Goal: Use online tool/utility: Use online tool/utility

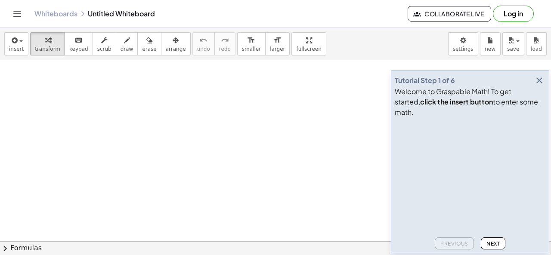
click at [543, 86] on icon "button" at bounding box center [539, 80] width 10 height 10
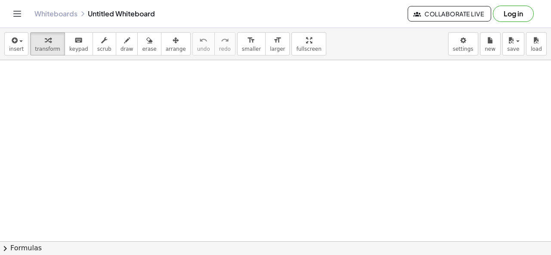
drag, startPoint x: 279, startPoint y: 125, endPoint x: 239, endPoint y: 94, distance: 50.6
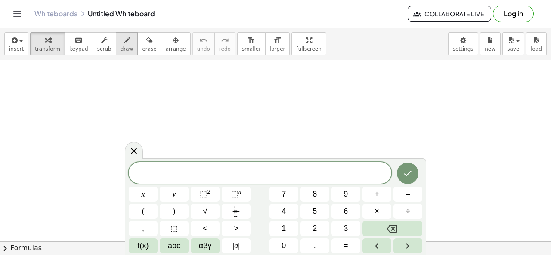
drag, startPoint x: 113, startPoint y: 44, endPoint x: 113, endPoint y: 50, distance: 5.2
click at [124, 45] on icon "button" at bounding box center [127, 40] width 6 height 10
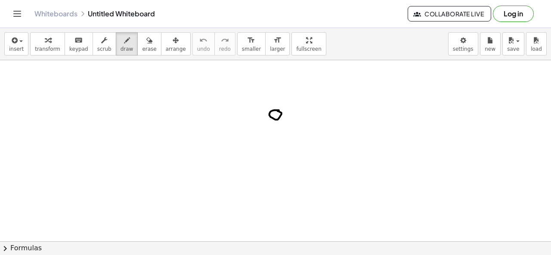
drag, startPoint x: 273, startPoint y: 135, endPoint x: 267, endPoint y: 137, distance: 6.4
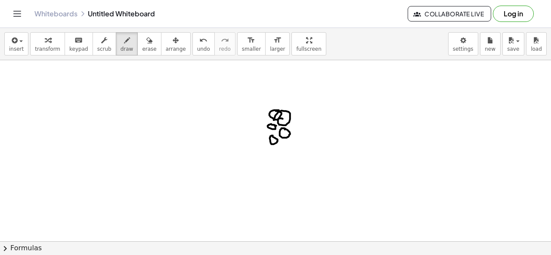
drag, startPoint x: 288, startPoint y: 138, endPoint x: 283, endPoint y: 140, distance: 4.8
drag, startPoint x: 332, startPoint y: 112, endPoint x: 237, endPoint y: 140, distance: 99.3
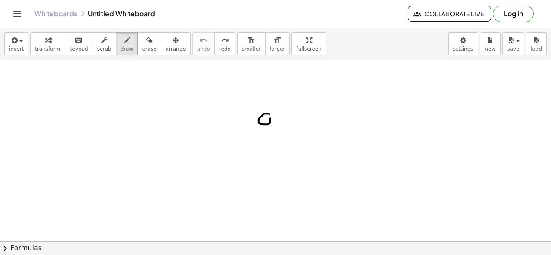
drag, startPoint x: 263, startPoint y: 120, endPoint x: 268, endPoint y: 118, distance: 5.3
drag, startPoint x: 265, startPoint y: 117, endPoint x: 266, endPoint y: 122, distance: 5.2
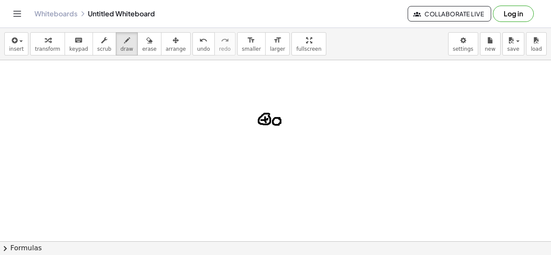
drag, startPoint x: 262, startPoint y: 132, endPoint x: 268, endPoint y: 130, distance: 6.0
drag, startPoint x: 264, startPoint y: 128, endPoint x: 266, endPoint y: 136, distance: 8.4
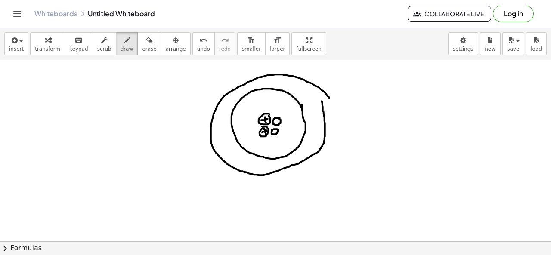
drag, startPoint x: 328, startPoint y: 96, endPoint x: 320, endPoint y: 85, distance: 13.9
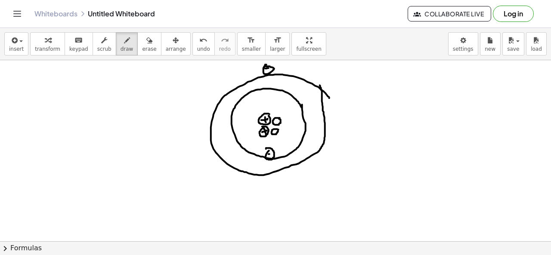
drag, startPoint x: 282, startPoint y: 116, endPoint x: 280, endPoint y: 136, distance: 20.4
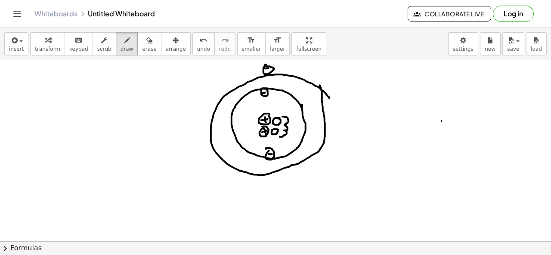
drag, startPoint x: 255, startPoint y: 109, endPoint x: 256, endPoint y: 138, distance: 28.9
drag, startPoint x: 277, startPoint y: 152, endPoint x: 291, endPoint y: 144, distance: 16.2
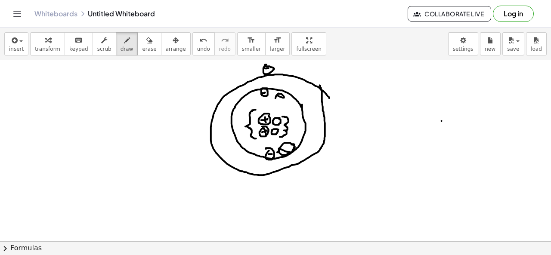
drag, startPoint x: 278, startPoint y: 93, endPoint x: 279, endPoint y: 107, distance: 13.8
drag, startPoint x: 394, startPoint y: 90, endPoint x: 390, endPoint y: 104, distance: 14.7
drag, startPoint x: 405, startPoint y: 110, endPoint x: 437, endPoint y: 105, distance: 32.2
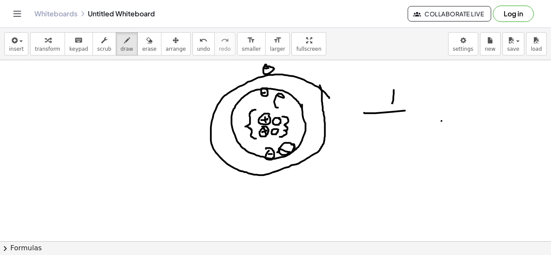
drag, startPoint x: 376, startPoint y: 130, endPoint x: 399, endPoint y: 149, distance: 29.5
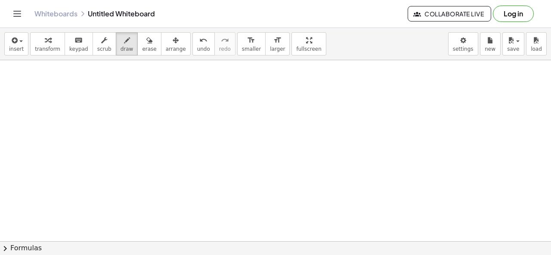
scroll to position [154, 0]
drag, startPoint x: 135, startPoint y: 100, endPoint x: 127, endPoint y: 115, distance: 16.9
click at [113, 141] on div at bounding box center [275, 116] width 551 height 420
drag, startPoint x: 144, startPoint y: 135, endPoint x: 146, endPoint y: 148, distance: 13.1
click at [147, 148] on div at bounding box center [275, 116] width 551 height 420
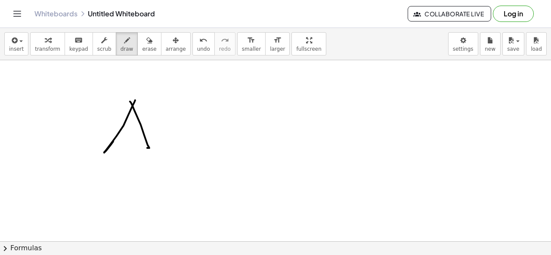
click at [153, 123] on div at bounding box center [275, 116] width 551 height 420
drag, startPoint x: 165, startPoint y: 124, endPoint x: 203, endPoint y: 144, distance: 42.8
click at [203, 144] on div at bounding box center [275, 116] width 551 height 420
drag, startPoint x: 282, startPoint y: 102, endPoint x: 281, endPoint y: 122, distance: 19.8
click at [281, 122] on div at bounding box center [275, 116] width 551 height 420
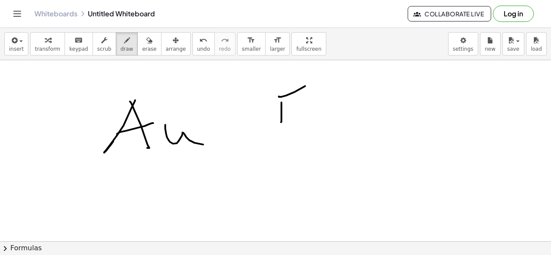
drag, startPoint x: 279, startPoint y: 96, endPoint x: 279, endPoint y: 120, distance: 24.1
click at [315, 81] on div at bounding box center [275, 116] width 551 height 420
drag, startPoint x: 278, startPoint y: 123, endPoint x: 309, endPoint y: 112, distance: 33.4
click at [313, 108] on div at bounding box center [275, 116] width 551 height 420
drag, startPoint x: 334, startPoint y: 103, endPoint x: 315, endPoint y: 123, distance: 27.4
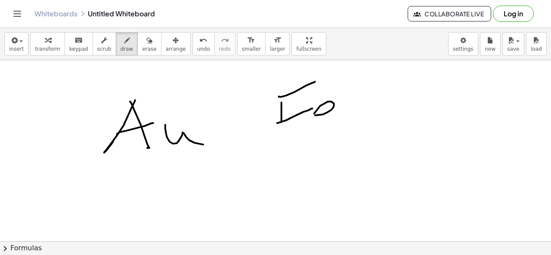
click at [345, 120] on div at bounding box center [275, 116] width 551 height 420
drag, startPoint x: 282, startPoint y: 117, endPoint x: 275, endPoint y: 153, distance: 36.8
click at [275, 153] on div at bounding box center [275, 116] width 551 height 420
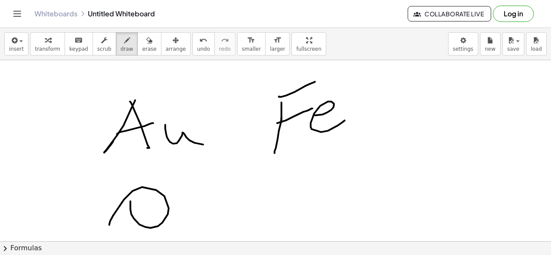
drag, startPoint x: 134, startPoint y: 218, endPoint x: 157, endPoint y: 204, distance: 27.1
click at [115, 222] on div at bounding box center [275, 116] width 551 height 420
drag, startPoint x: 169, startPoint y: 223, endPoint x: 183, endPoint y: 230, distance: 15.8
click at [183, 230] on div at bounding box center [275, 116] width 551 height 420
drag, startPoint x: 286, startPoint y: 214, endPoint x: 317, endPoint y: 209, distance: 31.9
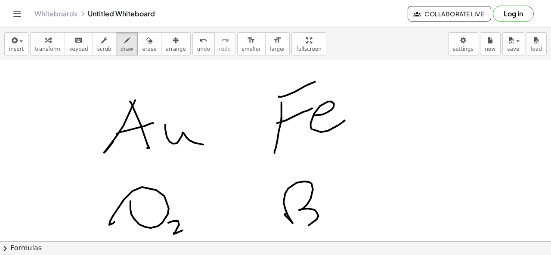
click at [296, 217] on div at bounding box center [275, 116] width 551 height 420
drag, startPoint x: 328, startPoint y: 216, endPoint x: 345, endPoint y: 196, distance: 25.6
click at [345, 196] on div at bounding box center [275, 116] width 551 height 420
drag, startPoint x: 355, startPoint y: 218, endPoint x: 382, endPoint y: 217, distance: 27.2
click at [382, 217] on div at bounding box center [275, 116] width 551 height 420
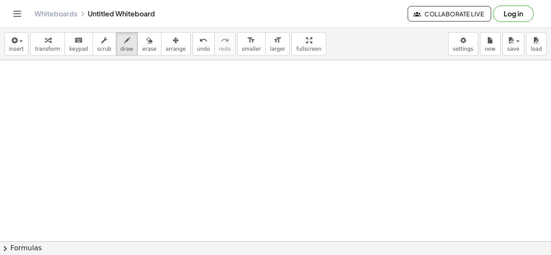
scroll to position [405, 0]
drag, startPoint x: 69, startPoint y: 88, endPoint x: 71, endPoint y: 103, distance: 14.9
click at [71, 103] on div at bounding box center [275, 20] width 551 height 728
drag, startPoint x: 65, startPoint y: 92, endPoint x: 68, endPoint y: 104, distance: 13.1
click at [69, 104] on div at bounding box center [275, 20] width 551 height 728
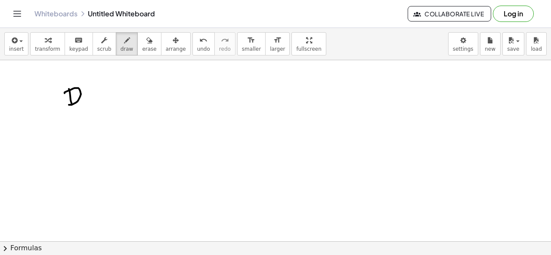
click at [85, 108] on div at bounding box center [275, 20] width 551 height 728
drag, startPoint x: 84, startPoint y: 90, endPoint x: 92, endPoint y: 91, distance: 7.8
click at [87, 90] on div at bounding box center [275, 20] width 551 height 728
drag, startPoint x: 94, startPoint y: 92, endPoint x: 96, endPoint y: 100, distance: 8.6
click at [93, 96] on div at bounding box center [275, 20] width 551 height 728
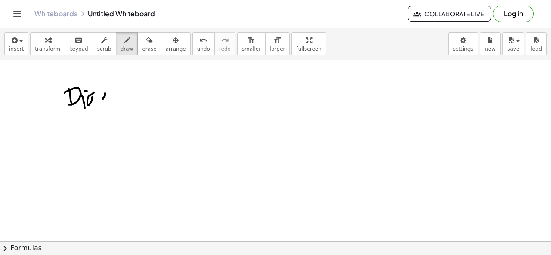
drag, startPoint x: 105, startPoint y: 94, endPoint x: 107, endPoint y: 103, distance: 8.8
click at [107, 103] on div at bounding box center [275, 20] width 551 height 728
drag, startPoint x: 99, startPoint y: 99, endPoint x: 98, endPoint y: 93, distance: 5.3
click at [111, 95] on div at bounding box center [275, 20] width 551 height 728
drag, startPoint x: 93, startPoint y: 93, endPoint x: 97, endPoint y: 106, distance: 13.6
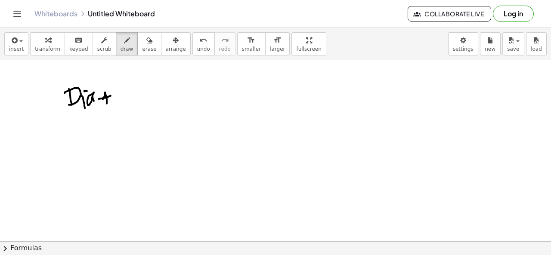
click at [96, 106] on div at bounding box center [275, 20] width 551 height 728
click at [109, 103] on div at bounding box center [275, 20] width 551 height 728
drag, startPoint x: 121, startPoint y: 96, endPoint x: 139, endPoint y: 113, distance: 24.7
click at [139, 115] on div at bounding box center [275, 20] width 551 height 728
click at [145, 109] on div at bounding box center [275, 20] width 551 height 728
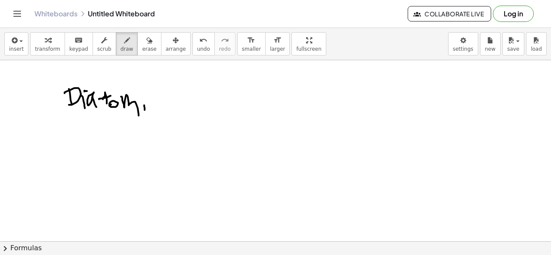
click at [145, 88] on div at bounding box center [275, 20] width 551 height 728
drag, startPoint x: 158, startPoint y: 101, endPoint x: 161, endPoint y: 109, distance: 8.3
click at [161, 109] on div at bounding box center [275, 20] width 551 height 728
drag, startPoint x: 163, startPoint y: 104, endPoint x: 167, endPoint y: 120, distance: 16.5
click at [170, 118] on div at bounding box center [275, 20] width 551 height 728
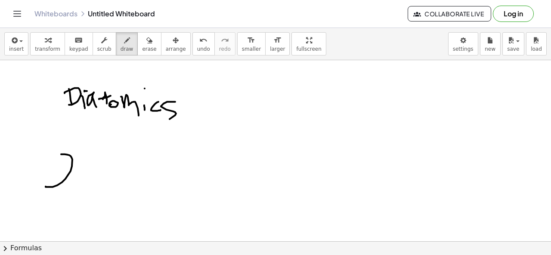
drag, startPoint x: 61, startPoint y: 154, endPoint x: 45, endPoint y: 186, distance: 35.6
click at [45, 186] on div at bounding box center [275, 20] width 551 height 728
drag, startPoint x: 54, startPoint y: 156, endPoint x: 55, endPoint y: 202, distance: 46.5
click at [55, 203] on div at bounding box center [275, 20] width 551 height 728
drag, startPoint x: 77, startPoint y: 203, endPoint x: 112, endPoint y: 205, distance: 35.3
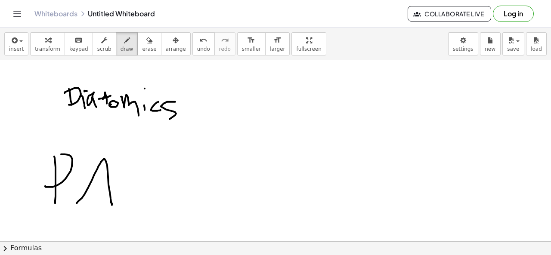
click at [112, 205] on div at bounding box center [275, 20] width 551 height 728
drag, startPoint x: 94, startPoint y: 184, endPoint x: 112, endPoint y: 181, distance: 17.8
click at [112, 181] on div at bounding box center [275, 20] width 551 height 728
drag
click at [128, 217] on div at bounding box center [275, 20] width 551 height 728
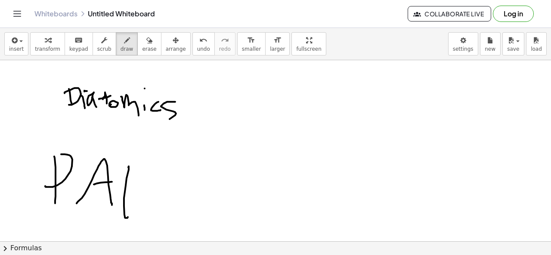
click at [136, 183] on div at bounding box center [275, 20] width 551 height 728
click at [174, 186] on div at bounding box center [275, 20] width 551 height 728
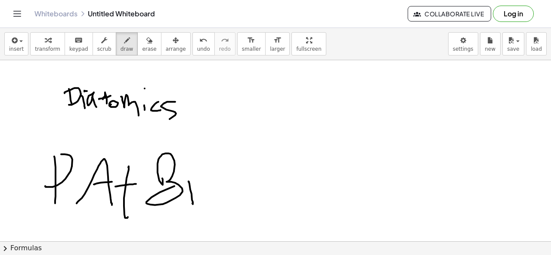
click at [205, 181] on div at bounding box center [275, 20] width 551 height 728
click at [241, 205] on div at bounding box center [275, 20] width 551 height 728
click at [254, 204] on div at bounding box center [275, 20] width 551 height 728
click at [245, 163] on div at bounding box center [275, 20] width 551 height 728
click at [263, 218] on div at bounding box center [275, 20] width 551 height 728
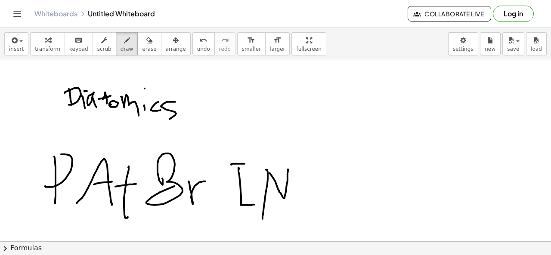
click at [288, 168] on div at bounding box center [275, 20] width 551 height 728
click at [320, 199] on div at bounding box center [275, 20] width 551 height 728
click at [341, 222] on div at bounding box center [275, 20] width 551 height 728
click at [374, 204] on div at bounding box center [275, 20] width 551 height 728
click at [390, 202] on div at bounding box center [275, 20] width 551 height 728
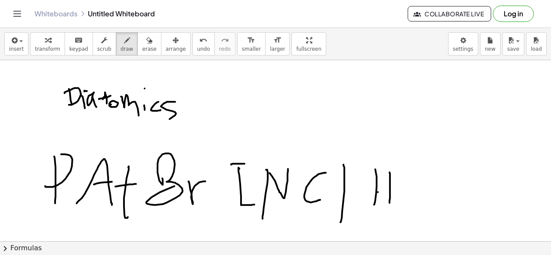
click at [388, 189] on div at bounding box center [275, 20] width 551 height 728
click at [424, 176] on div at bounding box center [275, 20] width 551 height 728
click at [444, 211] on div at bounding box center [275, 20] width 551 height 728
click at [466, 169] on div at bounding box center [275, 20] width 551 height 728
click at [465, 192] on div at bounding box center [275, 20] width 551 height 728
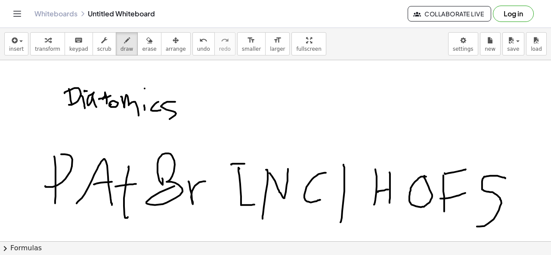
click at [474, 225] on div at bounding box center [275, 20] width 551 height 728
click at [74, 202] on div at bounding box center [275, 20] width 551 height 728
click at [505, 214] on div at bounding box center [275, 20] width 551 height 728
click at [502, 218] on div at bounding box center [275, 20] width 551 height 728
click at [137, 217] on div at bounding box center [275, 20] width 551 height 728
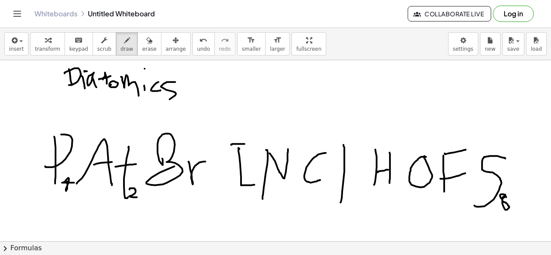
scroll to position [425, 0]
drag, startPoint x: 201, startPoint y: 183, endPoint x: 209, endPoint y: 195, distance: 14.2
drag, startPoint x: 255, startPoint y: 186, endPoint x: 257, endPoint y: 195, distance: 10.2
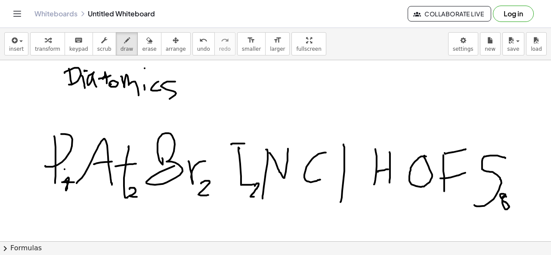
drag, startPoint x: 285, startPoint y: 180, endPoint x: 304, endPoint y: 196, distance: 25.0
drag, startPoint x: 352, startPoint y: 188, endPoint x: 375, endPoint y: 194, distance: 23.6
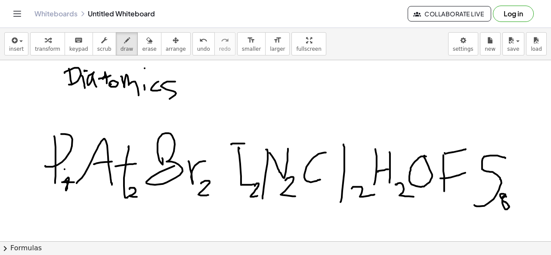
drag, startPoint x: 397, startPoint y: 184, endPoint x: 414, endPoint y: 196, distance: 20.7
drag, startPoint x: 431, startPoint y: 189, endPoint x: 450, endPoint y: 201, distance: 23.0
drag, startPoint x: 456, startPoint y: 198, endPoint x: 462, endPoint y: 207, distance: 11.1
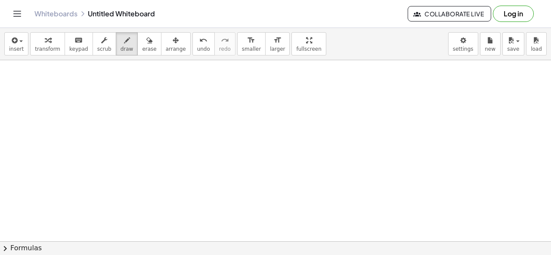
scroll to position [597, 0]
drag, startPoint x: 115, startPoint y: 80, endPoint x: 109, endPoint y: 93, distance: 14.3
drag, startPoint x: 137, startPoint y: 99, endPoint x: 159, endPoint y: 92, distance: 23.3
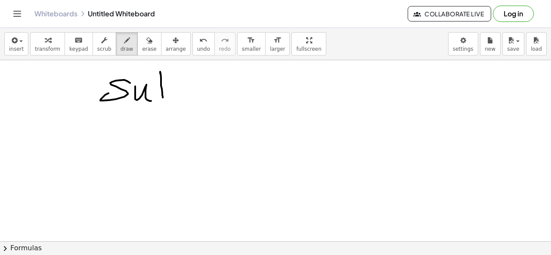
drag, startPoint x: 160, startPoint y: 73, endPoint x: 178, endPoint y: 78, distance: 18.9
drag, startPoint x: 183, startPoint y: 74, endPoint x: 178, endPoint y: 92, distance: 18.0
drag, startPoint x: 179, startPoint y: 81, endPoint x: 186, endPoint y: 82, distance: 6.9
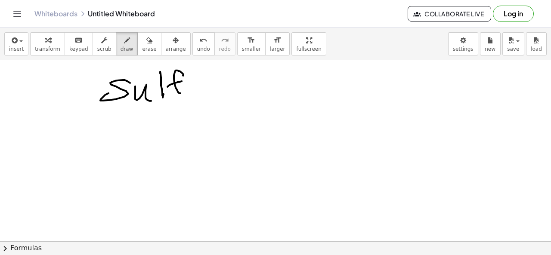
drag, startPoint x: 192, startPoint y: 96, endPoint x: 193, endPoint y: 81, distance: 15.5
drag, startPoint x: 193, startPoint y: 76, endPoint x: 209, endPoint y: 77, distance: 16.4
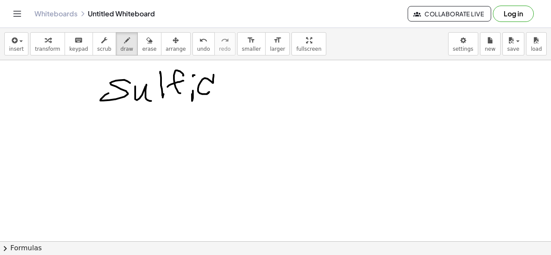
drag, startPoint x: 214, startPoint y: 74, endPoint x: 211, endPoint y: 89, distance: 15.2
drag, startPoint x: 213, startPoint y: 78, endPoint x: 212, endPoint y: 91, distance: 13.4
drag, startPoint x: 227, startPoint y: 94, endPoint x: 245, endPoint y: 94, distance: 17.2
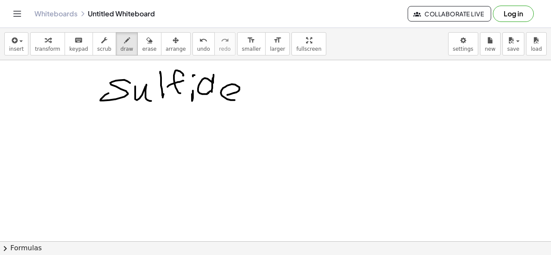
drag, startPoint x: 191, startPoint y: 159, endPoint x: 161, endPoint y: 176, distance: 34.7
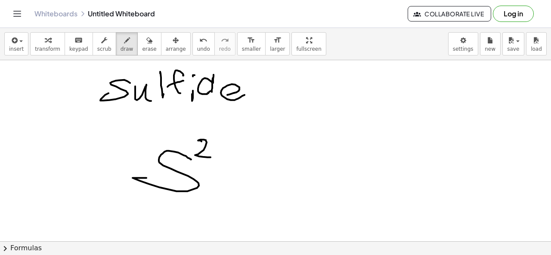
drag, startPoint x: 200, startPoint y: 140, endPoint x: 212, endPoint y: 157, distance: 20.9
drag, startPoint x: 215, startPoint y: 150, endPoint x: 227, endPoint y: 144, distance: 13.5
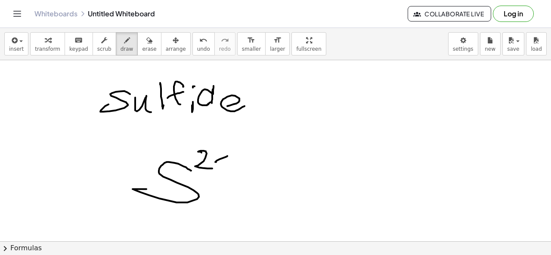
scroll to position [597, 0]
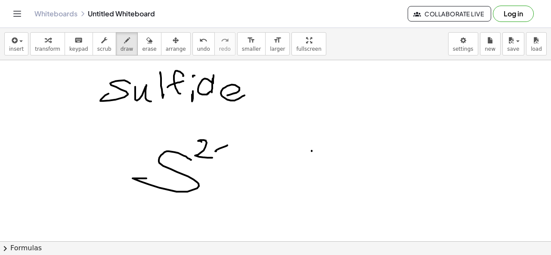
drag, startPoint x: 312, startPoint y: 150, endPoint x: 307, endPoint y: 185, distance: 34.8
drag, startPoint x: 319, startPoint y: 173, endPoint x: 316, endPoint y: 185, distance: 12.2
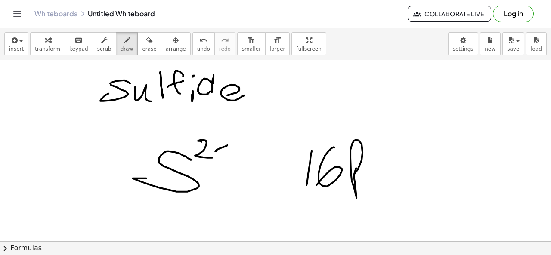
drag, startPoint x: 354, startPoint y: 176, endPoint x: 344, endPoint y: 180, distance: 10.1
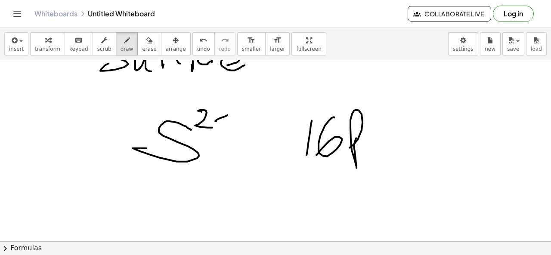
scroll to position [628, 0]
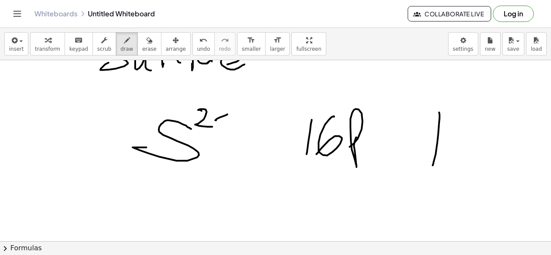
drag, startPoint x: 439, startPoint y: 112, endPoint x: 454, endPoint y: 135, distance: 27.1
drag, startPoint x: 465, startPoint y: 113, endPoint x: 456, endPoint y: 147, distance: 34.9
drag, startPoint x: 474, startPoint y: 164, endPoint x: 497, endPoint y: 127, distance: 43.4
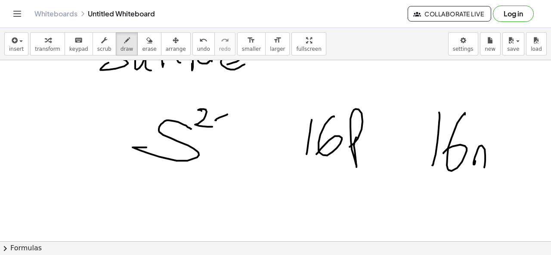
drag, startPoint x: 493, startPoint y: 125, endPoint x: 487, endPoint y: 132, distance: 8.8
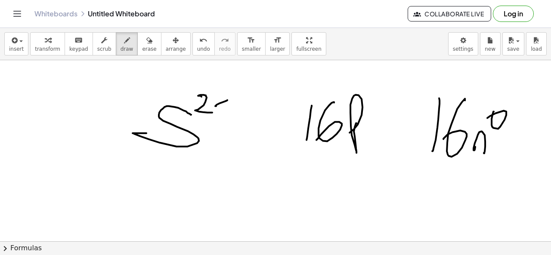
scroll to position [642, 0]
drag, startPoint x: 311, startPoint y: 160, endPoint x: 304, endPoint y: 208, distance: 48.8
drag, startPoint x: 339, startPoint y: 171, endPoint x: 349, endPoint y: 175, distance: 10.8
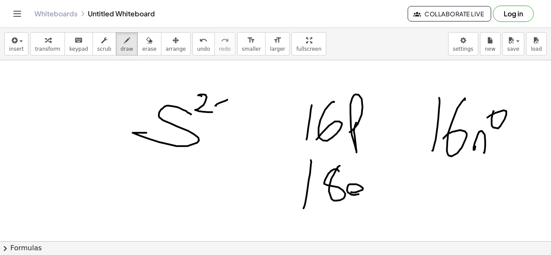
drag, startPoint x: 361, startPoint y: 190, endPoint x: 372, endPoint y: 184, distance: 12.1
drag, startPoint x: 372, startPoint y: 179, endPoint x: 377, endPoint y: 174, distance: 6.7
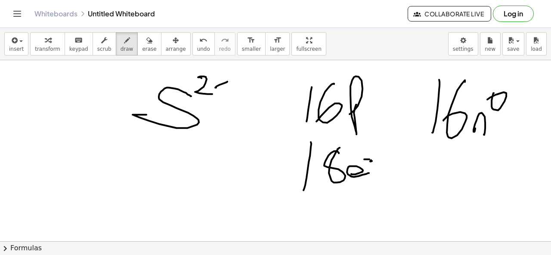
drag, startPoint x: 364, startPoint y: 159, endPoint x: 380, endPoint y: 158, distance: 15.6
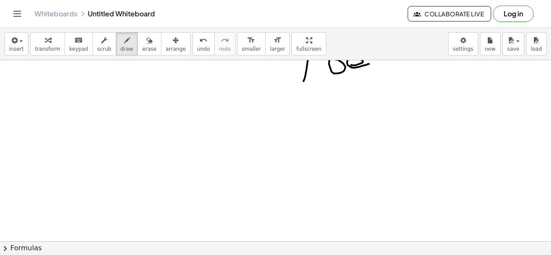
scroll to position [791, 0]
drag, startPoint x: 113, startPoint y: 114, endPoint x: 132, endPoint y: 132, distance: 25.9
drag, startPoint x: 132, startPoint y: 130, endPoint x: 113, endPoint y: 143, distance: 22.9
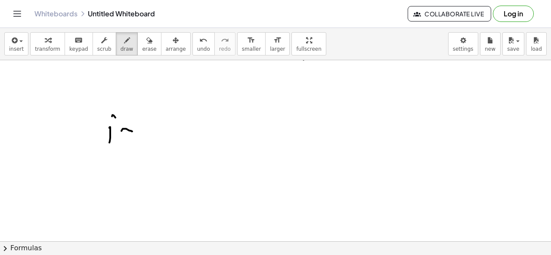
drag, startPoint x: 144, startPoint y: 136, endPoint x: 152, endPoint y: 131, distance: 9.2
drag, startPoint x: 156, startPoint y: 131, endPoint x: 178, endPoint y: 127, distance: 22.8
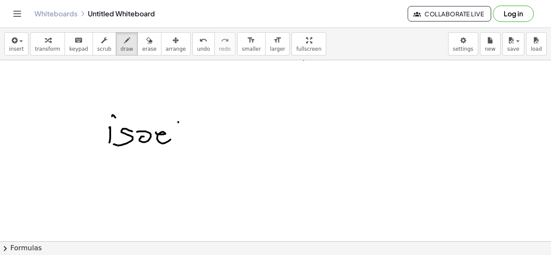
drag, startPoint x: 178, startPoint y: 121, endPoint x: 178, endPoint y: 146, distance: 25.4
drag, startPoint x: 186, startPoint y: 140, endPoint x: 192, endPoint y: 149, distance: 10.8
drag, startPoint x: 209, startPoint y: 135, endPoint x: 220, endPoint y: 143, distance: 13.3
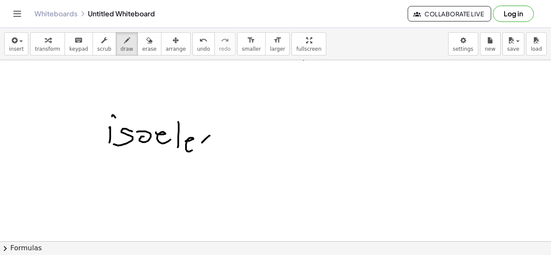
drag, startPoint x: 225, startPoint y: 129, endPoint x: 226, endPoint y: 149, distance: 19.9
drag, startPoint x: 217, startPoint y: 147, endPoint x: 239, endPoint y: 144, distance: 21.7
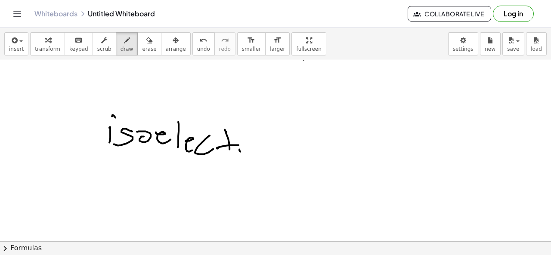
drag, startPoint x: 240, startPoint y: 151, endPoint x: 253, endPoint y: 142, distance: 15.8
drag, startPoint x: 250, startPoint y: 155, endPoint x: 251, endPoint y: 149, distance: 5.7
drag, startPoint x: 266, startPoint y: 145, endPoint x: 281, endPoint y: 157, distance: 19.6
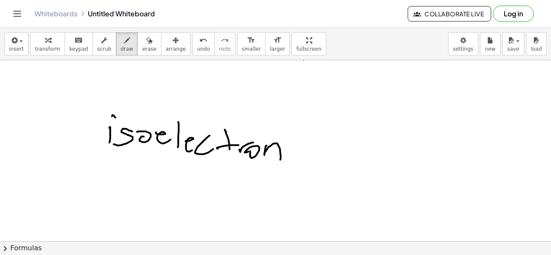
drag, startPoint x: 288, startPoint y: 149, endPoint x: 288, endPoint y: 158, distance: 8.6
drag, startPoint x: 294, startPoint y: 155, endPoint x: 318, endPoint y: 156, distance: 24.6
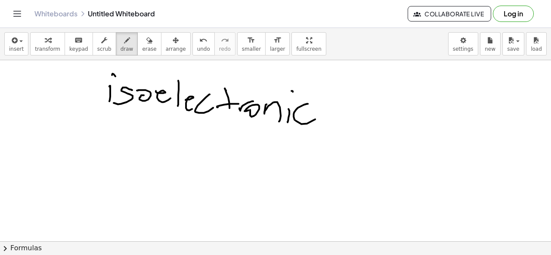
scroll to position [834, 0]
drag, startPoint x: 69, startPoint y: 134, endPoint x: 78, endPoint y: 150, distance: 18.5
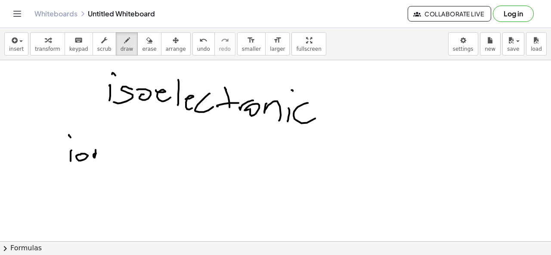
drag, startPoint x: 96, startPoint y: 149, endPoint x: 102, endPoint y: 157, distance: 9.8
drag, startPoint x: 117, startPoint y: 149, endPoint x: 115, endPoint y: 161, distance: 11.5
drag, startPoint x: 134, startPoint y: 157, endPoint x: 154, endPoint y: 157, distance: 19.8
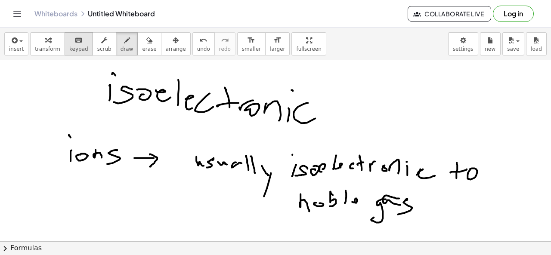
click at [76, 46] on span "keypad" at bounding box center [78, 49] width 19 height 6
click at [22, 48] on button "insert" at bounding box center [16, 43] width 24 height 23
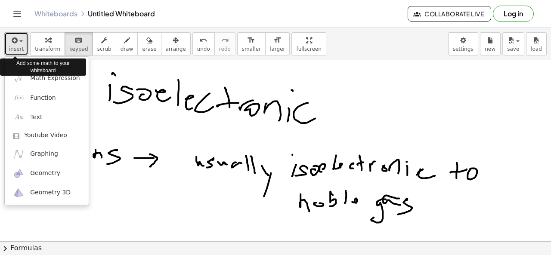
click at [22, 48] on button "insert" at bounding box center [16, 43] width 24 height 23
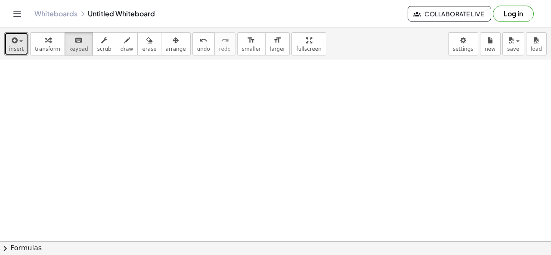
scroll to position [1026, 0]
drag, startPoint x: 299, startPoint y: 101, endPoint x: 287, endPoint y: 102, distance: 11.7
click at [124, 44] on button "draw" at bounding box center [127, 43] width 22 height 23
drag, startPoint x: 275, startPoint y: 97, endPoint x: 305, endPoint y: 127, distance: 42.3
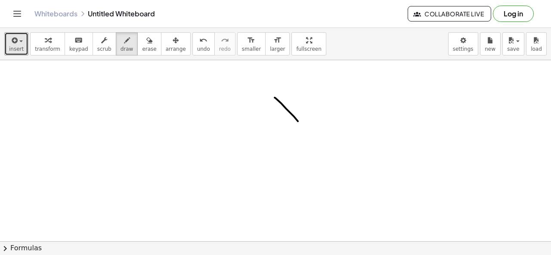
drag, startPoint x: 302, startPoint y: 96, endPoint x: 267, endPoint y: 131, distance: 49.3
drag, startPoint x: 248, startPoint y: 86, endPoint x: 241, endPoint y: 99, distance: 15.8
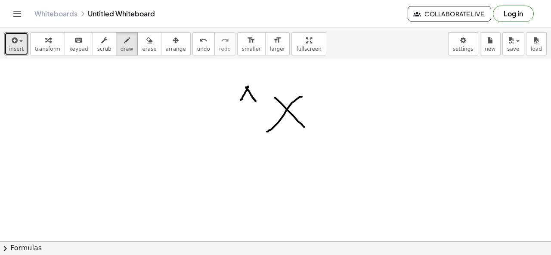
drag, startPoint x: 247, startPoint y: 87, endPoint x: 250, endPoint y: 97, distance: 10.2
drag, startPoint x: 245, startPoint y: 96, endPoint x: 253, endPoint y: 97, distance: 8.7
drag, startPoint x: 244, startPoint y: 123, endPoint x: 259, endPoint y: 135, distance: 19.4
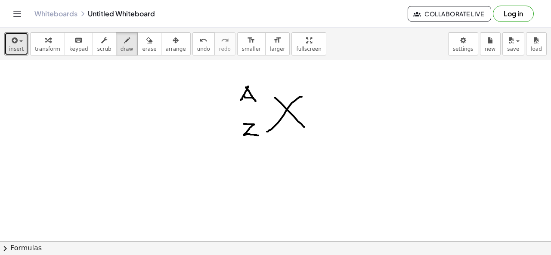
drag, startPoint x: 178, startPoint y: 162, endPoint x: 185, endPoint y: 171, distance: 11.0
drag, startPoint x: 179, startPoint y: 180, endPoint x: 176, endPoint y: 187, distance: 7.5
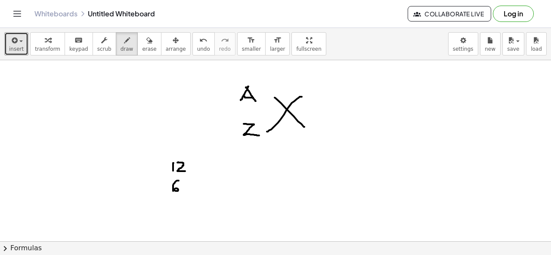
drag, startPoint x: 204, startPoint y: 171, endPoint x: 202, endPoint y: 185, distance: 14.4
drag, startPoint x: 309, startPoint y: 180, endPoint x: 306, endPoint y: 196, distance: 16.3
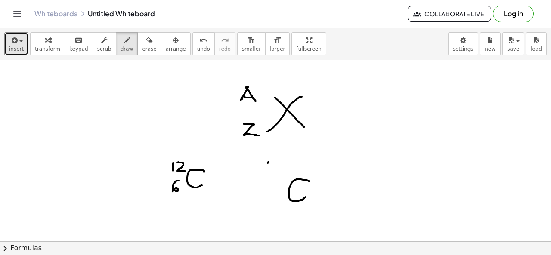
drag, startPoint x: 269, startPoint y: 161, endPoint x: 271, endPoint y: 176, distance: 14.9
drag, startPoint x: 279, startPoint y: 169, endPoint x: 282, endPoint y: 177, distance: 8.9
drag, startPoint x: 282, startPoint y: 167, endPoint x: 287, endPoint y: 170, distance: 5.8
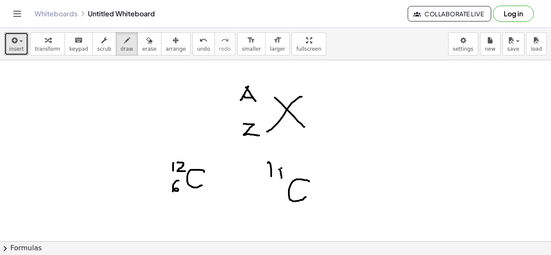
drag, startPoint x: 276, startPoint y: 192, endPoint x: 268, endPoint y: 205, distance: 15.3
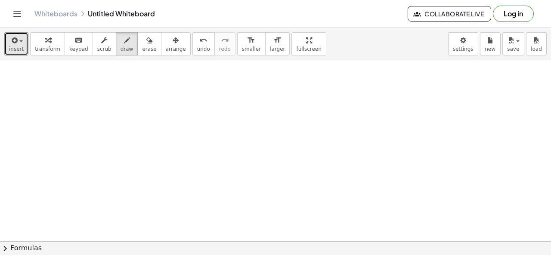
scroll to position [1207, 0]
drag, startPoint x: 155, startPoint y: 89, endPoint x: 173, endPoint y: 98, distance: 20.0
drag, startPoint x: 177, startPoint y: 87, endPoint x: 176, endPoint y: 100, distance: 12.5
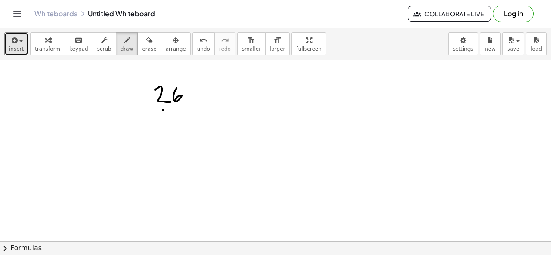
drag, startPoint x: 164, startPoint y: 109, endPoint x: 163, endPoint y: 124, distance: 14.2
drag, startPoint x: 174, startPoint y: 113, endPoint x: 173, endPoint y: 122, distance: 8.6
drag, startPoint x: 191, startPoint y: 109, endPoint x: 204, endPoint y: 109, distance: 12.5
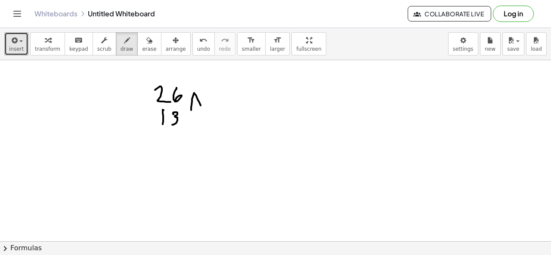
drag, startPoint x: 214, startPoint y: 97, endPoint x: 213, endPoint y: 119, distance: 22.0
drag, startPoint x: 218, startPoint y: 118, endPoint x: 233, endPoint y: 115, distance: 15.7
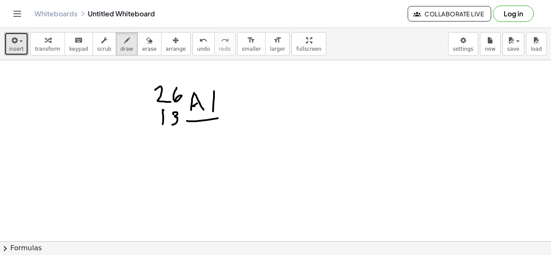
drag, startPoint x: 267, startPoint y: 109, endPoint x: 276, endPoint y: 102, distance: 11.1
drag, startPoint x: 270, startPoint y: 111, endPoint x: 270, endPoint y: 116, distance: 5.2
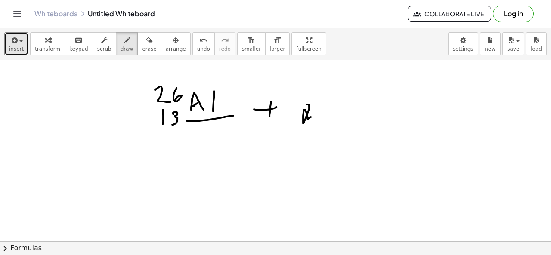
drag, startPoint x: 304, startPoint y: 121, endPoint x: 319, endPoint y: 118, distance: 15.1
drag, startPoint x: 329, startPoint y: 112, endPoint x: 338, endPoint y: 113, distance: 9.5
drag, startPoint x: 343, startPoint y: 109, endPoint x: 336, endPoint y: 120, distance: 13.1
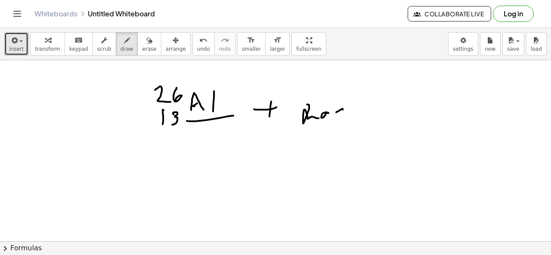
drag, startPoint x: 354, startPoint y: 109, endPoint x: 348, endPoint y: 129, distance: 20.3
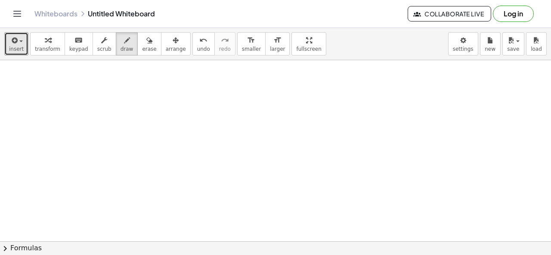
scroll to position [1315, 0]
drag, startPoint x: 236, startPoint y: 88, endPoint x: 239, endPoint y: 118, distance: 29.5
drag, startPoint x: 236, startPoint y: 124, endPoint x: 248, endPoint y: 135, distance: 16.7
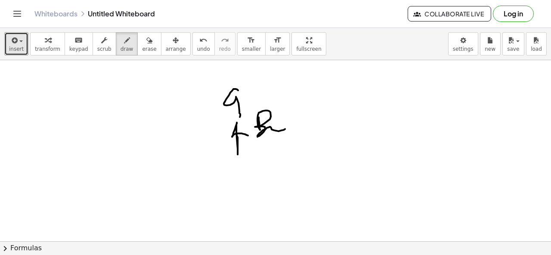
drag, startPoint x: 260, startPoint y: 129, endPoint x: 277, endPoint y: 142, distance: 21.3
drag, startPoint x: 272, startPoint y: 132, endPoint x: 275, endPoint y: 127, distance: 6.0
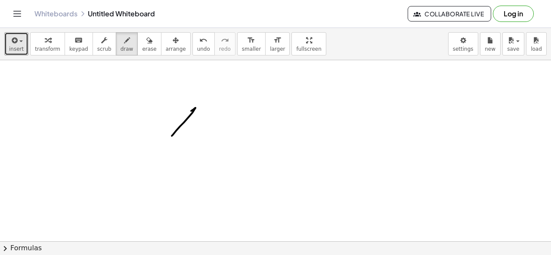
drag, startPoint x: 192, startPoint y: 109, endPoint x: 182, endPoint y: 123, distance: 17.5
drag, startPoint x: 193, startPoint y: 109, endPoint x: 205, endPoint y: 133, distance: 26.6
drag, startPoint x: 184, startPoint y: 124, endPoint x: 193, endPoint y: 124, distance: 9.5
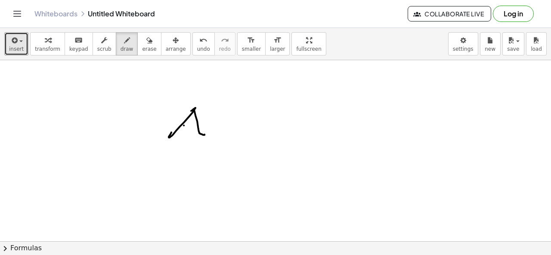
drag, startPoint x: 214, startPoint y: 103, endPoint x: 211, endPoint y: 138, distance: 35.0
drag, startPoint x: 302, startPoint y: 115, endPoint x: 287, endPoint y: 112, distance: 15.8
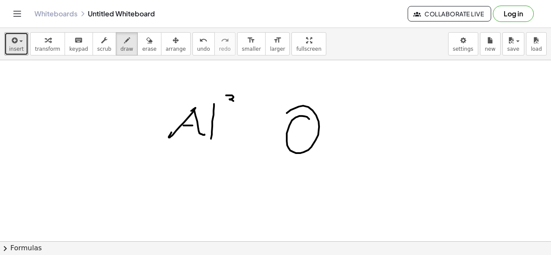
drag, startPoint x: 226, startPoint y: 94, endPoint x: 226, endPoint y: 103, distance: 8.7
drag, startPoint x: 240, startPoint y: 96, endPoint x: 251, endPoint y: 96, distance: 10.3
drag, startPoint x: 243, startPoint y: 98, endPoint x: 242, endPoint y: 104, distance: 6.1
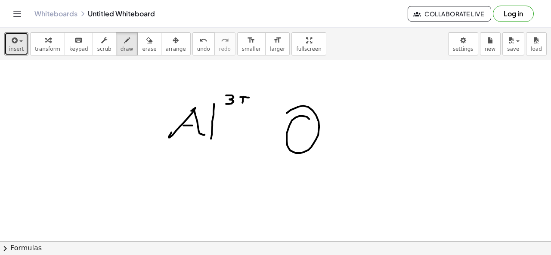
drag, startPoint x: 322, startPoint y: 99, endPoint x: 327, endPoint y: 108, distance: 10.4
drag, startPoint x: 187, startPoint y: 217, endPoint x: 207, endPoint y: 183, distance: 40.0
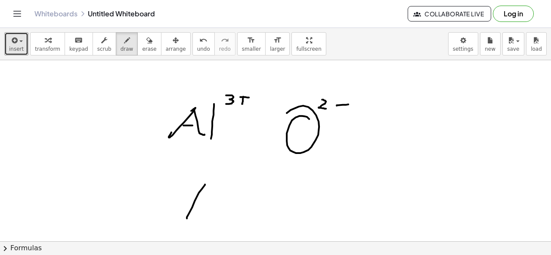
drag, startPoint x: 197, startPoint y: 202, endPoint x: 218, endPoint y: 196, distance: 21.4
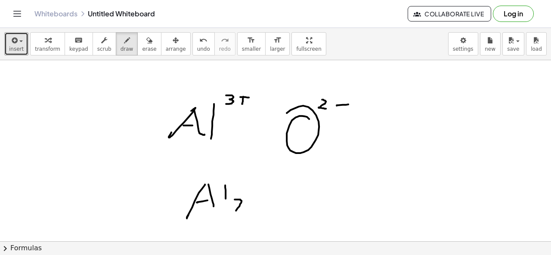
drag, startPoint x: 235, startPoint y: 198, endPoint x: 255, endPoint y: 209, distance: 22.3
drag, startPoint x: 267, startPoint y: 194, endPoint x: 256, endPoint y: 192, distance: 11.3
drag, startPoint x: 282, startPoint y: 198, endPoint x: 273, endPoint y: 215, distance: 20.2
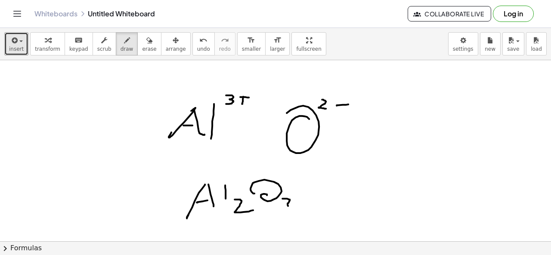
drag, startPoint x: 250, startPoint y: 117, endPoint x: 317, endPoint y: 143, distance: 72.0
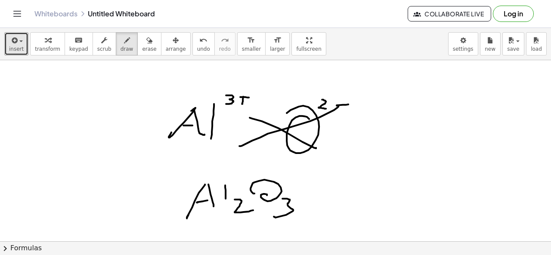
drag, startPoint x: 338, startPoint y: 105, endPoint x: 239, endPoint y: 145, distance: 106.8
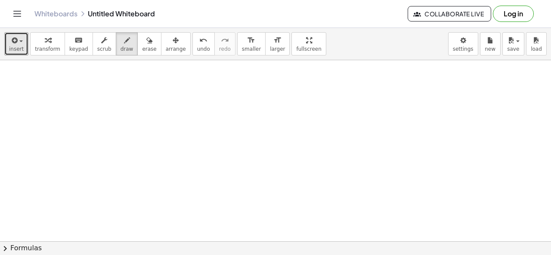
scroll to position [1714, 0]
drag, startPoint x: 172, startPoint y: 102, endPoint x: 164, endPoint y: 132, distance: 31.0
drag, startPoint x: 169, startPoint y: 108, endPoint x: 195, endPoint y: 113, distance: 26.3
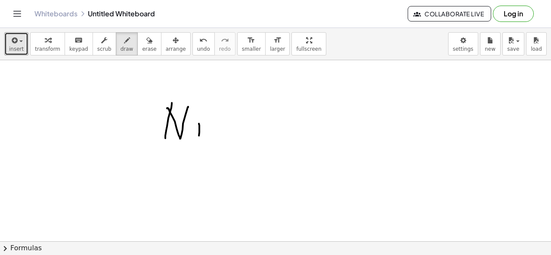
drag, startPoint x: 215, startPoint y: 112, endPoint x: 213, endPoint y: 137, distance: 25.1
drag, startPoint x: 214, startPoint y: 112, endPoint x: 212, endPoint y: 130, distance: 19.1
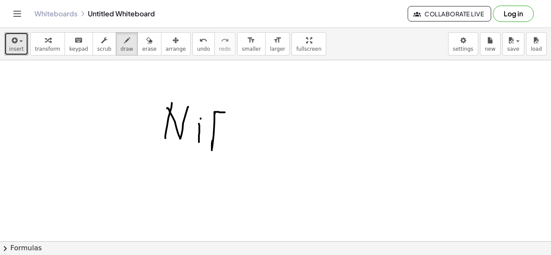
drag, startPoint x: 207, startPoint y: 140, endPoint x: 223, endPoint y: 135, distance: 16.6
drag, startPoint x: 226, startPoint y: 148, endPoint x: 227, endPoint y: 173, distance: 25.4
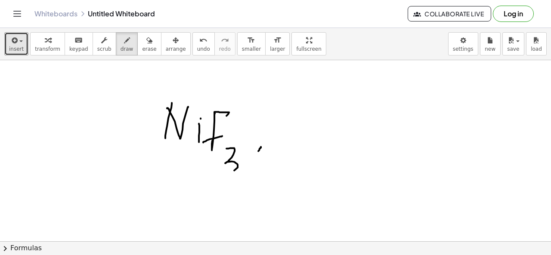
drag, startPoint x: 261, startPoint y: 146, endPoint x: 260, endPoint y: 165, distance: 19.0
drag, startPoint x: 269, startPoint y: 155, endPoint x: 264, endPoint y: 168, distance: 14.0
drag, startPoint x: 274, startPoint y: 151, endPoint x: 280, endPoint y: 163, distance: 13.1
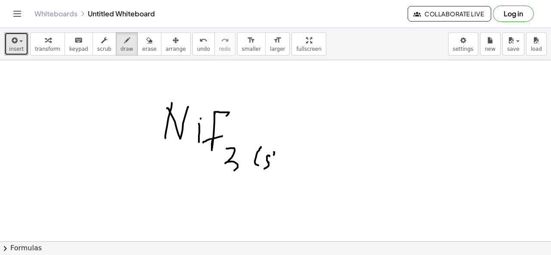
drag, startPoint x: 278, startPoint y: 155, endPoint x: 276, endPoint y: 175, distance: 20.7
drag, startPoint x: 234, startPoint y: 169, endPoint x: 228, endPoint y: 170, distance: 6.2
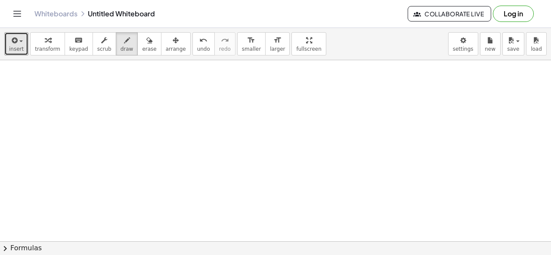
scroll to position [1942, 0]
drag, startPoint x: 156, startPoint y: 99, endPoint x: 153, endPoint y: 115, distance: 15.9
drag, startPoint x: 158, startPoint y: 110, endPoint x: 172, endPoint y: 109, distance: 13.8
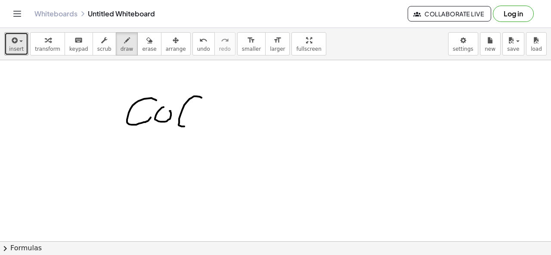
drag, startPoint x: 202, startPoint y: 96, endPoint x: 197, endPoint y: 122, distance: 25.8
drag, startPoint x: 213, startPoint y: 101, endPoint x: 211, endPoint y: 123, distance: 22.1
drag, startPoint x: 221, startPoint y: 120, endPoint x: 220, endPoint y: 128, distance: 8.7
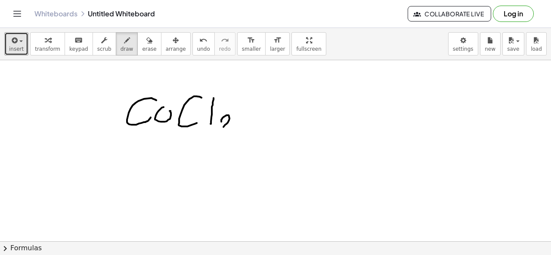
drag, startPoint x: 225, startPoint y: 129, endPoint x: 232, endPoint y: 129, distance: 6.9
drag, startPoint x: 244, startPoint y: 112, endPoint x: 257, endPoint y: 112, distance: 12.9
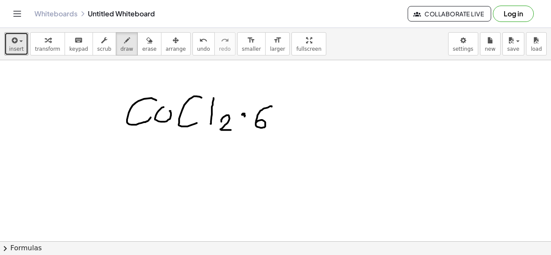
drag, startPoint x: 272, startPoint y: 105, endPoint x: 260, endPoint y: 121, distance: 19.3
drag, startPoint x: 284, startPoint y: 102, endPoint x: 275, endPoint y: 127, distance: 27.1
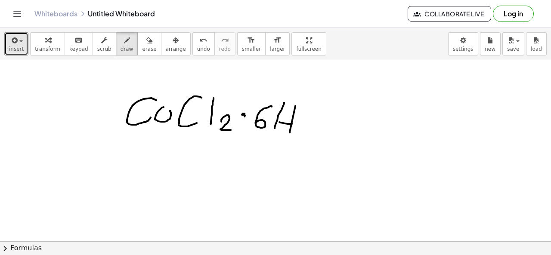
drag, startPoint x: 279, startPoint y: 121, endPoint x: 292, endPoint y: 123, distance: 12.6
drag, startPoint x: 303, startPoint y: 126, endPoint x: 312, endPoint y: 142, distance: 18.1
drag, startPoint x: 334, startPoint y: 112, endPoint x: 329, endPoint y: 111, distance: 4.8
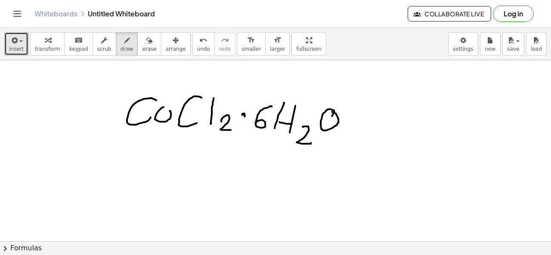
drag, startPoint x: 347, startPoint y: 127, endPoint x: 344, endPoint y: 139, distance: 12.0
drag, startPoint x: 356, startPoint y: 132, endPoint x: 349, endPoint y: 139, distance: 10.1
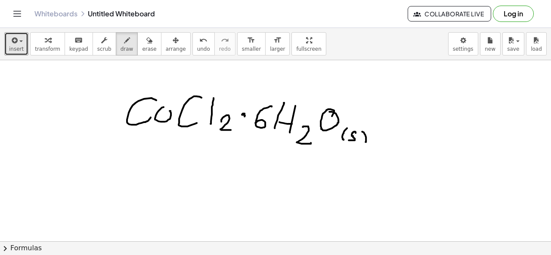
drag, startPoint x: 362, startPoint y: 130, endPoint x: 363, endPoint y: 142, distance: 11.3
drag, startPoint x: 122, startPoint y: 126, endPoint x: 239, endPoint y: 131, distance: 117.2
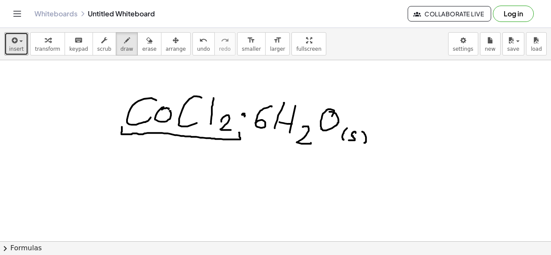
drag, startPoint x: 162, startPoint y: 108, endPoint x: 170, endPoint y: 109, distance: 7.4
drag, startPoint x: 95, startPoint y: 186, endPoint x: 104, endPoint y: 197, distance: 13.7
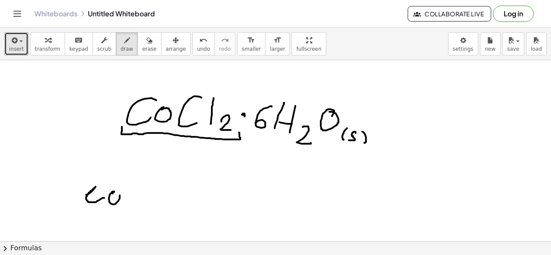
drag, startPoint x: 129, startPoint y: 179, endPoint x: 139, endPoint y: 199, distance: 22.1
drag, startPoint x: 148, startPoint y: 197, endPoint x: 156, endPoint y: 198, distance: 7.9
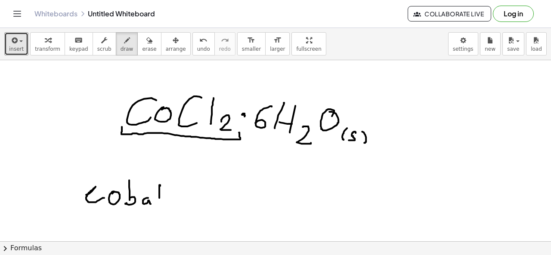
drag, startPoint x: 160, startPoint y: 184, endPoint x: 159, endPoint y: 198, distance: 13.8
drag, startPoint x: 171, startPoint y: 182, endPoint x: 169, endPoint y: 204, distance: 22.0
drag, startPoint x: 164, startPoint y: 196, endPoint x: 177, endPoint y: 192, distance: 13.4
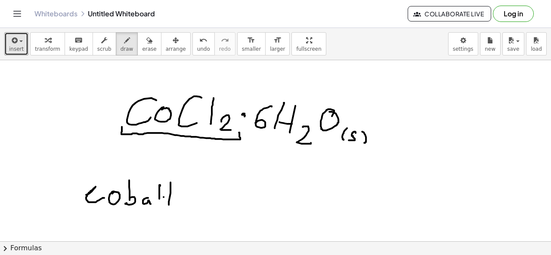
drag, startPoint x: 253, startPoint y: 138, endPoint x: 260, endPoint y: 138, distance: 6.9
drag, startPoint x: 205, startPoint y: 181, endPoint x: 202, endPoint y: 217, distance: 36.7
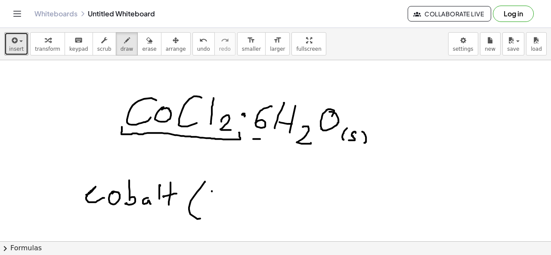
drag, startPoint x: 212, startPoint y: 190, endPoint x: 211, endPoint y: 208, distance: 18.5
drag, startPoint x: 219, startPoint y: 189, endPoint x: 219, endPoint y: 205, distance: 15.9
drag, startPoint x: 205, startPoint y: 208, endPoint x: 223, endPoint y: 208, distance: 17.7
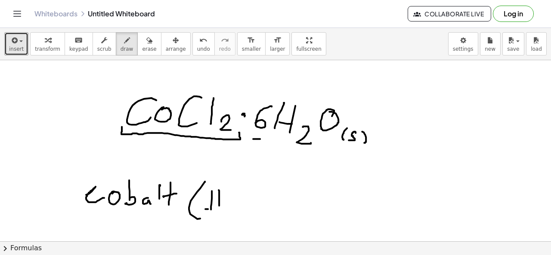
drag, startPoint x: 208, startPoint y: 192, endPoint x: 226, endPoint y: 191, distance: 18.1
drag, startPoint x: 226, startPoint y: 182, endPoint x: 228, endPoint y: 220, distance: 38.4
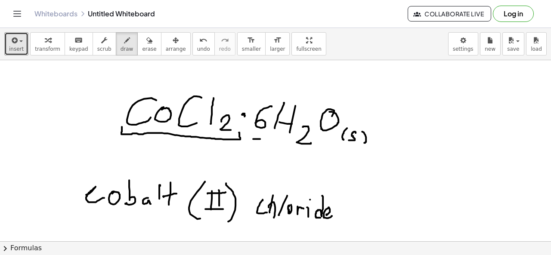
drag, startPoint x: 366, startPoint y: 195, endPoint x: 366, endPoint y: 216, distance: 21.5
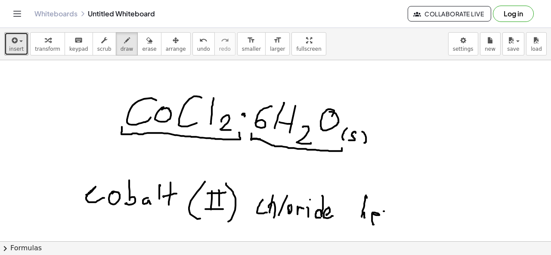
drag, startPoint x: 384, startPoint y: 210, endPoint x: 393, endPoint y: 215, distance: 10.2
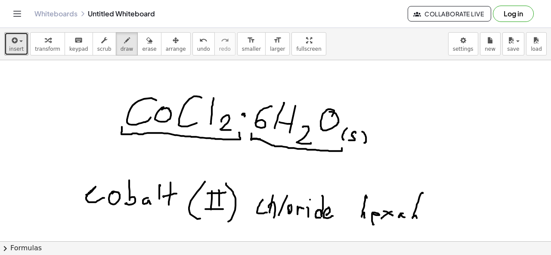
drag, startPoint x: 424, startPoint y: 210, endPoint x: 427, endPoint y: 217, distance: 7.7
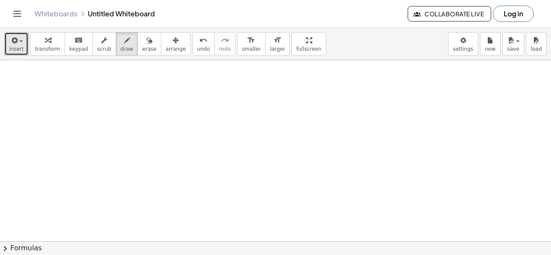
scroll to position [2230, 0]
drag, startPoint x: 166, startPoint y: 100, endPoint x: 162, endPoint y: 130, distance: 29.9
drag, startPoint x: 189, startPoint y: 96, endPoint x: 196, endPoint y: 138, distance: 43.3
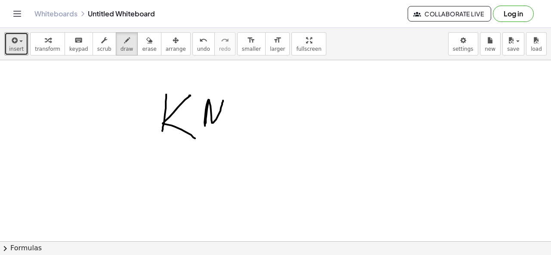
drag, startPoint x: 207, startPoint y: 108, endPoint x: 224, endPoint y: 116, distance: 18.7
drag, startPoint x: 233, startPoint y: 124, endPoint x: 244, endPoint y: 119, distance: 11.9
drag, startPoint x: 255, startPoint y: 124, endPoint x: 261, endPoint y: 110, distance: 15.0
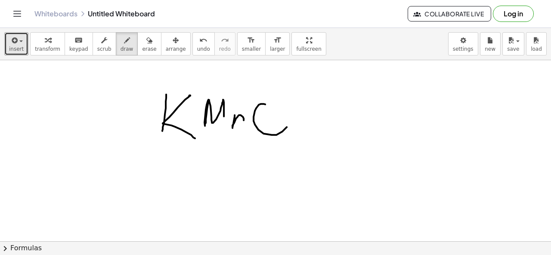
drag, startPoint x: 310, startPoint y: 124, endPoint x: 329, endPoint y: 120, distance: 18.8
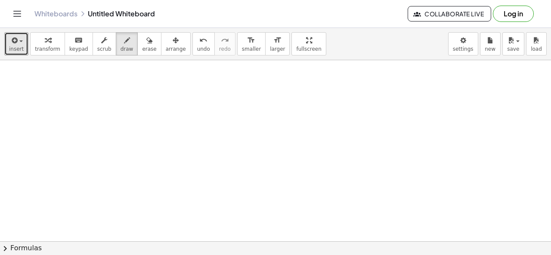
scroll to position [2313, 0]
drag, startPoint x: 161, startPoint y: 101, endPoint x: 173, endPoint y: 118, distance: 20.3
drag, startPoint x: 185, startPoint y: 111, endPoint x: 184, endPoint y: 121, distance: 10.3
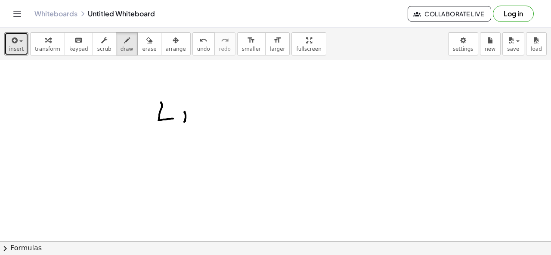
drag, startPoint x: 199, startPoint y: 100, endPoint x: 195, endPoint y: 126, distance: 26.1
drag, startPoint x: 214, startPoint y: 100, endPoint x: 206, endPoint y: 119, distance: 21.0
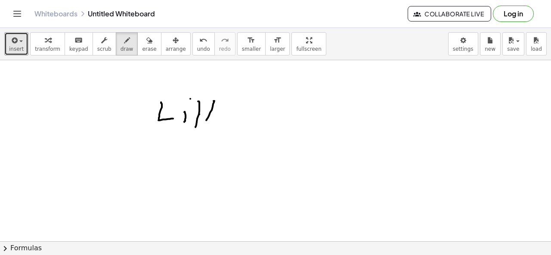
drag, startPoint x: 199, startPoint y: 113, endPoint x: 214, endPoint y: 113, distance: 15.1
drag, startPoint x: 245, startPoint y: 102, endPoint x: 251, endPoint y: 102, distance: 5.2
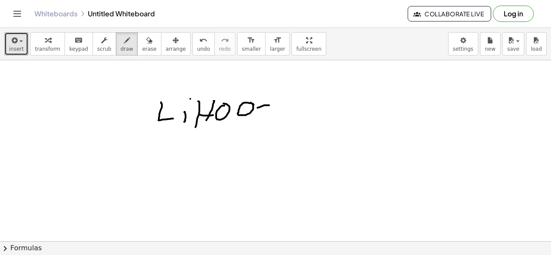
drag, startPoint x: 269, startPoint y: 104, endPoint x: 262, endPoint y: 119, distance: 16.8
drag, startPoint x: 282, startPoint y: 103, endPoint x: 293, endPoint y: 120, distance: 20.1
drag, startPoint x: 303, startPoint y: 105, endPoint x: 317, endPoint y: 104, distance: 14.3
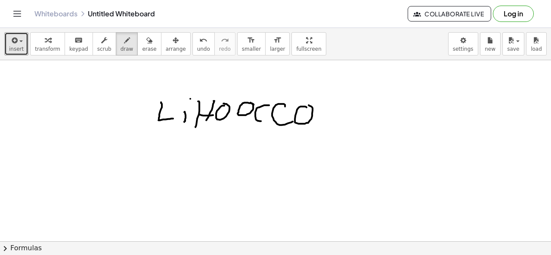
drag, startPoint x: 328, startPoint y: 104, endPoint x: 320, endPoint y: 102, distance: 8.5
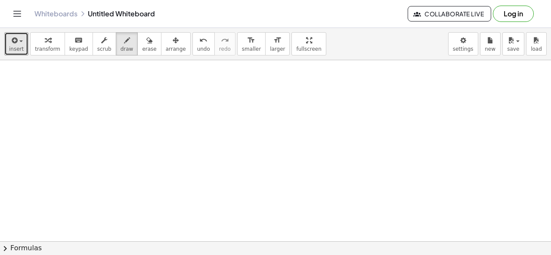
scroll to position [2408, 0]
drag, startPoint x: 108, startPoint y: 130, endPoint x: 121, endPoint y: 166, distance: 38.0
drag, startPoint x: 135, startPoint y: 150, endPoint x: 161, endPoint y: 149, distance: 26.3
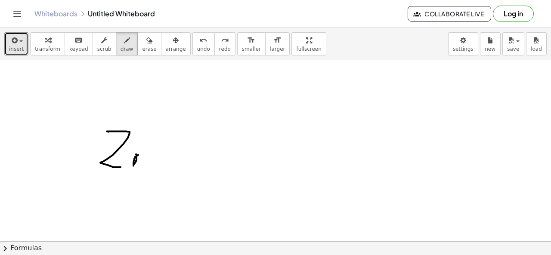
drag, startPoint x: 136, startPoint y: 153, endPoint x: 144, endPoint y: 165, distance: 14.6
drag, startPoint x: 178, startPoint y: 134, endPoint x: 186, endPoint y: 150, distance: 18.3
drag, startPoint x: 190, startPoint y: 138, endPoint x: 190, endPoint y: 182, distance: 44.3
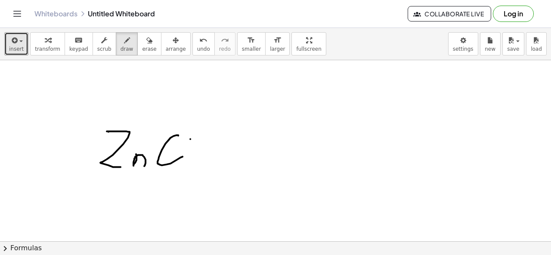
drag, startPoint x: 208, startPoint y: 174, endPoint x: 215, endPoint y: 186, distance: 13.5
drag, startPoint x: 283, startPoint y: 147, endPoint x: 276, endPoint y: 173, distance: 26.7
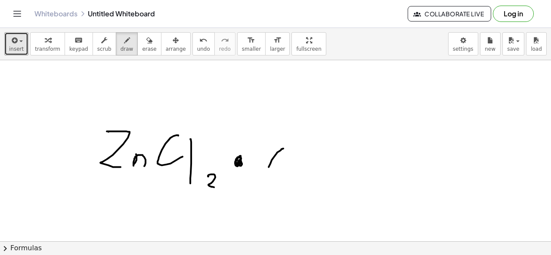
drag, startPoint x: 287, startPoint y: 169, endPoint x: 270, endPoint y: 169, distance: 16.4
drag, startPoint x: 287, startPoint y: 166, endPoint x: 279, endPoint y: 170, distance: 9.2
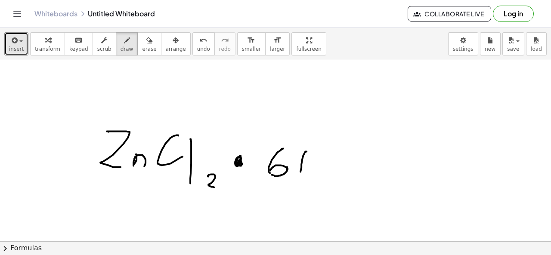
drag, startPoint x: 307, startPoint y: 150, endPoint x: 301, endPoint y: 171, distance: 21.5
drag, startPoint x: 321, startPoint y: 146, endPoint x: 316, endPoint y: 167, distance: 22.1
drag, startPoint x: 305, startPoint y: 165, endPoint x: 321, endPoint y: 160, distance: 17.2
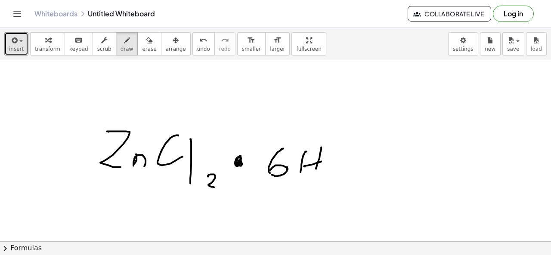
drag, startPoint x: 325, startPoint y: 167, endPoint x: 333, endPoint y: 179, distance: 14.5
drag, startPoint x: 342, startPoint y: 155, endPoint x: 341, endPoint y: 146, distance: 8.7
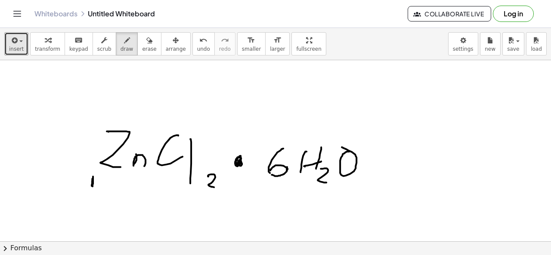
drag, startPoint x: 92, startPoint y: 178, endPoint x: 95, endPoint y: 186, distance: 8.6
drag, startPoint x: 95, startPoint y: 186, endPoint x: 198, endPoint y: 194, distance: 103.7
drag, startPoint x: 196, startPoint y: 196, endPoint x: 225, endPoint y: 188, distance: 29.9
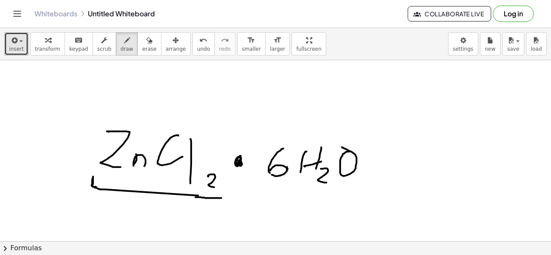
drag, startPoint x: 249, startPoint y: 180, endPoint x: 378, endPoint y: 187, distance: 129.8
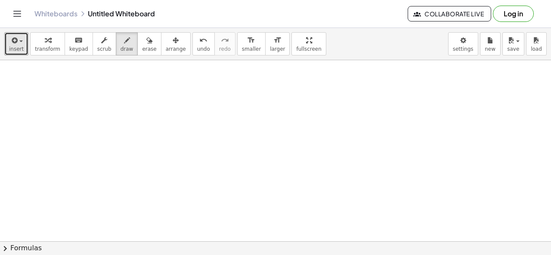
scroll to position [2586, 0]
drag, startPoint x: 299, startPoint y: 71, endPoint x: 276, endPoint y: 105, distance: 41.4
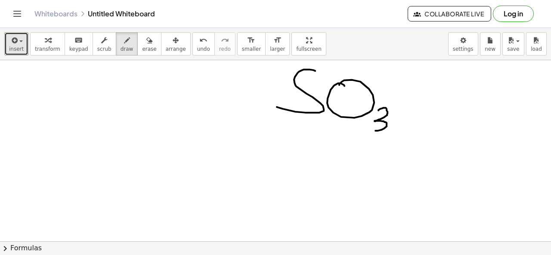
drag, startPoint x: 378, startPoint y: 109, endPoint x: 373, endPoint y: 130, distance: 21.0
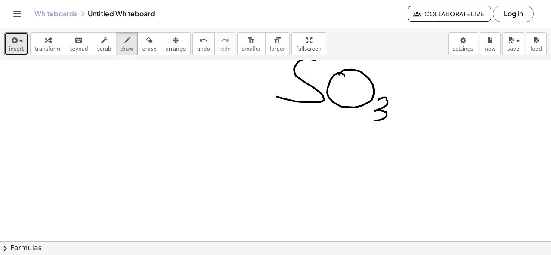
scroll to position [2583, 0]
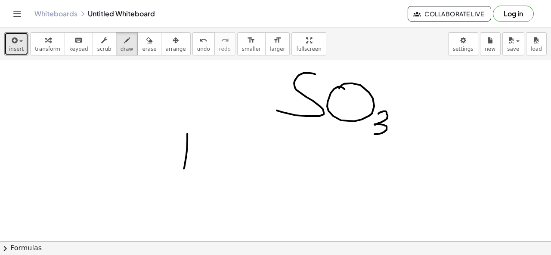
drag, startPoint x: 187, startPoint y: 133, endPoint x: 184, endPoint y: 168, distance: 35.5
drag, startPoint x: 201, startPoint y: 138, endPoint x: 202, endPoint y: 171, distance: 33.2
drag, startPoint x: 194, startPoint y: 158, endPoint x: 207, endPoint y: 155, distance: 12.8
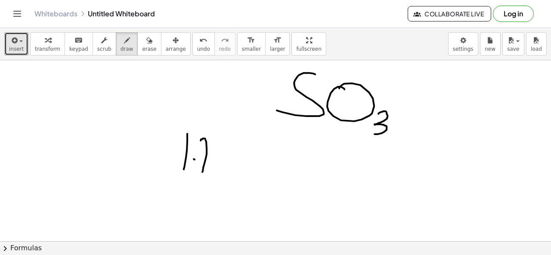
drag, startPoint x: 226, startPoint y: 149, endPoint x: 228, endPoint y: 167, distance: 18.3
drag, startPoint x: 265, startPoint y: 160, endPoint x: 295, endPoint y: 160, distance: 30.1
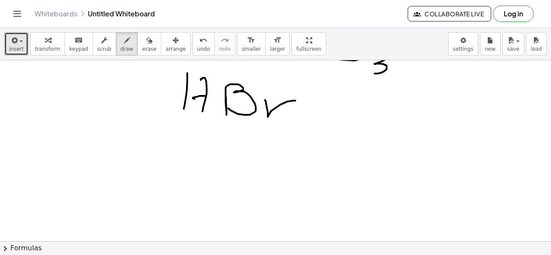
scroll to position [2644, 0]
drag, startPoint x: 301, startPoint y: 163, endPoint x: 326, endPoint y: 171, distance: 25.7
drag, startPoint x: 332, startPoint y: 156, endPoint x: 331, endPoint y: 180, distance: 24.1
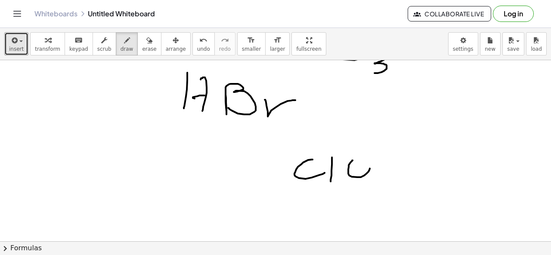
drag, startPoint x: 378, startPoint y: 186, endPoint x: 384, endPoint y: 181, distance: 7.9
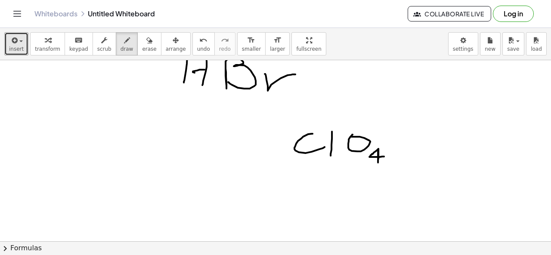
scroll to position [2670, 0]
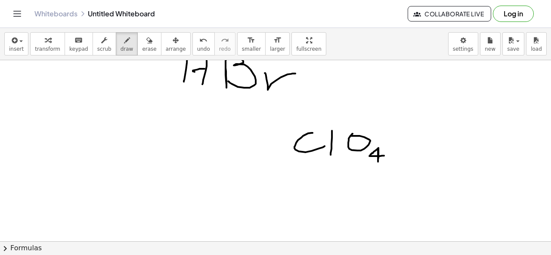
click at [31, 250] on button "chevron_right Formulas" at bounding box center [275, 249] width 551 height 14
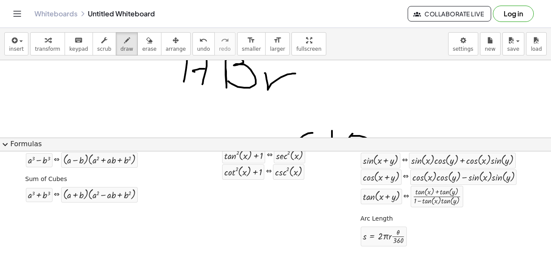
scroll to position [0, 0]
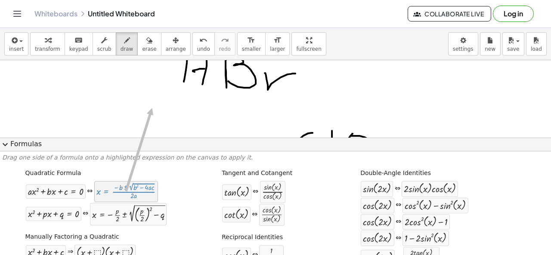
drag, startPoint x: 121, startPoint y: 199, endPoint x: 152, endPoint y: 109, distance: 96.0
click at [139, 198] on div at bounding box center [125, 191] width 59 height 16
drag, startPoint x: 139, startPoint y: 198, endPoint x: 308, endPoint y: 104, distance: 193.9
click at [308, 104] on div "insert select one: Math Expression Function Text Youtube Video Graphing Geometr…" at bounding box center [275, 141] width 551 height 227
drag, startPoint x: 65, startPoint y: 199, endPoint x: 66, endPoint y: 193, distance: 6.1
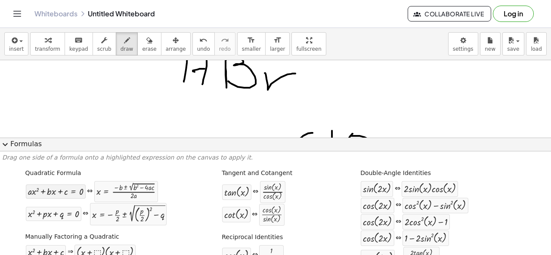
click at [66, 193] on div "+ · a · x 2 + · b · x + c = 0 ⇔ x = · ( − b ± 2 √ ( + b 2 − · 4 · a · c ) ) · 2…" at bounding box center [91, 192] width 133 height 22
drag, startPoint x: 66, startPoint y: 192, endPoint x: 158, endPoint y: 103, distance: 127.6
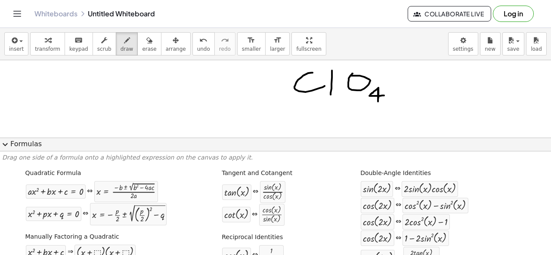
scroll to position [2809, 0]
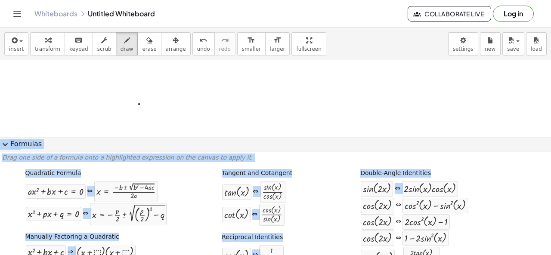
drag, startPoint x: 381, startPoint y: 197, endPoint x: 327, endPoint y: 105, distance: 106.2
click at [325, 92] on div "insert select one: Math Expression Function Text Youtube Video Graphing Geometr…" at bounding box center [275, 141] width 551 height 227
click at [296, 168] on div "Tangent and Cotangent tan ( , x ) ⇔ · sin ( , x ) · cos ( , x ) cot ( , x ) ⇔ ·…" at bounding box center [263, 197] width 87 height 62
click at [252, 179] on div "Tangent and Cotangent tan ( , x ) ⇔ · sin ( , x ) · cos ( , x ) cot ( , x ) ⇔ ·…" at bounding box center [263, 197] width 87 height 62
drag, startPoint x: 238, startPoint y: 192, endPoint x: 263, endPoint y: 80, distance: 115.0
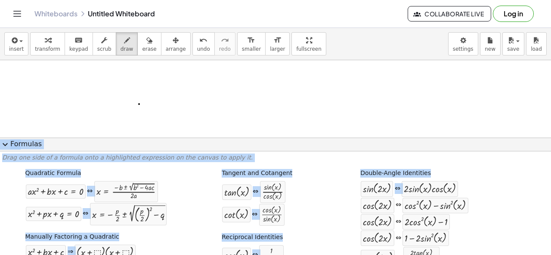
click at [191, 155] on p "Drag one side of a formula onto a highlighted expression on the canvas to apply…" at bounding box center [275, 158] width 547 height 9
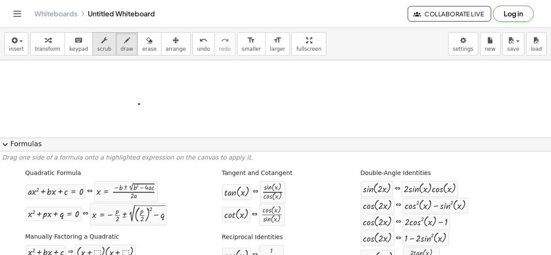
click at [97, 48] on span "scrub" at bounding box center [104, 49] width 14 height 6
drag, startPoint x: 244, startPoint y: 195, endPoint x: 255, endPoint y: 130, distance: 65.5
click at [258, 111] on div "insert select one: Math Expression Function Text Youtube Video Graphing Geometr…" at bounding box center [275, 141] width 551 height 227
drag, startPoint x: 235, startPoint y: 190, endPoint x: 268, endPoint y: 82, distance: 113.0
click at [164, 154] on p "Drag one side of a formula onto a highlighted expression on the canvas to apply…" at bounding box center [275, 158] width 547 height 9
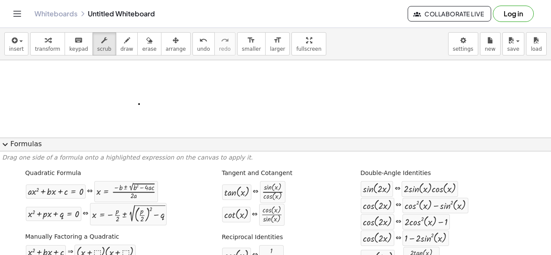
click at [155, 157] on p "Drag one side of a formula onto a highlighted expression on the canvas to apply…" at bounding box center [275, 158] width 547 height 9
click at [72, 51] on button "keyboard keypad" at bounding box center [79, 43] width 28 height 23
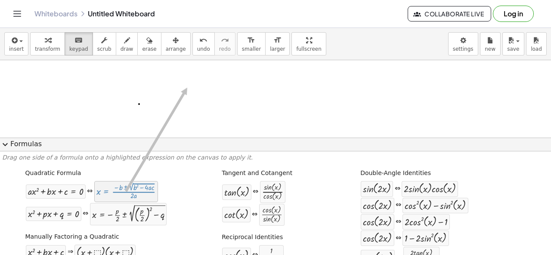
drag, startPoint x: 118, startPoint y: 184, endPoint x: 187, endPoint y: 87, distance: 118.3
click at [145, 186] on div at bounding box center [125, 191] width 59 height 16
drag, startPoint x: 145, startPoint y: 186, endPoint x: 226, endPoint y: 75, distance: 137.3
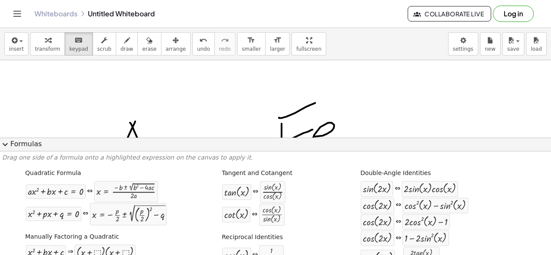
scroll to position [0, 0]
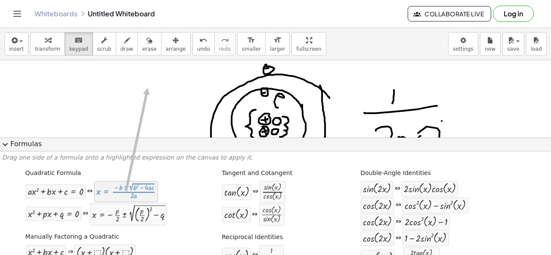
drag, startPoint x: 133, startPoint y: 194, endPoint x: 147, endPoint y: 71, distance: 123.4
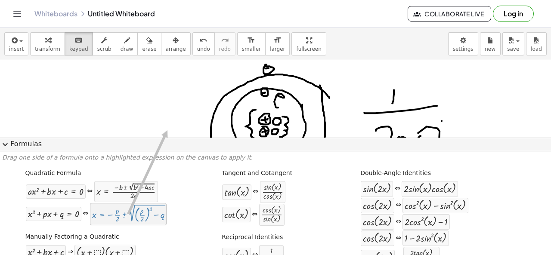
drag, startPoint x: 139, startPoint y: 218, endPoint x: 167, endPoint y: 102, distance: 119.7
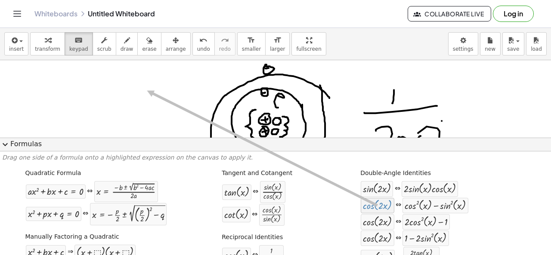
drag, startPoint x: 367, startPoint y: 203, endPoint x: 141, endPoint y: 90, distance: 252.4
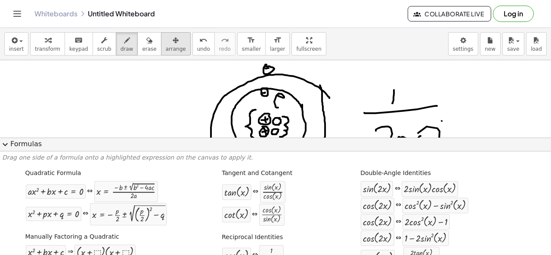
drag, startPoint x: 127, startPoint y: 50, endPoint x: 152, endPoint y: 43, distance: 25.4
click at [143, 46] on div "transform keyboard keypad scrub draw erase arrange" at bounding box center [110, 43] width 160 height 23
click at [166, 42] on div "button" at bounding box center [176, 40] width 20 height 10
drag, startPoint x: 58, startPoint y: 186, endPoint x: 87, endPoint y: 95, distance: 95.3
click at [125, 52] on button "draw" at bounding box center [127, 43] width 22 height 23
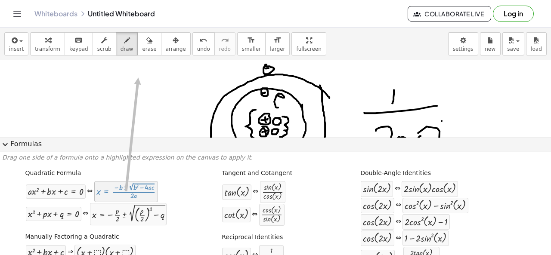
drag, startPoint x: 134, startPoint y: 199, endPoint x: 138, endPoint y: 73, distance: 126.2
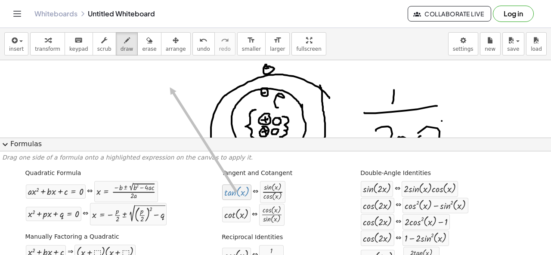
drag, startPoint x: 232, startPoint y: 195, endPoint x: 166, endPoint y: 87, distance: 126.3
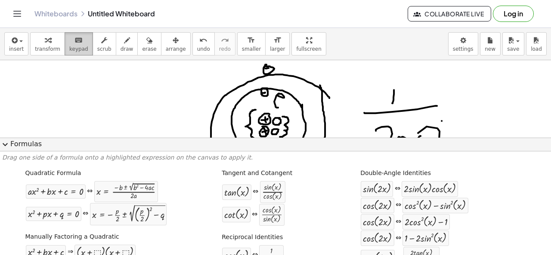
click at [72, 48] on span "keypad" at bounding box center [78, 49] width 19 height 6
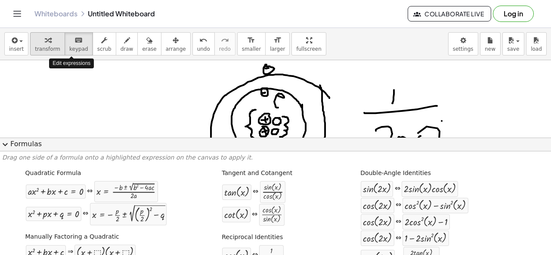
click at [42, 46] on span "transform" at bounding box center [47, 49] width 25 height 6
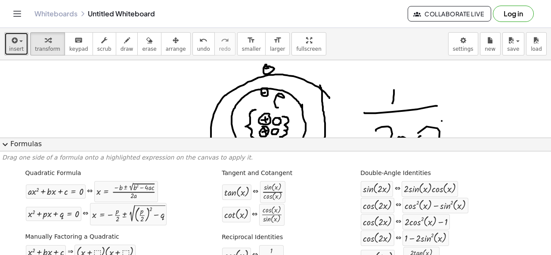
click at [22, 47] on button "insert" at bounding box center [16, 43] width 24 height 23
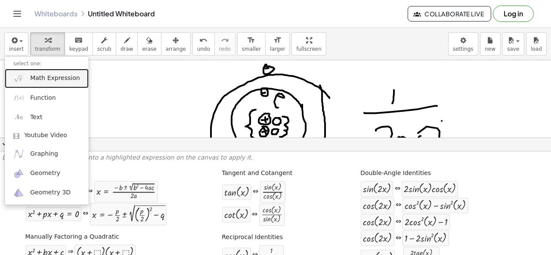
click at [29, 77] on link "Math Expression" at bounding box center [47, 78] width 84 height 19
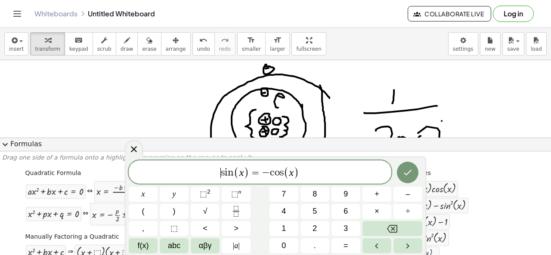
click at [222, 175] on var "s" at bounding box center [223, 173] width 4 height 10
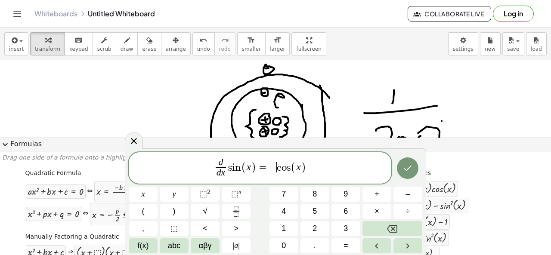
click at [279, 168] on var "c" at bounding box center [279, 167] width 5 height 10
click at [412, 170] on icon "Done" at bounding box center [408, 168] width 10 height 10
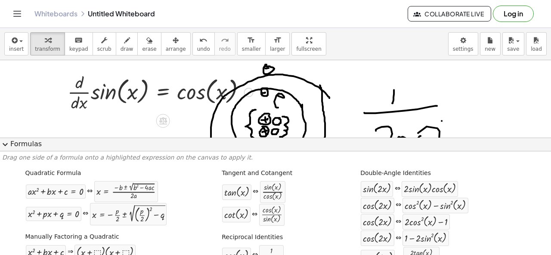
click at [104, 92] on div at bounding box center [160, 91] width 194 height 43
click at [215, 86] on div at bounding box center [160, 91] width 194 height 43
drag, startPoint x: 107, startPoint y: 197, endPoint x: 202, endPoint y: 95, distance: 139.2
drag, startPoint x: 110, startPoint y: 197, endPoint x: 252, endPoint y: 91, distance: 177.1
click at [190, 93] on div at bounding box center [160, 91] width 194 height 43
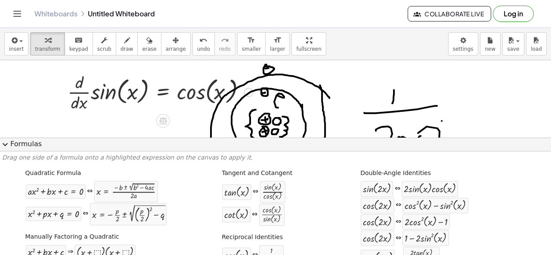
click at [190, 93] on div at bounding box center [160, 91] width 194 height 43
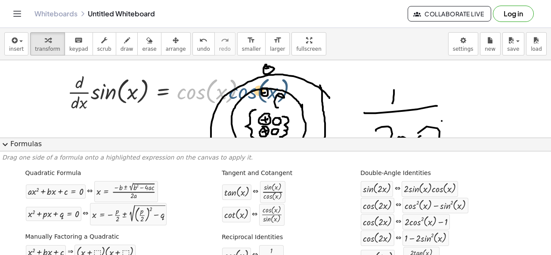
drag, startPoint x: 190, startPoint y: 93, endPoint x: 246, endPoint y: 93, distance: 56.4
click at [246, 93] on div at bounding box center [160, 91] width 194 height 43
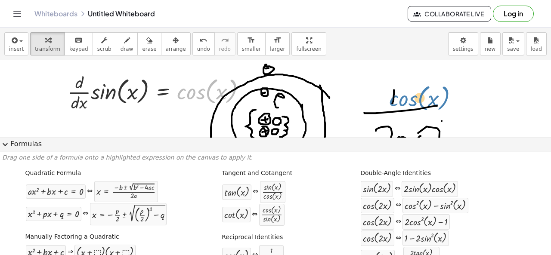
drag, startPoint x: 191, startPoint y: 99, endPoint x: 404, endPoint y: 106, distance: 213.2
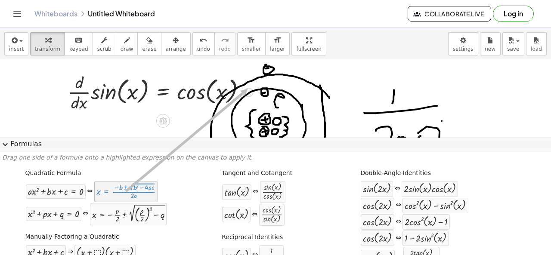
drag, startPoint x: 124, startPoint y: 188, endPoint x: 248, endPoint y: 89, distance: 158.7
click at [248, 89] on div at bounding box center [248, 92] width 9 height 9
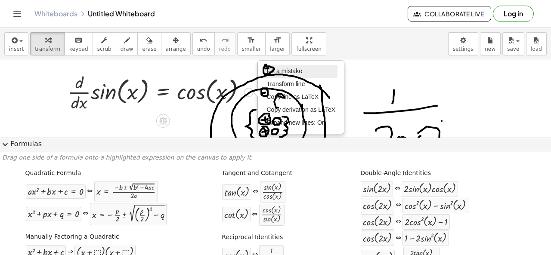
click at [294, 71] on span "Fix a mistake" at bounding box center [284, 71] width 35 height 7
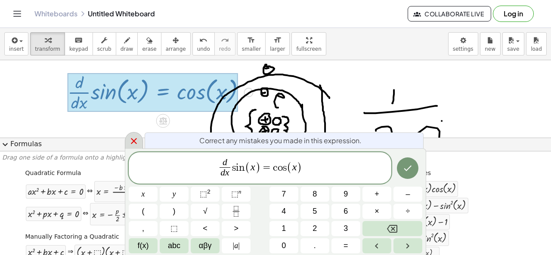
click at [132, 144] on icon at bounding box center [134, 141] width 10 height 10
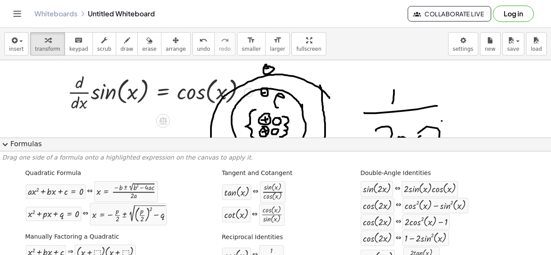
click at [235, 88] on div at bounding box center [160, 91] width 194 height 43
click at [251, 91] on div "Fix a mistake Transform line Copy line as LaTeX Copy derivation as LaTeX Expand…" at bounding box center [248, 92] width 9 height 9
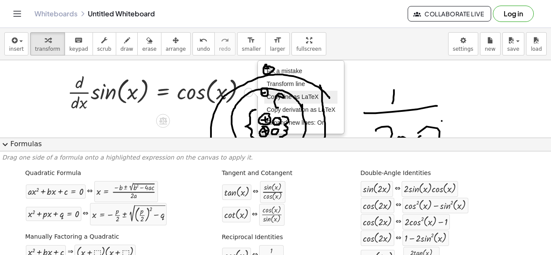
click at [285, 97] on span "Copy line as LaTeX" at bounding box center [293, 96] width 52 height 7
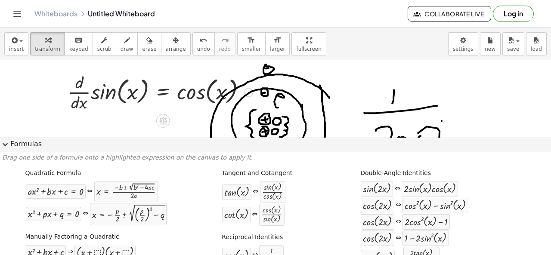
click at [246, 97] on div at bounding box center [160, 91] width 194 height 43
click at [249, 94] on div "Copied done" at bounding box center [248, 92] width 9 height 9
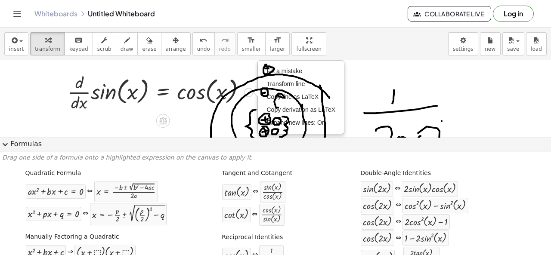
click at [201, 96] on div at bounding box center [160, 91] width 194 height 43
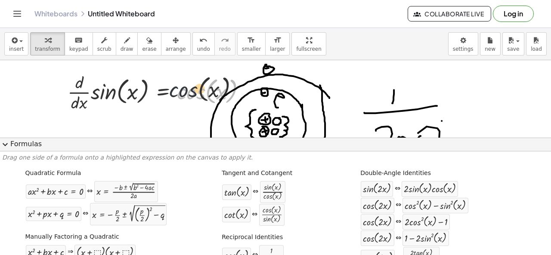
drag, startPoint x: 201, startPoint y: 96, endPoint x: 175, endPoint y: 99, distance: 26.0
click at [168, 87] on div at bounding box center [160, 91] width 194 height 43
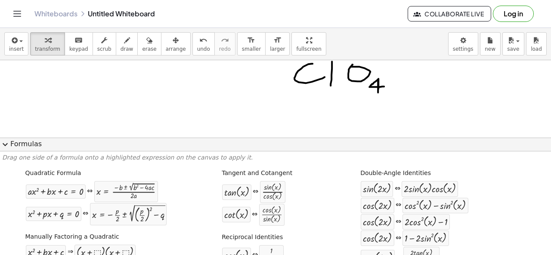
scroll to position [2739, 0]
click at [27, 142] on button "expand_more Formulas" at bounding box center [275, 145] width 551 height 14
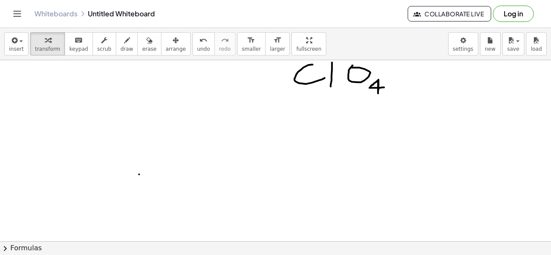
scroll to position [2712, 0]
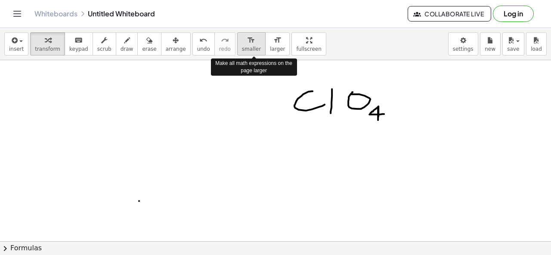
click at [238, 53] on button "format_size smaller" at bounding box center [251, 43] width 28 height 23
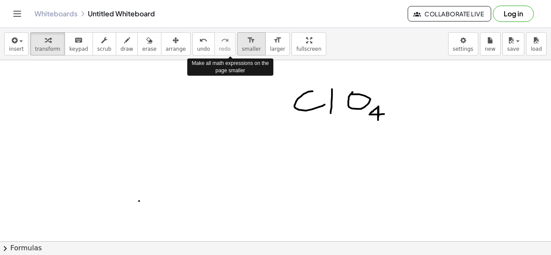
click at [242, 52] on span "smaller" at bounding box center [251, 49] width 19 height 6
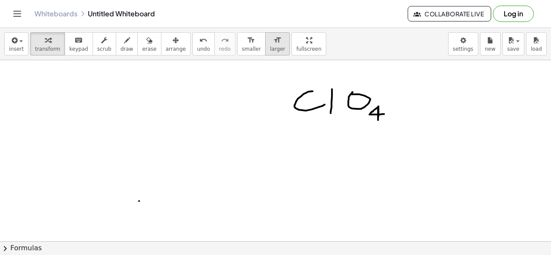
click at [270, 42] on div "format_size" at bounding box center [277, 40] width 15 height 10
drag, startPoint x: 252, startPoint y: 144, endPoint x: 247, endPoint y: 187, distance: 43.8
click at [121, 41] on button "draw" at bounding box center [127, 43] width 22 height 23
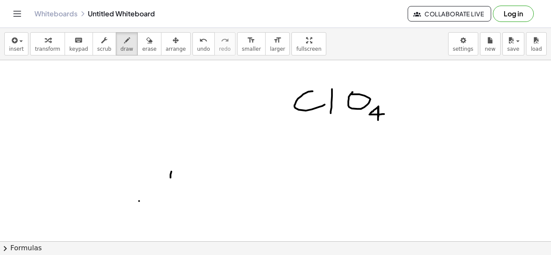
drag, startPoint x: 171, startPoint y: 177, endPoint x: 167, endPoint y: 202, distance: 25.2
drag, startPoint x: 190, startPoint y: 169, endPoint x: 186, endPoint y: 194, distance: 25.3
drag, startPoint x: 171, startPoint y: 185, endPoint x: 187, endPoint y: 185, distance: 15.9
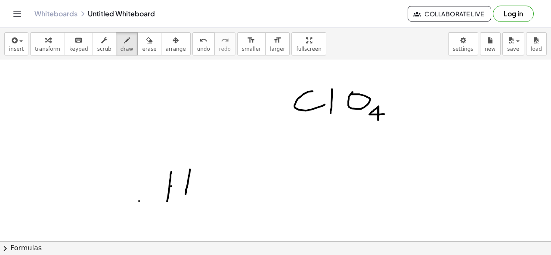
drag, startPoint x: 195, startPoint y: 192, endPoint x: 207, endPoint y: 200, distance: 14.6
drag, startPoint x: 219, startPoint y: 182, endPoint x: 214, endPoint y: 184, distance: 5.4
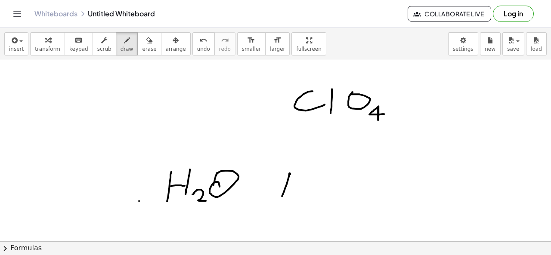
drag, startPoint x: 290, startPoint y: 173, endPoint x: 282, endPoint y: 195, distance: 23.4
drag, startPoint x: 304, startPoint y: 166, endPoint x: 298, endPoint y: 188, distance: 23.1
drag, startPoint x: 298, startPoint y: 183, endPoint x: 304, endPoint y: 182, distance: 6.1
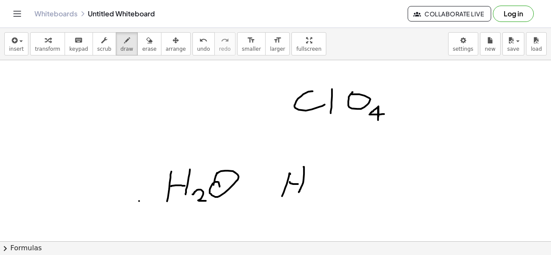
drag, startPoint x: 311, startPoint y: 193, endPoint x: 323, endPoint y: 206, distance: 17.7
drag, startPoint x: 336, startPoint y: 183, endPoint x: 332, endPoint y: 189, distance: 7.2
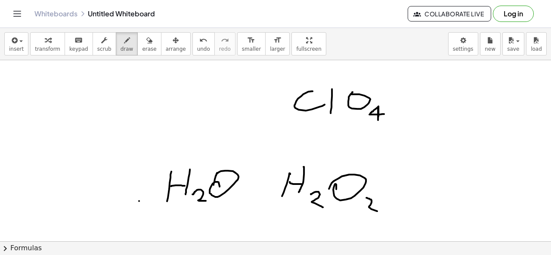
drag, startPoint x: 366, startPoint y: 197, endPoint x: 385, endPoint y: 211, distance: 23.9
drag, startPoint x: 288, startPoint y: 200, endPoint x: 373, endPoint y: 186, distance: 86.4
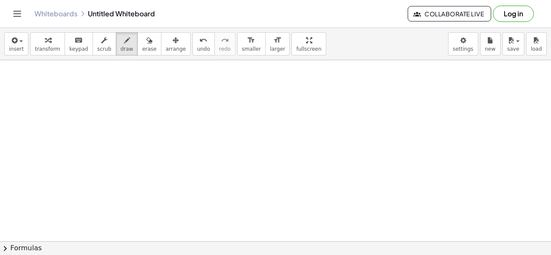
scroll to position [2893, 0]
drag, startPoint x: 193, startPoint y: 84, endPoint x: 190, endPoint y: 109, distance: 25.2
drag, startPoint x: 192, startPoint y: 95, endPoint x: 220, endPoint y: 86, distance: 29.8
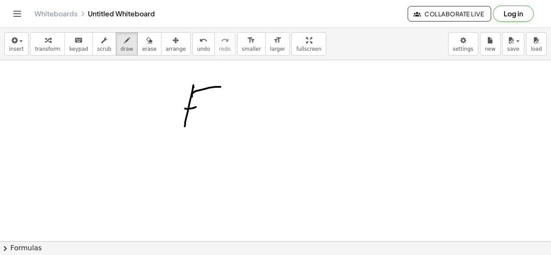
drag, startPoint x: 192, startPoint y: 107, endPoint x: 227, endPoint y: 101, distance: 35.8
drag, startPoint x: 259, startPoint y: 92, endPoint x: 239, endPoint y: 120, distance: 34.4
drag, startPoint x: 254, startPoint y: 91, endPoint x: 271, endPoint y: 115, distance: 29.3
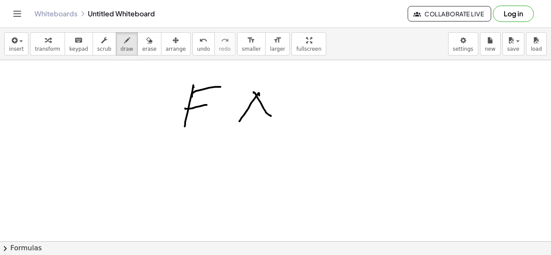
drag, startPoint x: 250, startPoint y: 111, endPoint x: 290, endPoint y: 106, distance: 40.3
drag, startPoint x: 294, startPoint y: 105, endPoint x: 316, endPoint y: 98, distance: 23.1
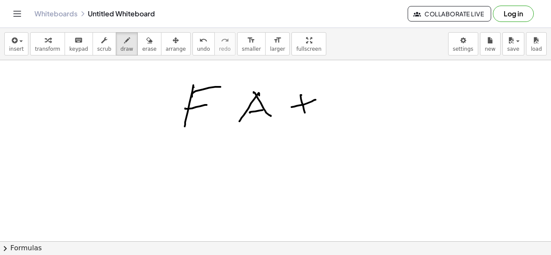
drag, startPoint x: 301, startPoint y: 94, endPoint x: 306, endPoint y: 113, distance: 19.6
drag, startPoint x: 331, startPoint y: 101, endPoint x: 350, endPoint y: 105, distance: 19.7
drag, startPoint x: 385, startPoint y: 101, endPoint x: 401, endPoint y: 99, distance: 16.4
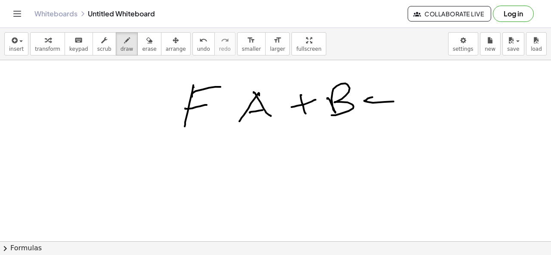
drag, startPoint x: 412, startPoint y: 100, endPoint x: 406, endPoint y: 106, distance: 8.8
drag, startPoint x: 447, startPoint y: 87, endPoint x: 464, endPoint y: 108, distance: 27.8
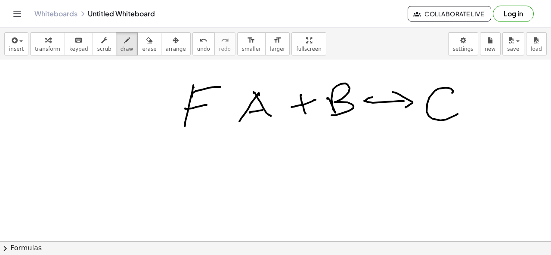
drag, startPoint x: 181, startPoint y: 86, endPoint x: 152, endPoint y: 134, distance: 56.0
drag, startPoint x: 143, startPoint y: 91, endPoint x: 121, endPoint y: 117, distance: 33.3
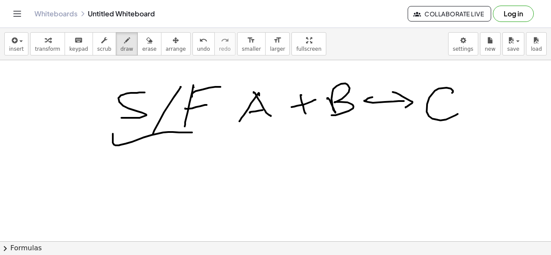
drag, startPoint x: 113, startPoint y: 133, endPoint x: 204, endPoint y: 117, distance: 92.6
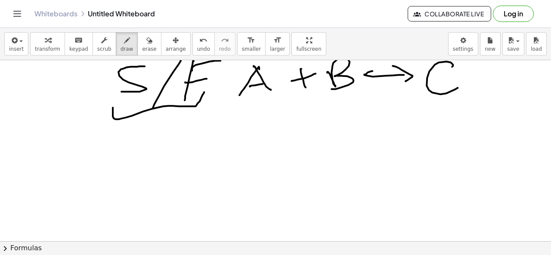
scroll to position [2920, 0]
drag, startPoint x: 149, startPoint y: 142, endPoint x: 152, endPoint y: 157, distance: 15.8
drag, startPoint x: 141, startPoint y: 140, endPoint x: 150, endPoint y: 164, distance: 24.9
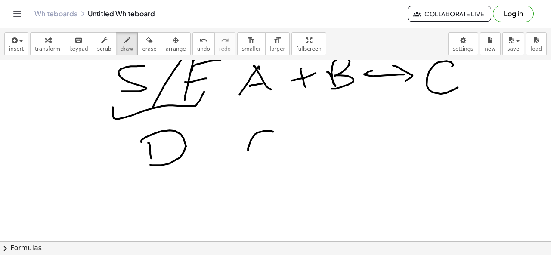
drag, startPoint x: 273, startPoint y: 130, endPoint x: 277, endPoint y: 149, distance: 18.5
drag, startPoint x: 293, startPoint y: 140, endPoint x: 330, endPoint y: 140, distance: 37.0
drag, startPoint x: 324, startPoint y: 133, endPoint x: 326, endPoint y: 149, distance: 15.2
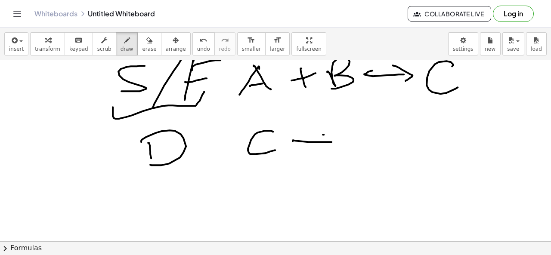
drag, startPoint x: 369, startPoint y: 134, endPoint x: 362, endPoint y: 146, distance: 13.5
drag, startPoint x: 372, startPoint y: 129, endPoint x: 372, endPoint y: 146, distance: 16.8
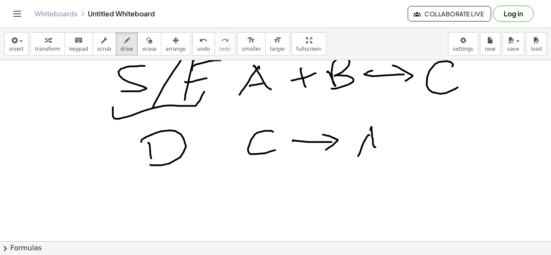
drag, startPoint x: 365, startPoint y: 143, endPoint x: 376, endPoint y: 140, distance: 11.7
drag, startPoint x: 388, startPoint y: 140, endPoint x: 404, endPoint y: 137, distance: 16.7
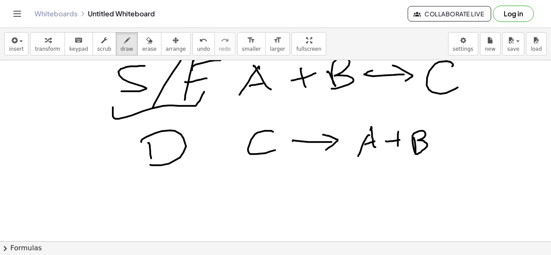
drag, startPoint x: 412, startPoint y: 137, endPoint x: 416, endPoint y: 153, distance: 16.0
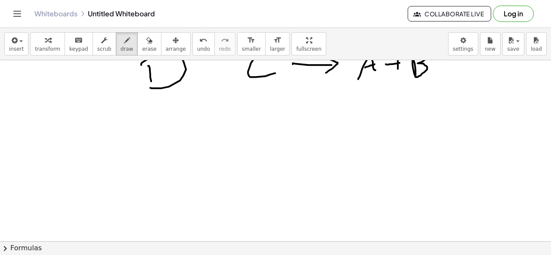
scroll to position [3030, 0]
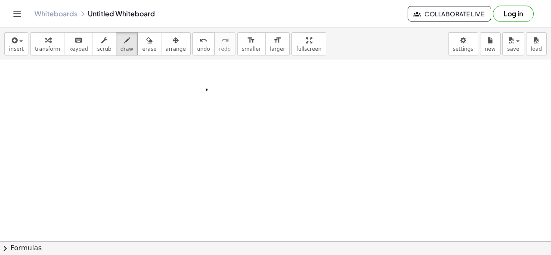
drag, startPoint x: 207, startPoint y: 89, endPoint x: 189, endPoint y: 119, distance: 35.1
drag, startPoint x: 216, startPoint y: 106, endPoint x: 210, endPoint y: 110, distance: 6.6
drag, startPoint x: 198, startPoint y: 107, endPoint x: 221, endPoint y: 104, distance: 23.4
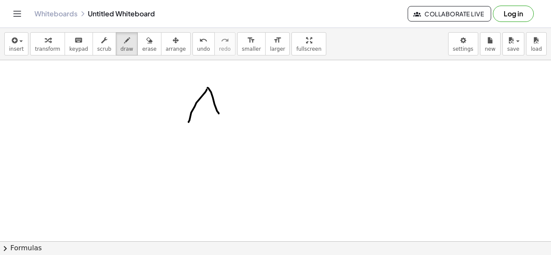
drag, startPoint x: 230, startPoint y: 103, endPoint x: 254, endPoint y: 101, distance: 23.7
drag, startPoint x: 242, startPoint y: 99, endPoint x: 242, endPoint y: 110, distance: 10.3
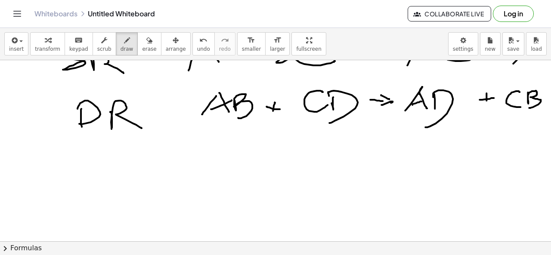
scroll to position [3083, 0]
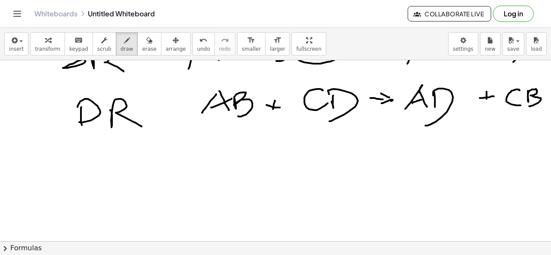
drag, startPoint x: 220, startPoint y: 155, endPoint x: 211, endPoint y: 191, distance: 37.4
drag, startPoint x: 234, startPoint y: 159, endPoint x: 226, endPoint y: 181, distance: 23.1
drag, startPoint x: 227, startPoint y: 169, endPoint x: 240, endPoint y: 168, distance: 13.0
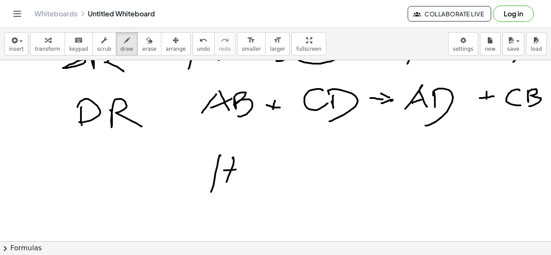
drag, startPoint x: 260, startPoint y: 166, endPoint x: 263, endPoint y: 186, distance: 20.0
drag, startPoint x: 285, startPoint y: 176, endPoint x: 307, endPoint y: 173, distance: 21.8
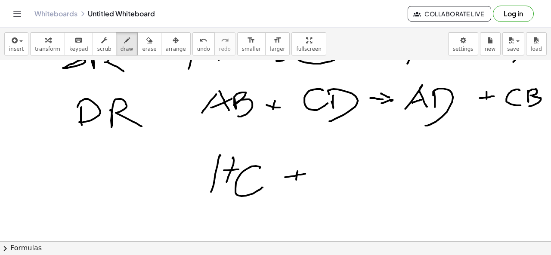
drag, startPoint x: 349, startPoint y: 168, endPoint x: 338, endPoint y: 172, distance: 11.0
drag, startPoint x: 353, startPoint y: 180, endPoint x: 378, endPoint y: 183, distance: 25.2
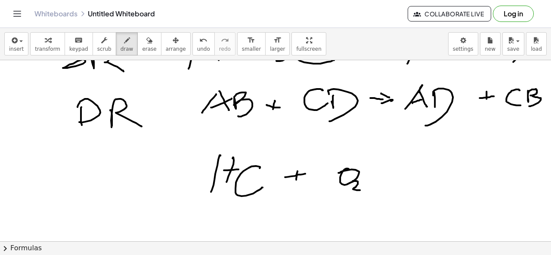
drag, startPoint x: 318, startPoint y: 168, endPoint x: 334, endPoint y: 182, distance: 21.1
drag, startPoint x: 329, startPoint y: 167, endPoint x: 313, endPoint y: 179, distance: 20.0
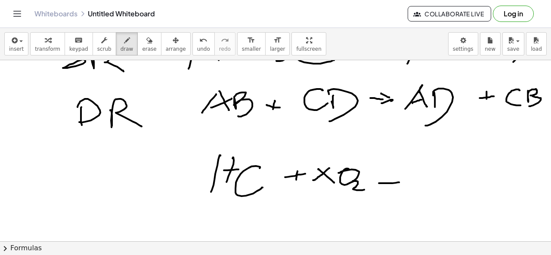
drag, startPoint x: 379, startPoint y: 182, endPoint x: 394, endPoint y: 180, distance: 15.2
drag, startPoint x: 393, startPoint y: 176, endPoint x: 389, endPoint y: 185, distance: 9.4
drag, startPoint x: 416, startPoint y: 171, endPoint x: 430, endPoint y: 177, distance: 14.7
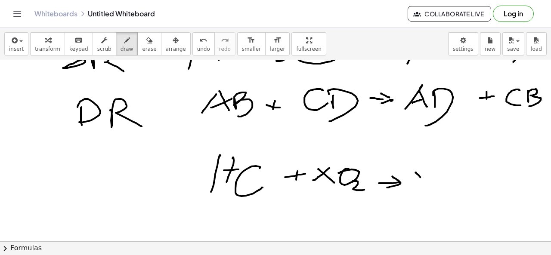
drag, startPoint x: 431, startPoint y: 170, endPoint x: 419, endPoint y: 189, distance: 22.6
drag, startPoint x: 437, startPoint y: 183, endPoint x: 462, endPoint y: 179, distance: 25.8
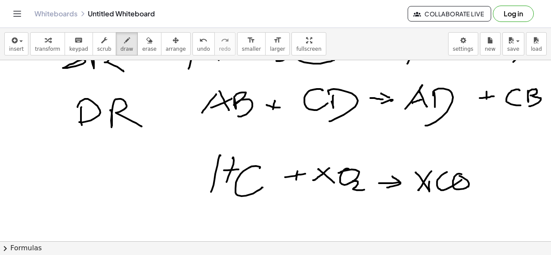
drag, startPoint x: 453, startPoint y: 180, endPoint x: 456, endPoint y: 176, distance: 4.9
drag, startPoint x: 472, startPoint y: 186, endPoint x: 476, endPoint y: 195, distance: 10.0
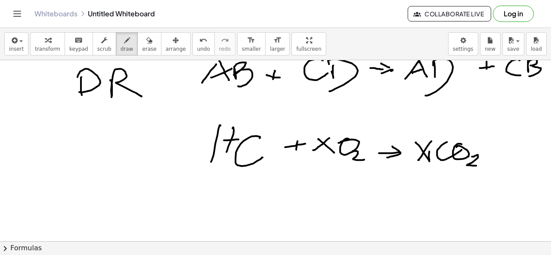
scroll to position [3117, 0]
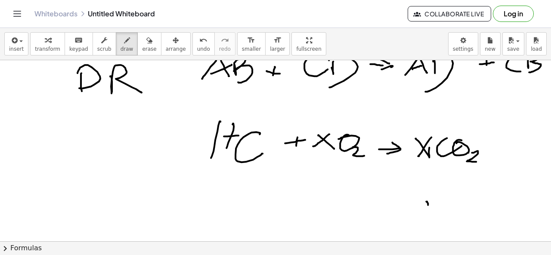
drag, startPoint x: 427, startPoint y: 200, endPoint x: 447, endPoint y: 198, distance: 20.4
drag, startPoint x: 439, startPoint y: 197, endPoint x: 438, endPoint y: 205, distance: 7.8
drag, startPoint x: 474, startPoint y: 190, endPoint x: 482, endPoint y: 213, distance: 24.1
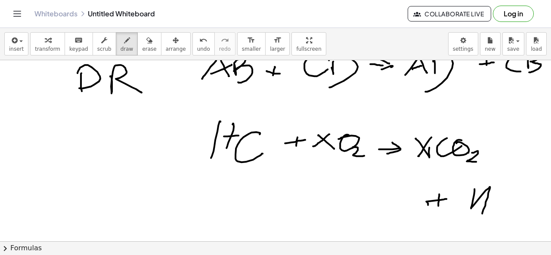
drag, startPoint x: 476, startPoint y: 204, endPoint x: 493, endPoint y: 205, distance: 16.8
drag, startPoint x: 493, startPoint y: 212, endPoint x: 506, endPoint y: 213, distance: 13.8
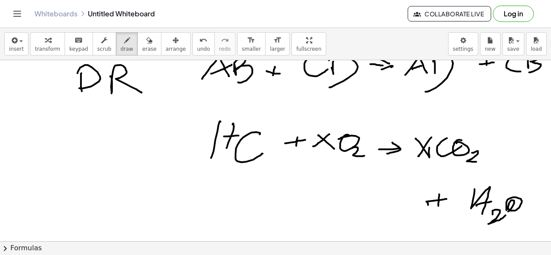
drag, startPoint x: 514, startPoint y: 201, endPoint x: 506, endPoint y: 209, distance: 11.0
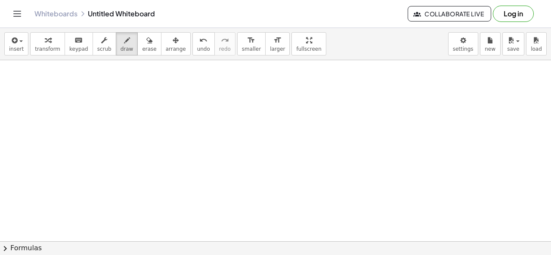
scroll to position [3395, 0]
drag, startPoint x: 149, startPoint y: 108, endPoint x: 130, endPoint y: 132, distance: 30.3
drag, startPoint x: 152, startPoint y: 118, endPoint x: 156, endPoint y: 135, distance: 17.3
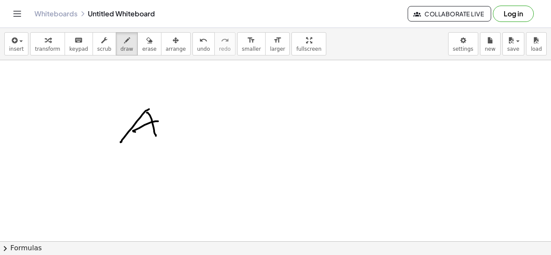
drag, startPoint x: 133, startPoint y: 130, endPoint x: 160, endPoint y: 120, distance: 28.5
drag, startPoint x: 178, startPoint y: 126, endPoint x: 157, endPoint y: 155, distance: 35.7
drag, startPoint x: 228, startPoint y: 130, endPoint x: 254, endPoint y: 129, distance: 25.8
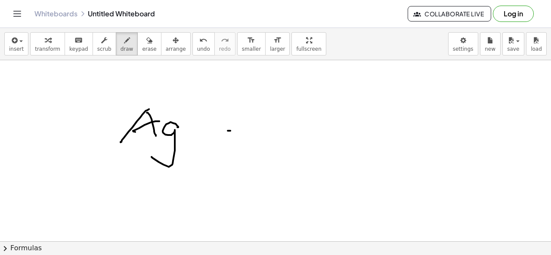
drag, startPoint x: 241, startPoint y: 124, endPoint x: 240, endPoint y: 131, distance: 7.4
drag, startPoint x: 316, startPoint y: 106, endPoint x: 316, endPoint y: 130, distance: 23.3
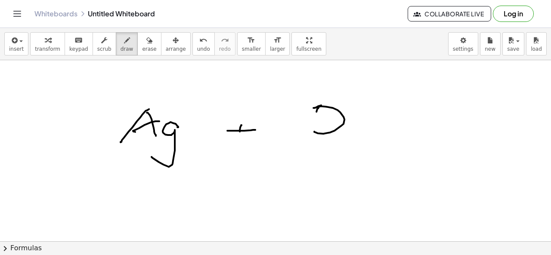
drag, startPoint x: 319, startPoint y: 106, endPoint x: 315, endPoint y: 132, distance: 25.6
drag, startPoint x: 317, startPoint y: 119, endPoint x: 306, endPoint y: 152, distance: 34.0
drag, startPoint x: 404, startPoint y: 138, endPoint x: 435, endPoint y: 134, distance: 31.3
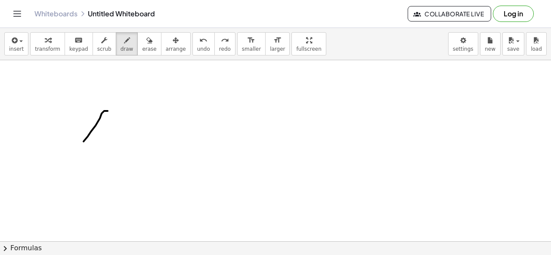
drag, startPoint x: 108, startPoint y: 110, endPoint x: 82, endPoint y: 143, distance: 42.4
drag, startPoint x: 105, startPoint y: 112, endPoint x: 109, endPoint y: 130, distance: 19.4
drag, startPoint x: 98, startPoint y: 124, endPoint x: 107, endPoint y: 124, distance: 9.5
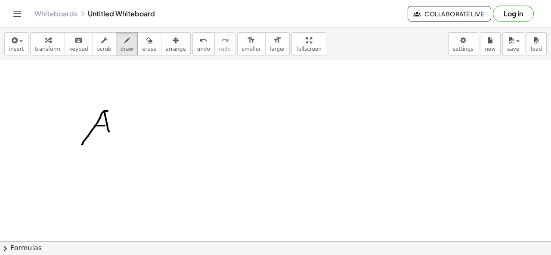
drag, startPoint x: 109, startPoint y: 127, endPoint x: 112, endPoint y: 136, distance: 10.5
drag, startPoint x: 130, startPoint y: 125, endPoint x: 100, endPoint y: 156, distance: 42.6
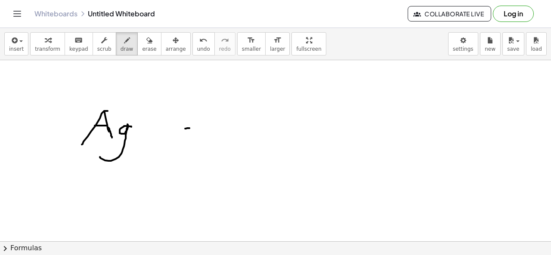
drag, startPoint x: 189, startPoint y: 127, endPoint x: 205, endPoint y: 124, distance: 15.3
drag, startPoint x: 199, startPoint y: 119, endPoint x: 199, endPoint y: 132, distance: 12.9
drag, startPoint x: 280, startPoint y: 111, endPoint x: 282, endPoint y: 125, distance: 14.7
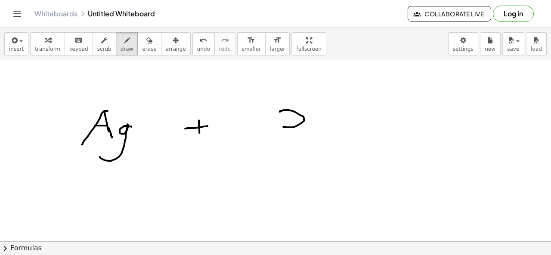
drag, startPoint x: 282, startPoint y: 112, endPoint x: 278, endPoint y: 163, distance: 50.5
drag, startPoint x: 354, startPoint y: 136, endPoint x: 376, endPoint y: 134, distance: 22.5
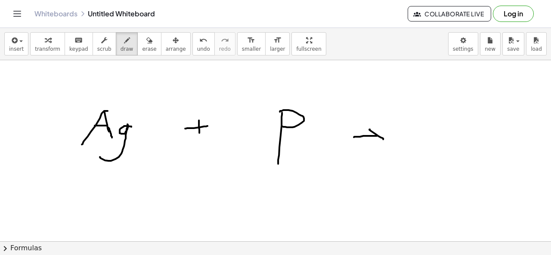
drag, startPoint x: 370, startPoint y: 128, endPoint x: 365, endPoint y: 149, distance: 21.7
drag, startPoint x: 140, startPoint y: 140, endPoint x: 133, endPoint y: 155, distance: 16.6
drag, startPoint x: 147, startPoint y: 143, endPoint x: 140, endPoint y: 153, distance: 12.7
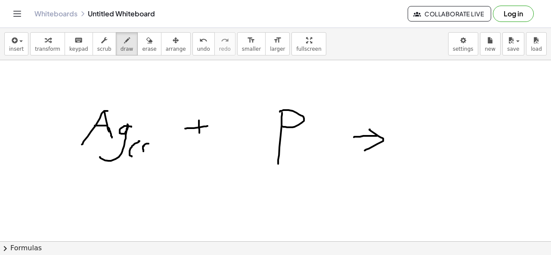
drag, startPoint x: 151, startPoint y: 143, endPoint x: 148, endPoint y: 153, distance: 9.8
drag, startPoint x: 304, startPoint y: 153, endPoint x: 307, endPoint y: 158, distance: 6.2
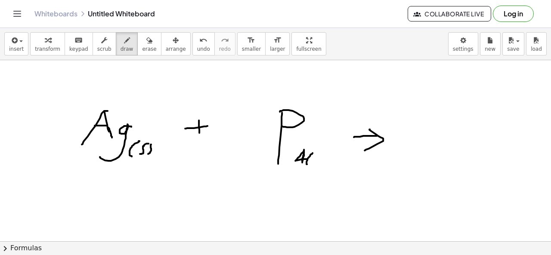
drag, startPoint x: 313, startPoint y: 152, endPoint x: 311, endPoint y: 163, distance: 11.3
drag, startPoint x: 316, startPoint y: 156, endPoint x: 315, endPoint y: 161, distance: 5.2
drag, startPoint x: 320, startPoint y: 153, endPoint x: 321, endPoint y: 162, distance: 9.1
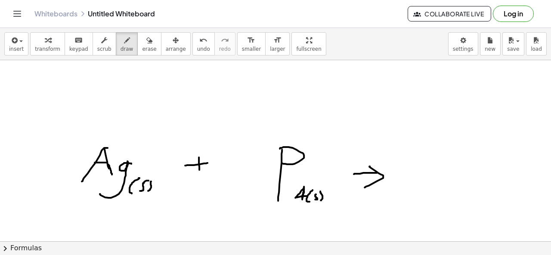
scroll to position [3355, 0]
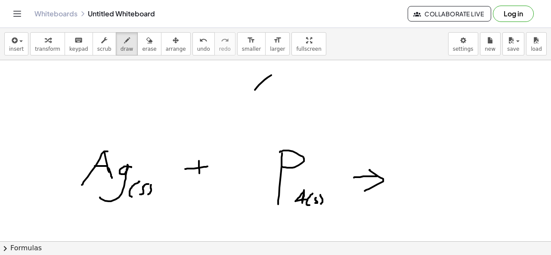
drag, startPoint x: 271, startPoint y: 74, endPoint x: 252, endPoint y: 92, distance: 26.5
drag, startPoint x: 271, startPoint y: 74, endPoint x: 272, endPoint y: 94, distance: 19.4
drag, startPoint x: 260, startPoint y: 86, endPoint x: 269, endPoint y: 83, distance: 9.0
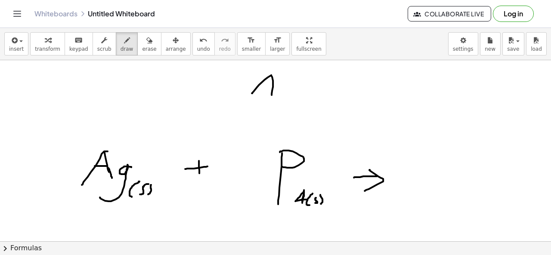
drag, startPoint x: 282, startPoint y: 85, endPoint x: 271, endPoint y: 112, distance: 29.3
drag, startPoint x: 285, startPoint y: 73, endPoint x: 301, endPoint y: 71, distance: 16.0
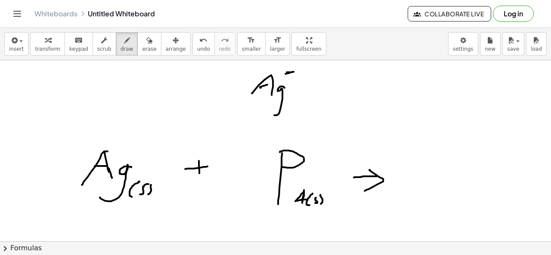
drag, startPoint x: 287, startPoint y: 71, endPoint x: 295, endPoint y: 70, distance: 8.7
drag, startPoint x: 290, startPoint y: 66, endPoint x: 290, endPoint y: 75, distance: 9.0
drag, startPoint x: 354, startPoint y: 86, endPoint x: 350, endPoint y: 93, distance: 8.5
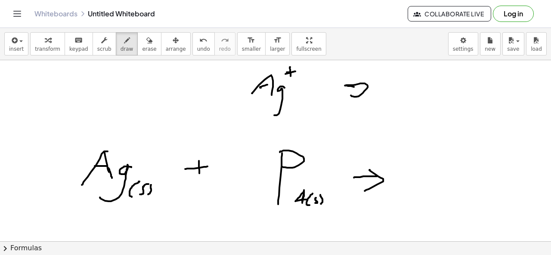
drag, startPoint x: 353, startPoint y: 85, endPoint x: 353, endPoint y: 106, distance: 21.1
drag, startPoint x: 371, startPoint y: 71, endPoint x: 374, endPoint y: 75, distance: 5.2
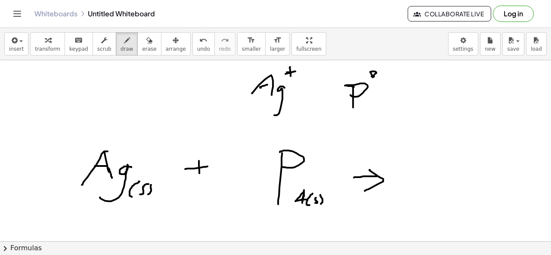
drag, startPoint x: 371, startPoint y: 71, endPoint x: 370, endPoint y: 84, distance: 12.9
drag, startPoint x: 385, startPoint y: 76, endPoint x: 401, endPoint y: 78, distance: 16.5
drag, startPoint x: 316, startPoint y: 85, endPoint x: 366, endPoint y: 115, distance: 58.5
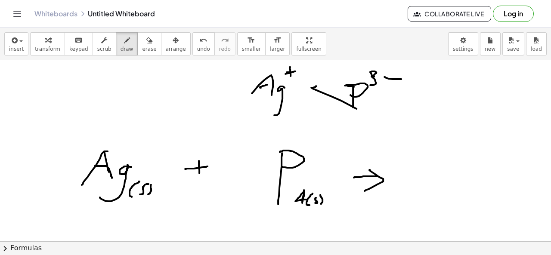
drag, startPoint x: 298, startPoint y: 100, endPoint x: 342, endPoint y: 76, distance: 50.1
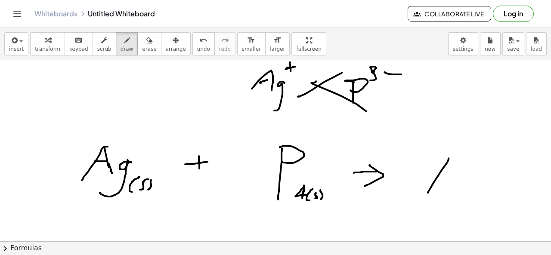
drag, startPoint x: 449, startPoint y: 157, endPoint x: 428, endPoint y: 192, distance: 40.2
drag, startPoint x: 448, startPoint y: 160, endPoint x: 451, endPoint y: 188, distance: 28.2
drag, startPoint x: 442, startPoint y: 180, endPoint x: 450, endPoint y: 179, distance: 7.8
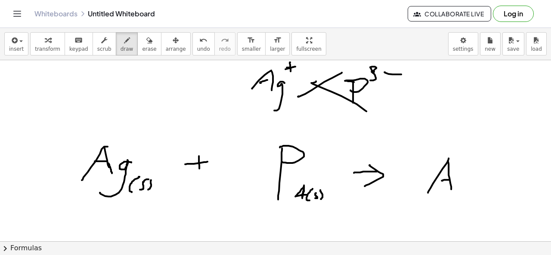
drag, startPoint x: 466, startPoint y: 180, endPoint x: 444, endPoint y: 204, distance: 31.7
drag, startPoint x: 472, startPoint y: 193, endPoint x: 473, endPoint y: 206, distance: 12.9
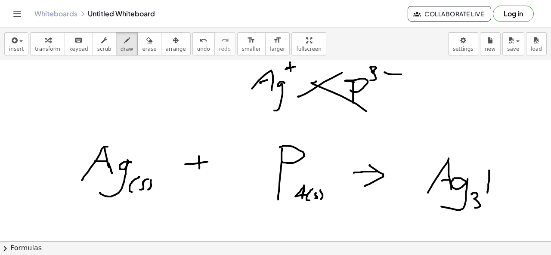
drag, startPoint x: 489, startPoint y: 169, endPoint x: 487, endPoint y: 192, distance: 22.5
drag, startPoint x: 486, startPoint y: 168, endPoint x: 490, endPoint y: 175, distance: 8.5
drag, startPoint x: 507, startPoint y: 190, endPoint x: 503, endPoint y: 204, distance: 13.9
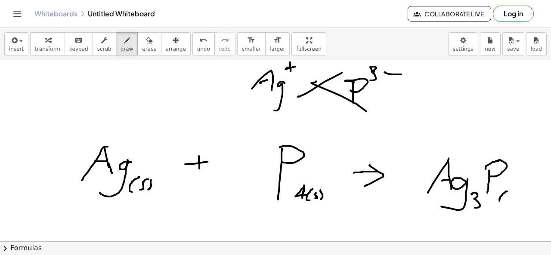
drag, startPoint x: 515, startPoint y: 198, endPoint x: 512, endPoint y: 205, distance: 7.3
drag, startPoint x: 521, startPoint y: 195, endPoint x: 520, endPoint y: 203, distance: 7.4
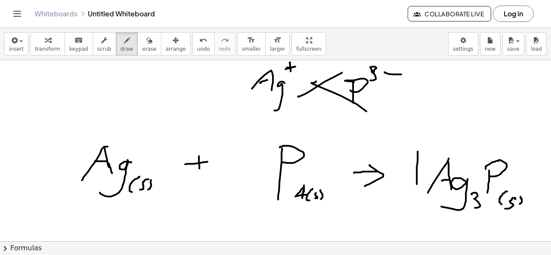
drag, startPoint x: 418, startPoint y: 151, endPoint x: 417, endPoint y: 175, distance: 24.1
drag, startPoint x: 417, startPoint y: 151, endPoint x: 426, endPoint y: 170, distance: 21.0
drag, startPoint x: 54, startPoint y: 141, endPoint x: 68, endPoint y: 156, distance: 20.4
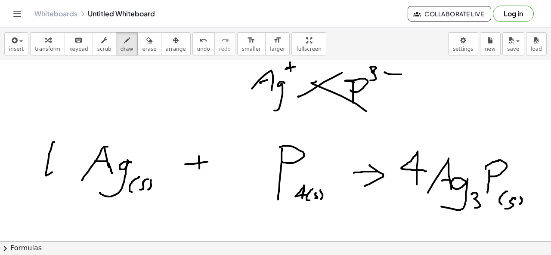
drag, startPoint x: 63, startPoint y: 154, endPoint x: 78, endPoint y: 176, distance: 26.9
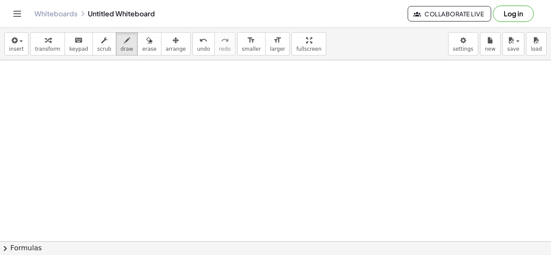
scroll to position [3642, 0]
drag, startPoint x: 125, startPoint y: 97, endPoint x: 130, endPoint y: 107, distance: 11.2
drag, startPoint x: 170, startPoint y: 100, endPoint x: 173, endPoint y: 123, distance: 22.6
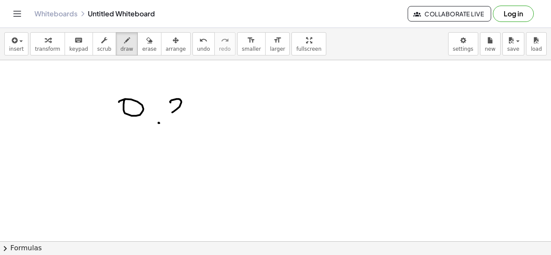
drag, startPoint x: 208, startPoint y: 100, endPoint x: 221, endPoint y: 92, distance: 16.2
drag, startPoint x: 244, startPoint y: 111, endPoint x: 260, endPoint y: 120, distance: 18.9
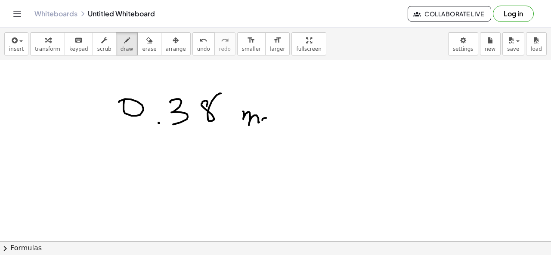
drag, startPoint x: 285, startPoint y: 98, endPoint x: 282, endPoint y: 121, distance: 23.6
drag, startPoint x: 347, startPoint y: 97, endPoint x: 362, endPoint y: 121, distance: 27.5
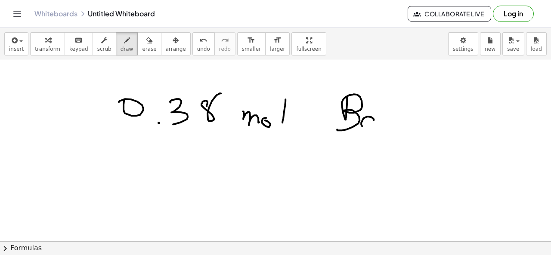
drag, startPoint x: 374, startPoint y: 118, endPoint x: 379, endPoint y: 124, distance: 7.6
drag, startPoint x: 403, startPoint y: 96, endPoint x: 400, endPoint y: 129, distance: 32.4
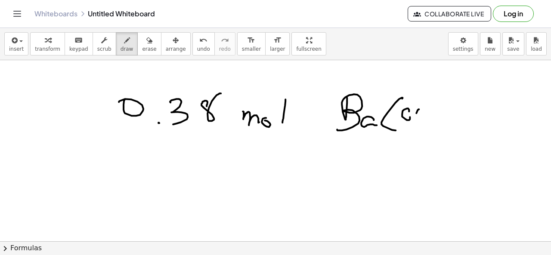
drag, startPoint x: 416, startPoint y: 112, endPoint x: 415, endPoint y: 122, distance: 10.4
drag, startPoint x: 427, startPoint y: 109, endPoint x: 424, endPoint y: 121, distance: 12.8
drag, startPoint x: 416, startPoint y: 117, endPoint x: 422, endPoint y: 112, distance: 7.1
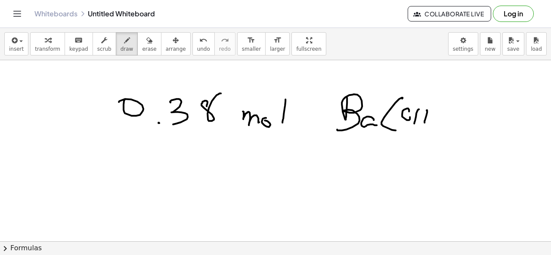
drag, startPoint x: 429, startPoint y: 101, endPoint x: 431, endPoint y: 126, distance: 25.0
drag, startPoint x: 439, startPoint y: 123, endPoint x: 457, endPoint y: 133, distance: 20.0
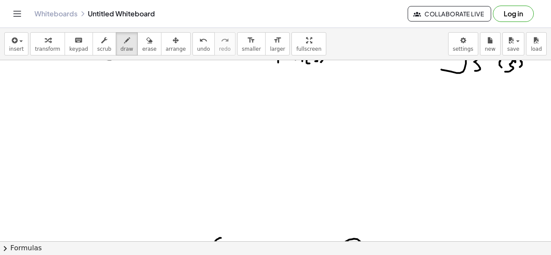
scroll to position [3499, 0]
drag, startPoint x: 59, startPoint y: 85, endPoint x: 96, endPoint y: 99, distance: 39.8
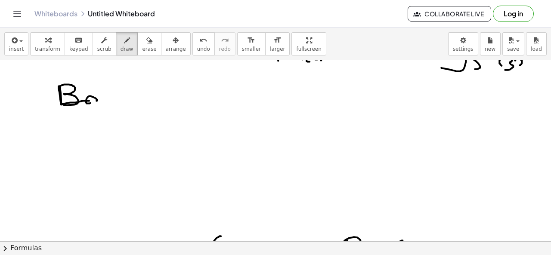
drag, startPoint x: 96, startPoint y: 99, endPoint x: 101, endPoint y: 104, distance: 6.1
drag, startPoint x: 117, startPoint y: 86, endPoint x: 118, endPoint y: 110, distance: 23.7
drag, startPoint x: 122, startPoint y: 98, endPoint x: 132, endPoint y: 99, distance: 9.5
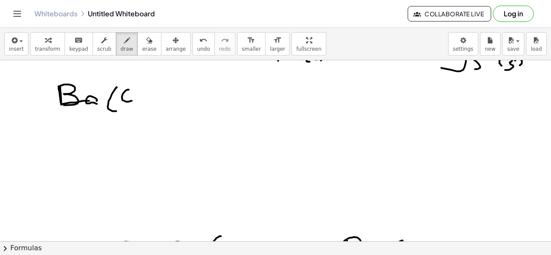
drag, startPoint x: 127, startPoint y: 89, endPoint x: 129, endPoint y: 99, distance: 10.6
drag, startPoint x: 140, startPoint y: 92, endPoint x: 140, endPoint y: 103, distance: 11.2
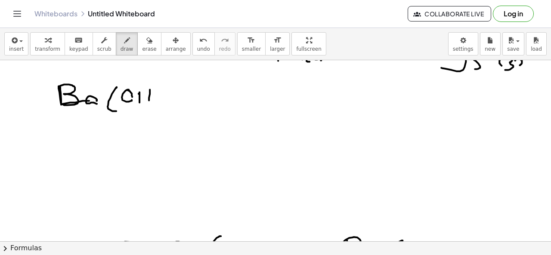
drag, startPoint x: 150, startPoint y: 88, endPoint x: 148, endPoint y: 101, distance: 13.0
drag, startPoint x: 159, startPoint y: 85, endPoint x: 157, endPoint y: 112, distance: 27.2
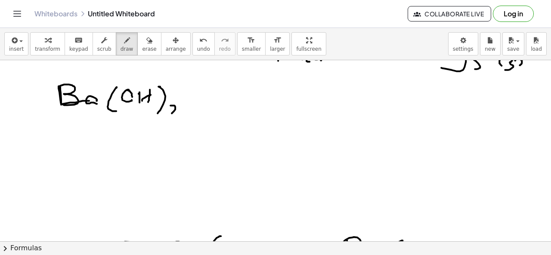
drag, startPoint x: 171, startPoint y: 104, endPoint x: 180, endPoint y: 112, distance: 12.2
drag, startPoint x: 89, startPoint y: 136, endPoint x: 81, endPoint y: 149, distance: 15.8
drag, startPoint x: 109, startPoint y: 129, endPoint x: 108, endPoint y: 151, distance: 22.0
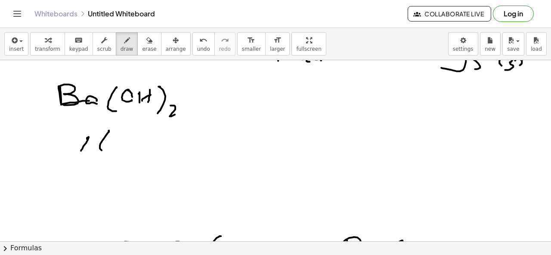
drag, startPoint x: 123, startPoint y: 139, endPoint x: 121, endPoint y: 149, distance: 9.8
drag, startPoint x: 133, startPoint y: 136, endPoint x: 138, endPoint y: 151, distance: 16.5
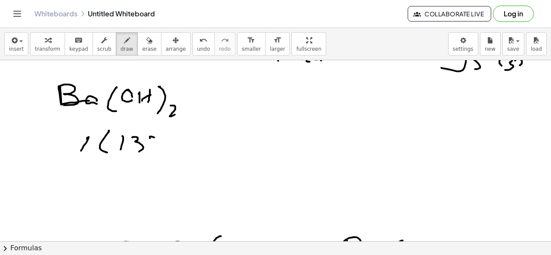
drag, startPoint x: 150, startPoint y: 136, endPoint x: 154, endPoint y: 148, distance: 11.8
drag, startPoint x: 152, startPoint y: 144, endPoint x: 160, endPoint y: 141, distance: 8.1
drag, startPoint x: 166, startPoint y: 128, endPoint x: 166, endPoint y: 152, distance: 24.1
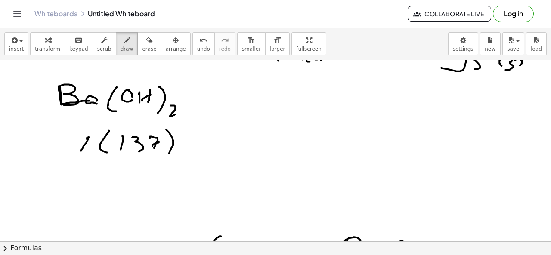
drag, startPoint x: 186, startPoint y: 144, endPoint x: 207, endPoint y: 143, distance: 21.1
drag, startPoint x: 201, startPoint y: 140, endPoint x: 200, endPoint y: 153, distance: 12.9
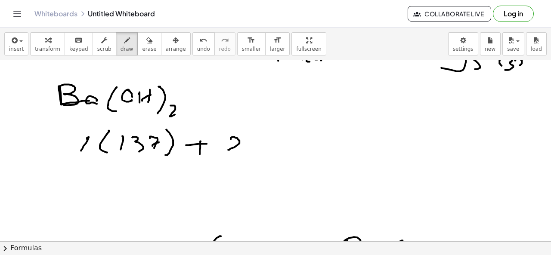
drag, startPoint x: 231, startPoint y: 138, endPoint x: 235, endPoint y: 149, distance: 12.3
drag, startPoint x: 257, startPoint y: 134, endPoint x: 253, endPoint y: 156, distance: 22.7
drag, startPoint x: 266, startPoint y: 145, endPoint x: 264, endPoint y: 153, distance: 8.9
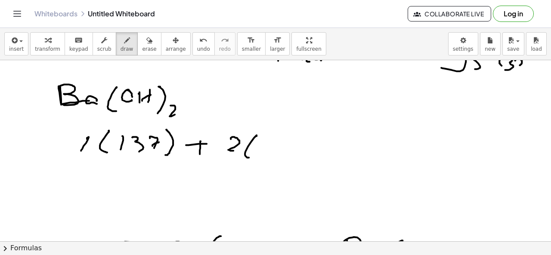
drag, startPoint x: 279, startPoint y: 137, endPoint x: 272, endPoint y: 151, distance: 15.6
drag, startPoint x: 292, startPoint y: 131, endPoint x: 299, endPoint y: 147, distance: 17.4
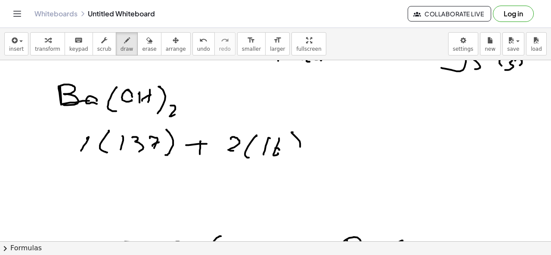
drag, startPoint x: 276, startPoint y: 147, endPoint x: 277, endPoint y: 151, distance: 4.4
drag, startPoint x: 317, startPoint y: 147, endPoint x: 330, endPoint y: 145, distance: 12.7
drag, startPoint x: 325, startPoint y: 140, endPoint x: 325, endPoint y: 147, distance: 6.9
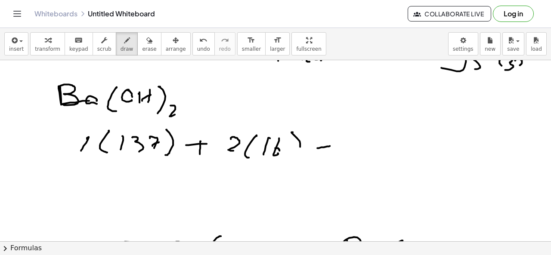
drag, startPoint x: 346, startPoint y: 141, endPoint x: 361, endPoint y: 152, distance: 18.8
drag, startPoint x: 374, startPoint y: 141, endPoint x: 375, endPoint y: 157, distance: 16.5
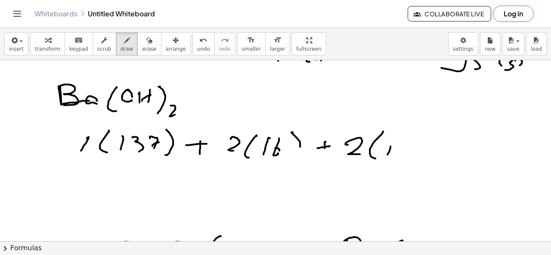
drag, startPoint x: 391, startPoint y: 145, endPoint x: 387, endPoint y: 155, distance: 10.2
drag, startPoint x: 426, startPoint y: 150, endPoint x: 429, endPoint y: 146, distance: 5.2
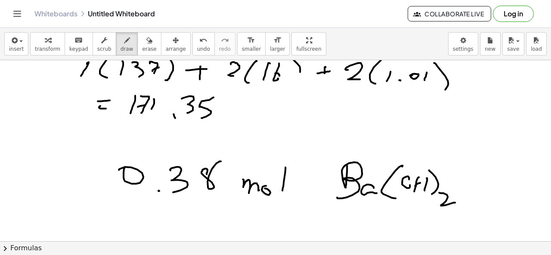
scroll to position [3572, 0]
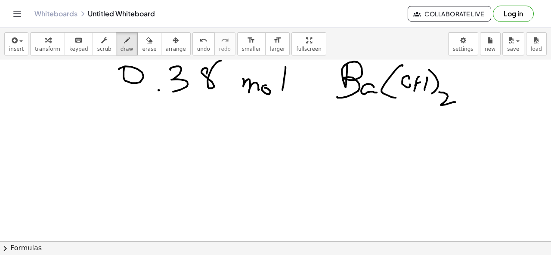
scroll to position [3668, 0]
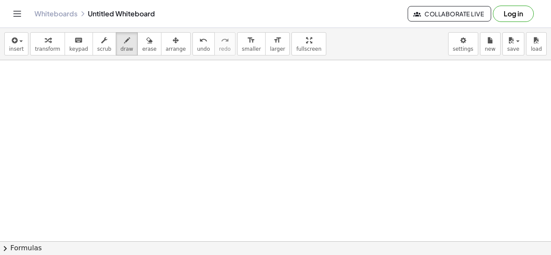
scroll to position [3898, 0]
click at [24, 53] on button "insert" at bounding box center [16, 43] width 24 height 23
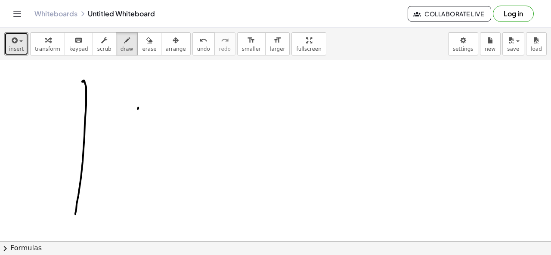
drag, startPoint x: 82, startPoint y: 80, endPoint x: 75, endPoint y: 213, distance: 133.2
drag, startPoint x: 49, startPoint y: 66, endPoint x: 47, endPoint y: 83, distance: 16.9
drag, startPoint x: 38, startPoint y: 84, endPoint x: 58, endPoint y: 72, distance: 23.0
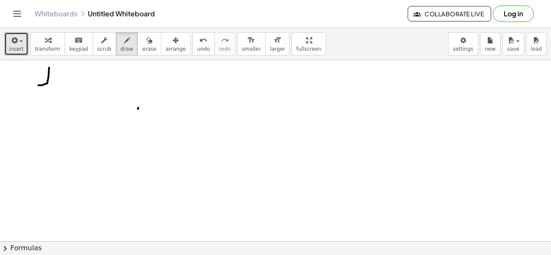
drag, startPoint x: 105, startPoint y: 67, endPoint x: 105, endPoint y: 78, distance: 10.8
drag, startPoint x: 106, startPoint y: 68, endPoint x: 115, endPoint y: 70, distance: 9.2
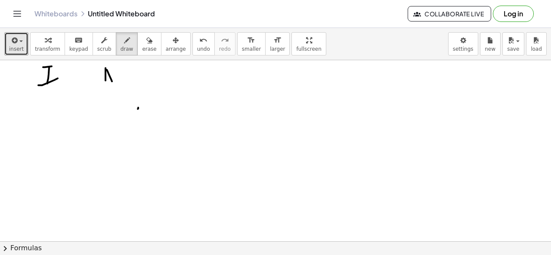
drag, startPoint x: 124, startPoint y: 68, endPoint x: 115, endPoint y: 83, distance: 17.7
drag, startPoint x: 125, startPoint y: 68, endPoint x: 129, endPoint y: 81, distance: 14.4
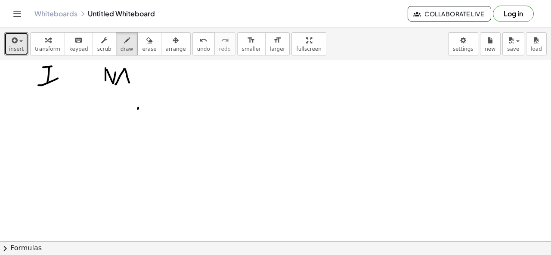
drag, startPoint x: 49, startPoint y: 103, endPoint x: 53, endPoint y: 115, distance: 12.6
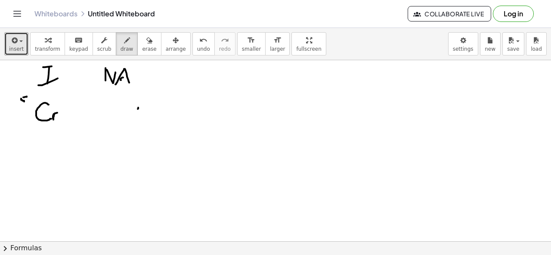
drag, startPoint x: 21, startPoint y: 98, endPoint x: 22, endPoint y: 103, distance: 5.3
drag, startPoint x: 41, startPoint y: 134, endPoint x: 51, endPoint y: 147, distance: 16.6
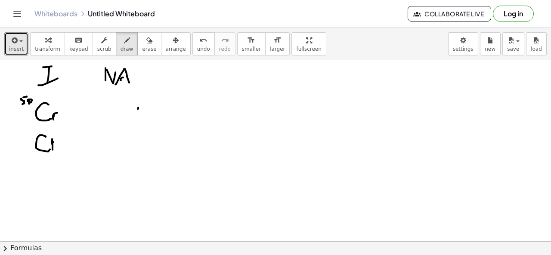
drag, startPoint x: 52, startPoint y: 138, endPoint x: 59, endPoint y: 139, distance: 7.4
drag, startPoint x: 18, startPoint y: 130, endPoint x: 18, endPoint y: 135, distance: 5.2
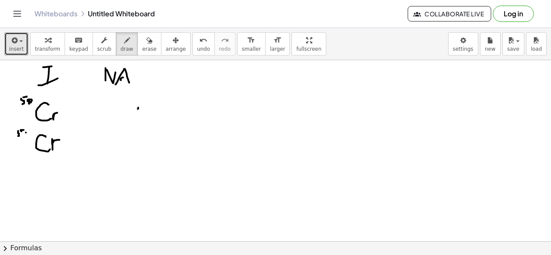
drag, startPoint x: 16, startPoint y: 156, endPoint x: 22, endPoint y: 155, distance: 5.3
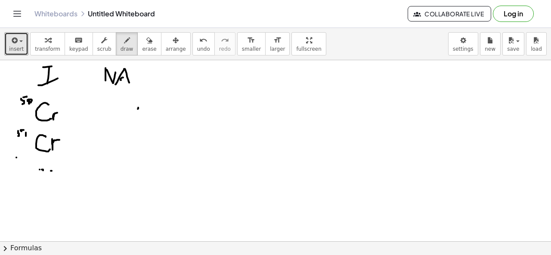
drag, startPoint x: 16, startPoint y: 157, endPoint x: 16, endPoint y: 162, distance: 5.2
drag, startPoint x: 24, startPoint y: 157, endPoint x: 24, endPoint y: 163, distance: 6.5
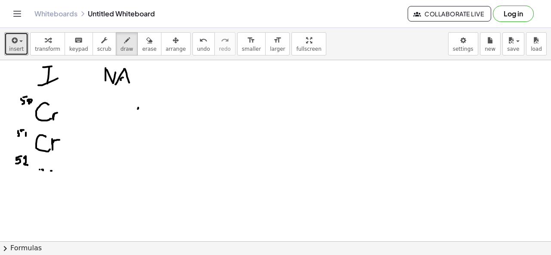
drag, startPoint x: 20, startPoint y: 135, endPoint x: 47, endPoint y: 133, distance: 26.8
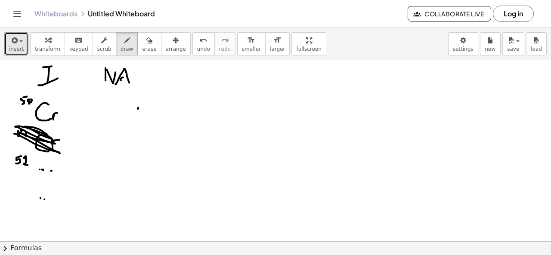
drag, startPoint x: 18, startPoint y: 188, endPoint x: 22, endPoint y: 187, distance: 4.5
drag, startPoint x: 16, startPoint y: 189, endPoint x: 19, endPoint y: 193, distance: 4.6
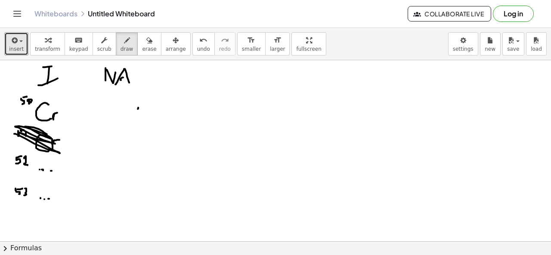
drag, startPoint x: 25, startPoint y: 187, endPoint x: 24, endPoint y: 194, distance: 6.9
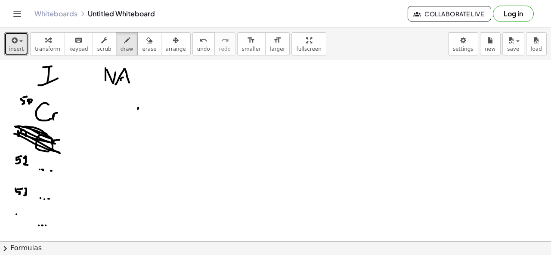
drag, startPoint x: 16, startPoint y: 213, endPoint x: 21, endPoint y: 212, distance: 4.4
drag, startPoint x: 16, startPoint y: 214, endPoint x: 16, endPoint y: 219, distance: 5.2
drag, startPoint x: 24, startPoint y: 213, endPoint x: 37, endPoint y: 211, distance: 13.5
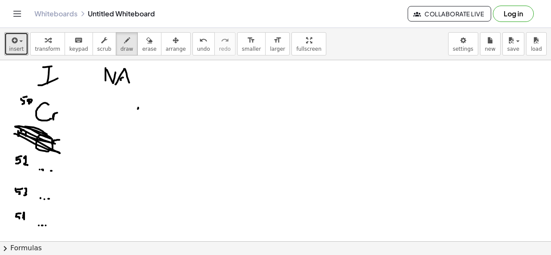
drag, startPoint x: 105, startPoint y: 108, endPoint x: 103, endPoint y: 112, distance: 4.6
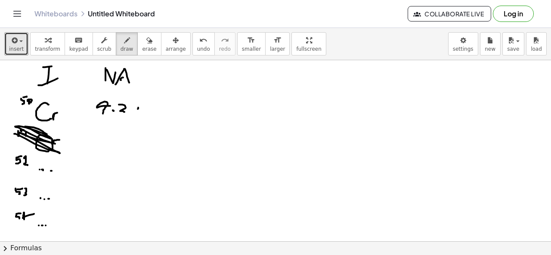
drag, startPoint x: 121, startPoint y: 103, endPoint x: 121, endPoint y: 118, distance: 14.2
drag, startPoint x: 133, startPoint y: 109, endPoint x: 140, endPoint y: 107, distance: 7.5
drag, startPoint x: 108, startPoint y: 98, endPoint x: 110, endPoint y: 107, distance: 9.7
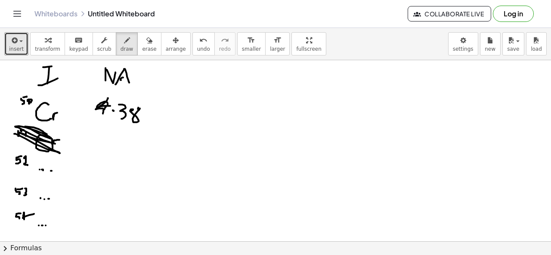
drag, startPoint x: 105, startPoint y: 153, endPoint x: 109, endPoint y: 161, distance: 8.7
drag, startPoint x: 111, startPoint y: 151, endPoint x: 106, endPoint y: 161, distance: 10.8
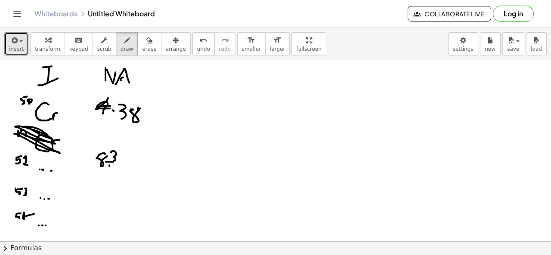
drag, startPoint x: 133, startPoint y: 152, endPoint x: 141, endPoint y: 149, distance: 8.5
drag, startPoint x: 146, startPoint y: 153, endPoint x: 142, endPoint y: 156, distance: 5.3
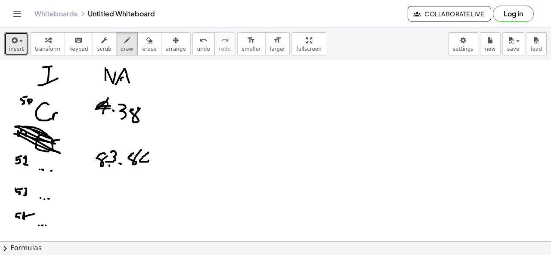
drag, startPoint x: 103, startPoint y: 186, endPoint x: 100, endPoint y: 200, distance: 14.5
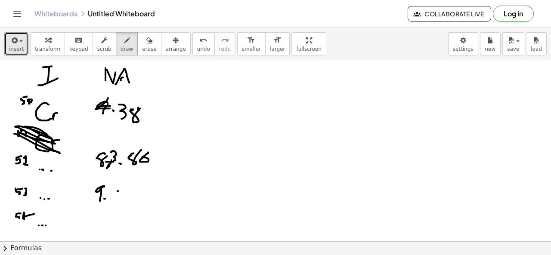
drag, startPoint x: 118, startPoint y: 190, endPoint x: 124, endPoint y: 187, distance: 6.7
drag, startPoint x: 116, startPoint y: 192, endPoint x: 117, endPoint y: 198, distance: 5.3
drag, startPoint x: 128, startPoint y: 192, endPoint x: 124, endPoint y: 195, distance: 5.2
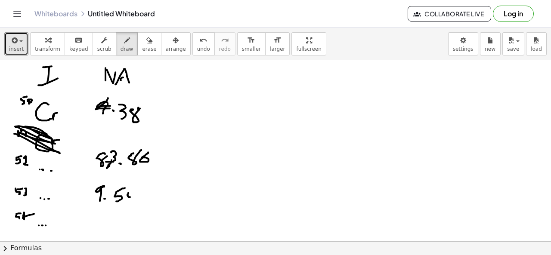
drag, startPoint x: 107, startPoint y: 214, endPoint x: 109, endPoint y: 224, distance: 10.1
drag, startPoint x: 122, startPoint y: 217, endPoint x: 126, endPoint y: 226, distance: 10.4
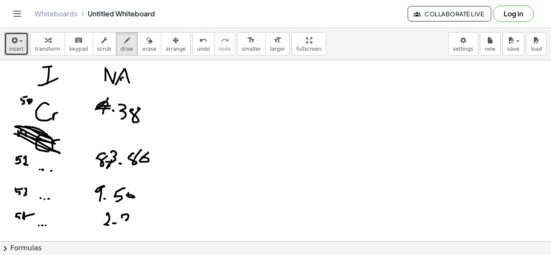
drag, startPoint x: 134, startPoint y: 217, endPoint x: 146, endPoint y: 224, distance: 13.4
drag, startPoint x: 215, startPoint y: 78, endPoint x: 220, endPoint y: 93, distance: 15.3
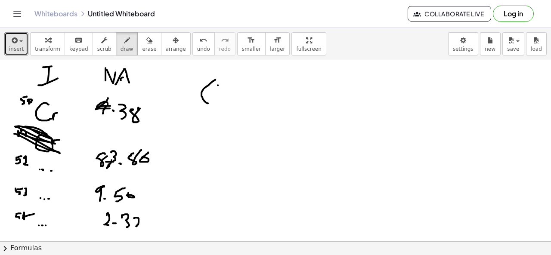
drag, startPoint x: 218, startPoint y: 84, endPoint x: 225, endPoint y: 83, distance: 6.9
drag, startPoint x: 217, startPoint y: 86, endPoint x: 211, endPoint y: 99, distance: 14.3
drag, startPoint x: 224, startPoint y: 89, endPoint x: 222, endPoint y: 94, distance: 5.0
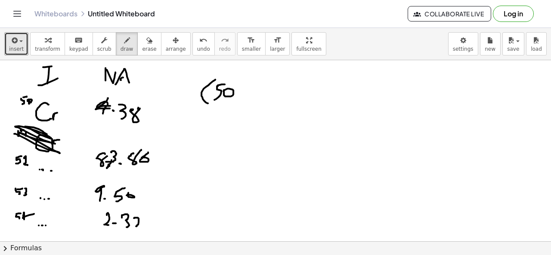
drag, startPoint x: 239, startPoint y: 81, endPoint x: 246, endPoint y: 89, distance: 11.0
drag, startPoint x: 257, startPoint y: 80, endPoint x: 251, endPoint y: 97, distance: 18.4
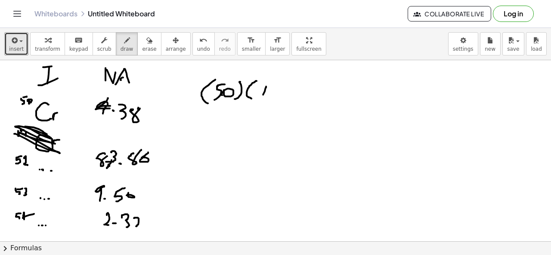
drag, startPoint x: 265, startPoint y: 85, endPoint x: 267, endPoint y: 91, distance: 6.3
drag, startPoint x: 276, startPoint y: 84, endPoint x: 271, endPoint y: 99, distance: 16.1
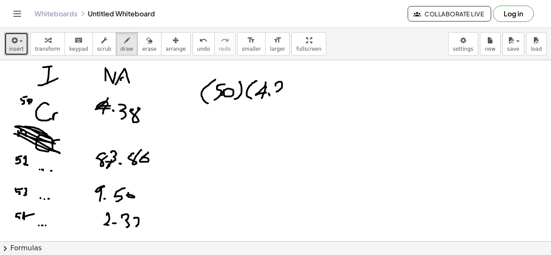
drag, startPoint x: 290, startPoint y: 78, endPoint x: 298, endPoint y: 79, distance: 8.2
drag, startPoint x: 298, startPoint y: 77, endPoint x: 302, endPoint y: 101, distance: 24.4
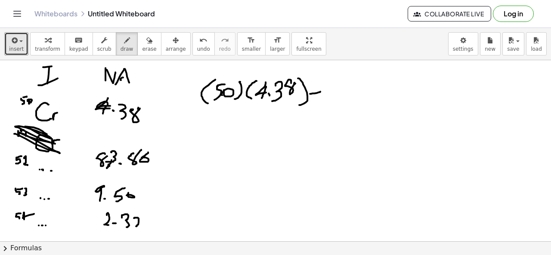
drag, startPoint x: 310, startPoint y: 93, endPoint x: 321, endPoint y: 90, distance: 11.4
drag, startPoint x: 315, startPoint y: 89, endPoint x: 315, endPoint y: 95, distance: 6.0
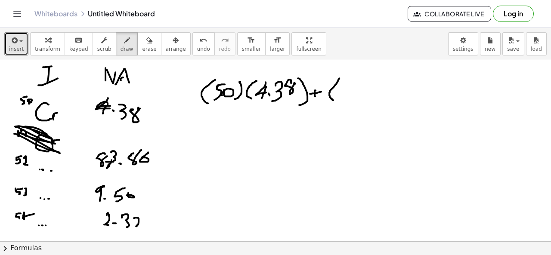
drag, startPoint x: 339, startPoint y: 77, endPoint x: 333, endPoint y: 99, distance: 23.2
drag, startPoint x: 342, startPoint y: 81, endPoint x: 349, endPoint y: 82, distance: 7.4
drag, startPoint x: 340, startPoint y: 88, endPoint x: 336, endPoint y: 99, distance: 11.4
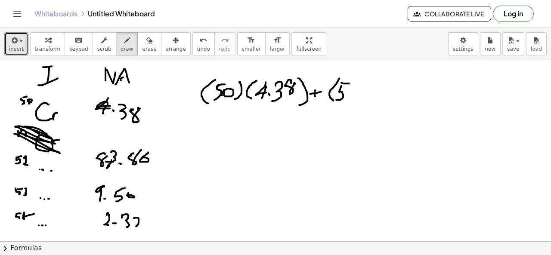
drag, startPoint x: 350, startPoint y: 87, endPoint x: 352, endPoint y: 94, distance: 7.2
drag, startPoint x: 360, startPoint y: 82, endPoint x: 358, endPoint y: 96, distance: 14.3
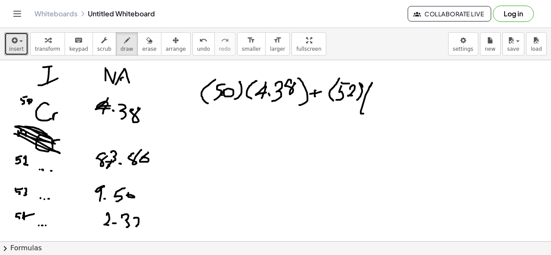
drag, startPoint x: 371, startPoint y: 83, endPoint x: 366, endPoint y: 112, distance: 28.9
drag, startPoint x: 385, startPoint y: 92, endPoint x: 384, endPoint y: 108, distance: 16.5
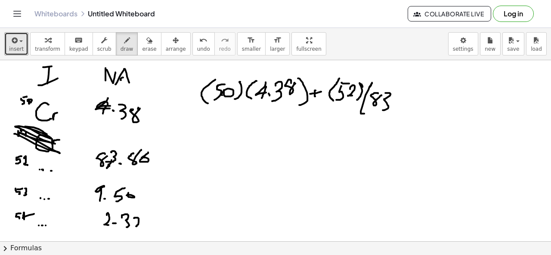
drag, startPoint x: 407, startPoint y: 94, endPoint x: 401, endPoint y: 100, distance: 8.2
drag, startPoint x: 406, startPoint y: 99, endPoint x: 403, endPoint y: 94, distance: 6.0
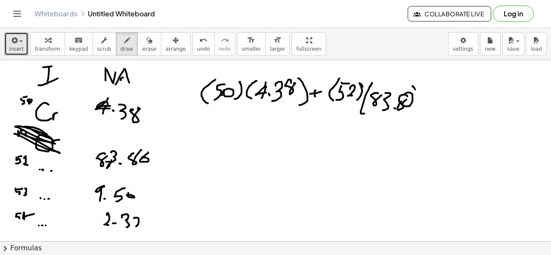
drag, startPoint x: 201, startPoint y: 122, endPoint x: 197, endPoint y: 140, distance: 18.9
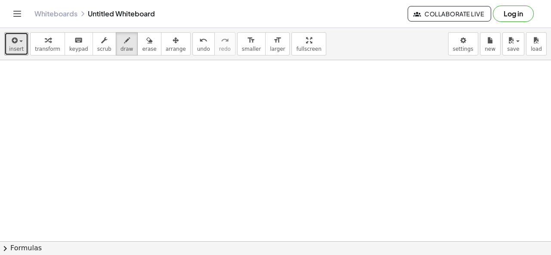
scroll to position [4109, 0]
drag, startPoint x: 200, startPoint y: 74, endPoint x: 213, endPoint y: 87, distance: 18.0
drag, startPoint x: 215, startPoint y: 82, endPoint x: 240, endPoint y: 93, distance: 27.2
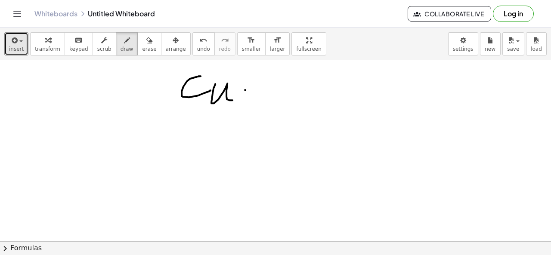
drag, startPoint x: 245, startPoint y: 88, endPoint x: 260, endPoint y: 89, distance: 14.7
drag, startPoint x: 280, startPoint y: 76, endPoint x: 281, endPoint y: 91, distance: 14.6
drag, startPoint x: 290, startPoint y: 77, endPoint x: 286, endPoint y: 99, distance: 22.7
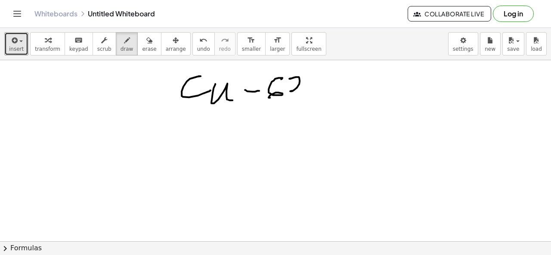
drag, startPoint x: 349, startPoint y: 82, endPoint x: 353, endPoint y: 94, distance: 12.8
drag, startPoint x: 353, startPoint y: 97, endPoint x: 362, endPoint y: 99, distance: 8.7
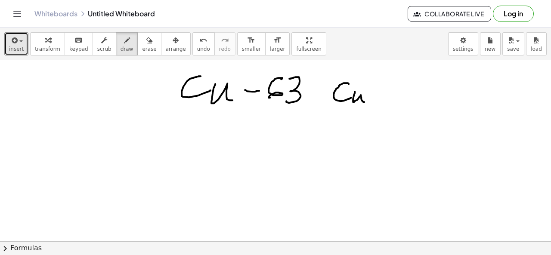
drag, startPoint x: 362, startPoint y: 99, endPoint x: 371, endPoint y: 96, distance: 9.5
drag, startPoint x: 375, startPoint y: 89, endPoint x: 387, endPoint y: 87, distance: 11.9
drag, startPoint x: 404, startPoint y: 79, endPoint x: 407, endPoint y: 84, distance: 5.6
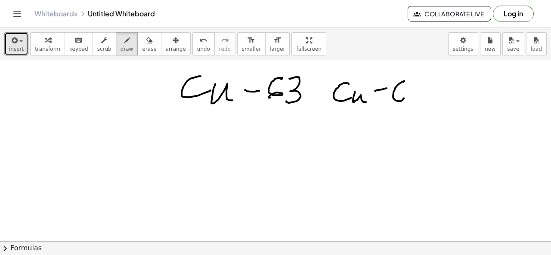
drag, startPoint x: 414, startPoint y: 86, endPoint x: 405, endPoint y: 99, distance: 16.5
drag, startPoint x: 287, startPoint y: 123, endPoint x: 285, endPoint y: 132, distance: 9.3
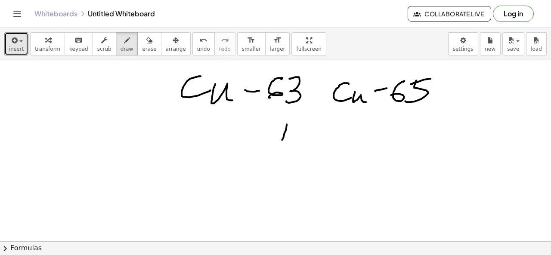
drag, startPoint x: 291, startPoint y: 118, endPoint x: 294, endPoint y: 134, distance: 15.7
drag, startPoint x: 288, startPoint y: 130, endPoint x: 293, endPoint y: 130, distance: 5.2
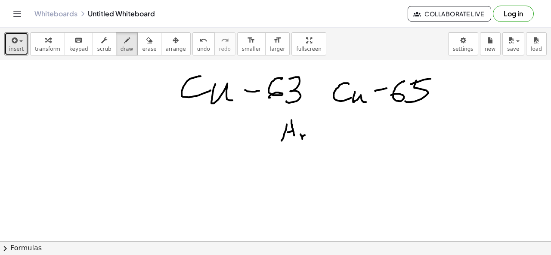
drag, startPoint x: 301, startPoint y: 134, endPoint x: 306, endPoint y: 133, distance: 4.9
drag, startPoint x: 289, startPoint y: 119, endPoint x: 285, endPoint y: 128, distance: 10.0
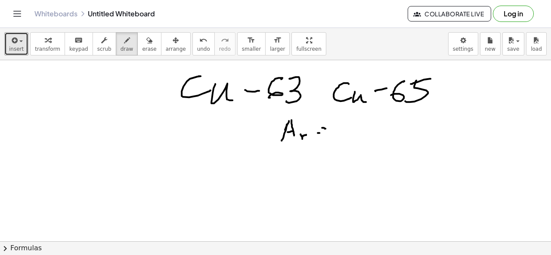
drag, startPoint x: 318, startPoint y: 131, endPoint x: 323, endPoint y: 131, distance: 5.2
drag, startPoint x: 347, startPoint y: 124, endPoint x: 347, endPoint y: 131, distance: 7.3
drag, startPoint x: 350, startPoint y: 127, endPoint x: 351, endPoint y: 143, distance: 15.5
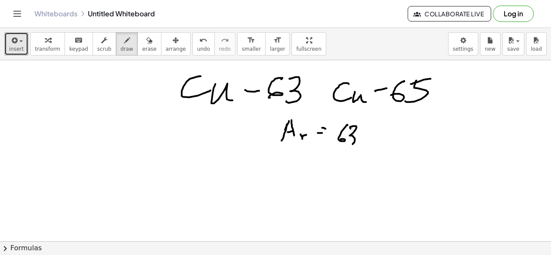
drag, startPoint x: 369, startPoint y: 131, endPoint x: 380, endPoint y: 127, distance: 12.0
drag, startPoint x: 369, startPoint y: 130, endPoint x: 375, endPoint y: 135, distance: 7.0
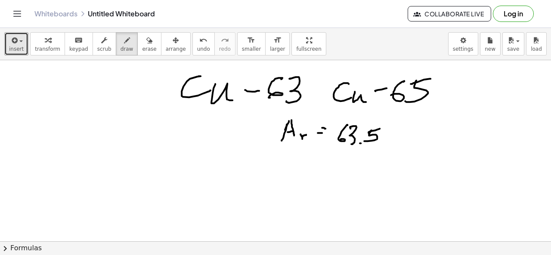
drag, startPoint x: 385, startPoint y: 127, endPoint x: 383, endPoint y: 142, distance: 15.2
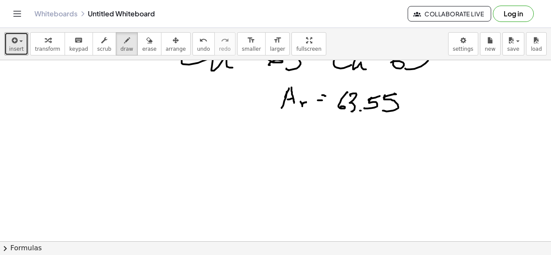
scroll to position [4121, 0]
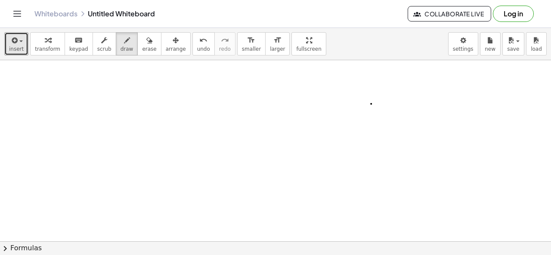
scroll to position [4220, 0]
drag, startPoint x: 180, startPoint y: 82, endPoint x: 186, endPoint y: 105, distance: 24.1
drag, startPoint x: 197, startPoint y: 93, endPoint x: 210, endPoint y: 94, distance: 12.9
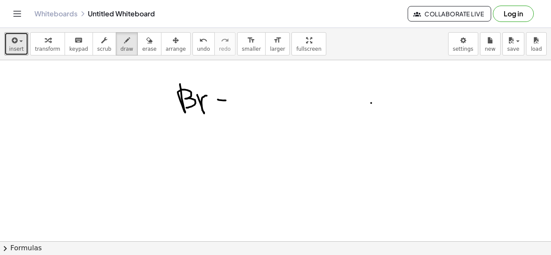
drag, startPoint x: 226, startPoint y: 99, endPoint x: 231, endPoint y: 99, distance: 5.7
drag, startPoint x: 245, startPoint y: 85, endPoint x: 254, endPoint y: 112, distance: 27.9
drag, startPoint x: 253, startPoint y: 98, endPoint x: 261, endPoint y: 96, distance: 8.2
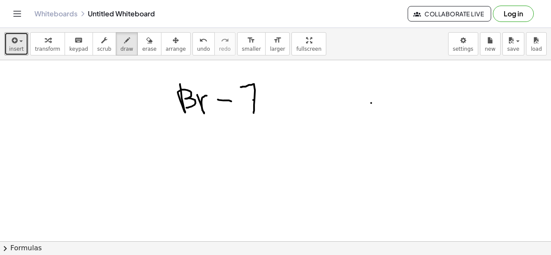
drag, startPoint x: 271, startPoint y: 85, endPoint x: 276, endPoint y: 115, distance: 30.2
drag, startPoint x: 332, startPoint y: 106, endPoint x: 335, endPoint y: 110, distance: 4.9
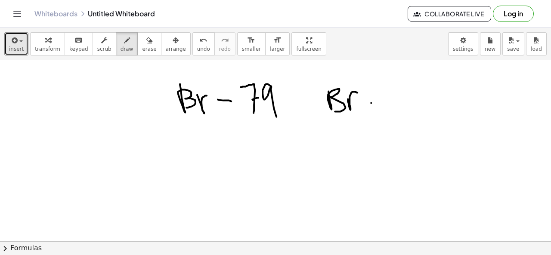
drag, startPoint x: 348, startPoint y: 97, endPoint x: 358, endPoint y: 91, distance: 11.8
drag, startPoint x: 369, startPoint y: 96, endPoint x: 380, endPoint y: 99, distance: 11.5
drag, startPoint x: 396, startPoint y: 88, endPoint x: 408, endPoint y: 88, distance: 11.6
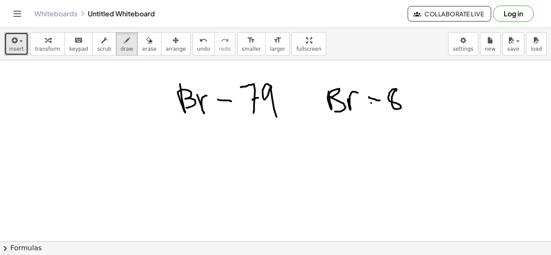
drag, startPoint x: 409, startPoint y: 87, endPoint x: 416, endPoint y: 126, distance: 39.3
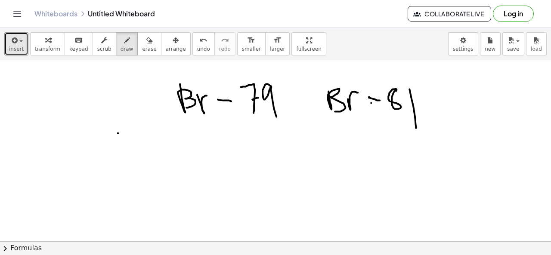
drag, startPoint x: 118, startPoint y: 131, endPoint x: 121, endPoint y: 161, distance: 30.3
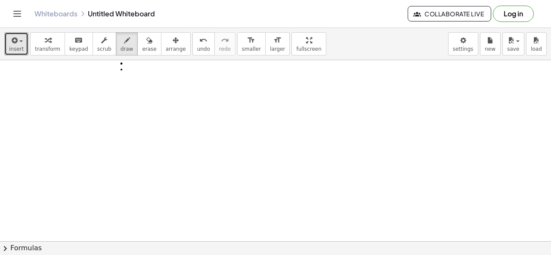
scroll to position [4319, 0]
drag, startPoint x: 137, startPoint y: 120, endPoint x: 133, endPoint y: 136, distance: 16.3
drag, startPoint x: 136, startPoint y: 134, endPoint x: 149, endPoint y: 127, distance: 14.6
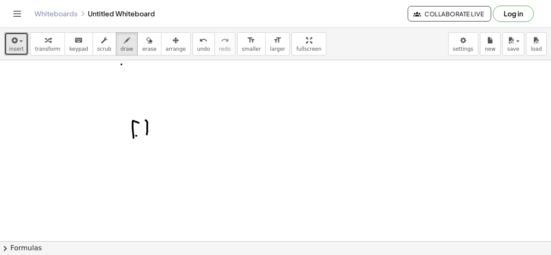
drag, startPoint x: 159, startPoint y: 118, endPoint x: 179, endPoint y: 92, distance: 32.9
drag, startPoint x: 191, startPoint y: 80, endPoint x: 207, endPoint y: 88, distance: 17.5
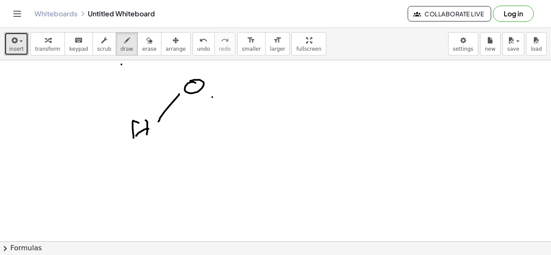
drag, startPoint x: 212, startPoint y: 95, endPoint x: 223, endPoint y: 104, distance: 13.8
drag, startPoint x: 226, startPoint y: 114, endPoint x: 226, endPoint y: 124, distance: 9.5
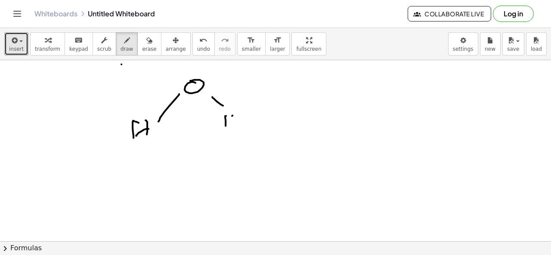
drag, startPoint x: 233, startPoint y: 114, endPoint x: 233, endPoint y: 123, distance: 9.0
drag, startPoint x: 225, startPoint y: 120, endPoint x: 233, endPoint y: 121, distance: 8.6
drag, startPoint x: 221, startPoint y: 81, endPoint x: 214, endPoint y: 88, distance: 10.4
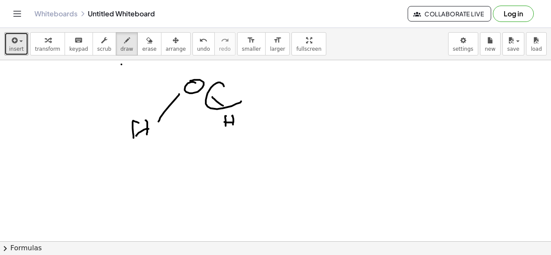
drag, startPoint x: 253, startPoint y: 85, endPoint x: 270, endPoint y: 82, distance: 17.0
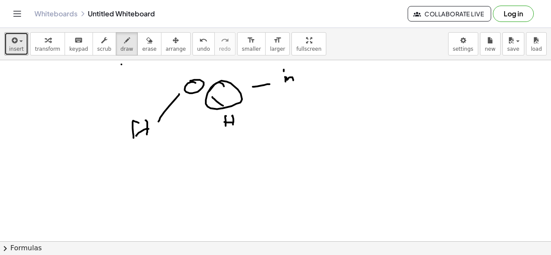
drag, startPoint x: 287, startPoint y: 78, endPoint x: 296, endPoint y: 74, distance: 10.2
drag, startPoint x: 297, startPoint y: 71, endPoint x: 298, endPoint y: 78, distance: 7.0
drag, startPoint x: 295, startPoint y: 77, endPoint x: 301, endPoint y: 74, distance: 5.8
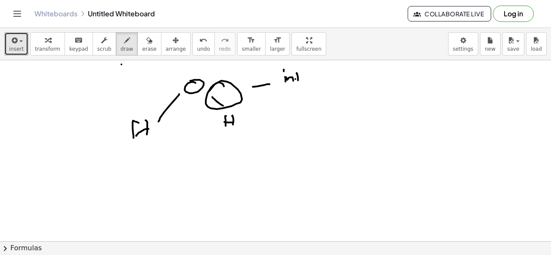
drag, startPoint x: 302, startPoint y: 74, endPoint x: 309, endPoint y: 70, distance: 8.4
drag, startPoint x: 329, startPoint y: 71, endPoint x: 324, endPoint y: 75, distance: 6.5
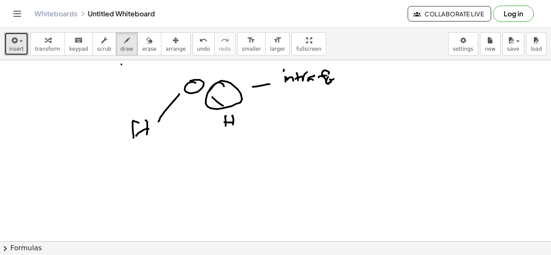
drag, startPoint x: 330, startPoint y: 78, endPoint x: 335, endPoint y: 77, distance: 5.7
drag, startPoint x: 338, startPoint y: 75, endPoint x: 329, endPoint y: 99, distance: 25.1
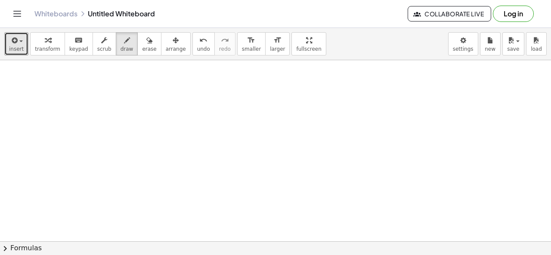
scroll to position [4419, 0]
drag, startPoint x: 112, startPoint y: 139, endPoint x: 114, endPoint y: 155, distance: 16.0
drag, startPoint x: 123, startPoint y: 143, endPoint x: 126, endPoint y: 160, distance: 17.1
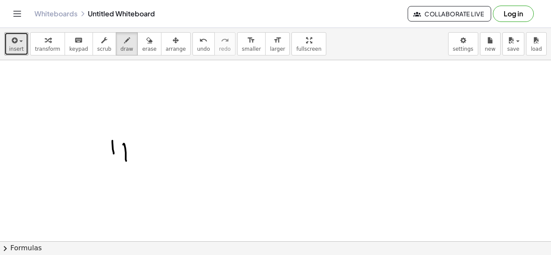
drag, startPoint x: 120, startPoint y: 154, endPoint x: 126, endPoint y: 149, distance: 7.9
drag, startPoint x: 143, startPoint y: 142, endPoint x: 165, endPoint y: 127, distance: 26.6
drag, startPoint x: 185, startPoint y: 118, endPoint x: 189, endPoint y: 113, distance: 5.5
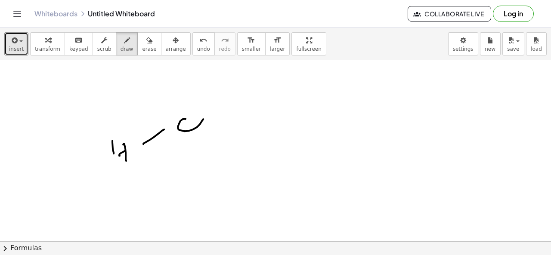
drag, startPoint x: 202, startPoint y: 130, endPoint x: 223, endPoint y: 149, distance: 28.3
drag, startPoint x: 234, startPoint y: 155, endPoint x: 236, endPoint y: 159, distance: 4.6
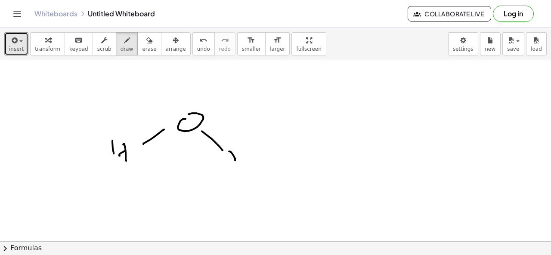
drag, startPoint x: 232, startPoint y: 159, endPoint x: 255, endPoint y: 156, distance: 23.8
drag, startPoint x: 266, startPoint y: 139, endPoint x: 272, endPoint y: 132, distance: 8.5
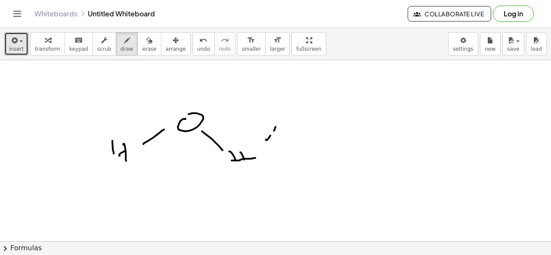
drag, startPoint x: 276, startPoint y: 125, endPoint x: 278, endPoint y: 121, distance: 5.0
drag, startPoint x: 301, startPoint y: 98, endPoint x: 302, endPoint y: 109, distance: 10.8
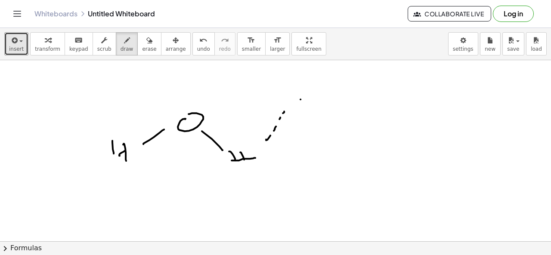
drag, startPoint x: 312, startPoint y: 98, endPoint x: 315, endPoint y: 110, distance: 12.0
drag, startPoint x: 304, startPoint y: 107, endPoint x: 314, endPoint y: 105, distance: 10.6
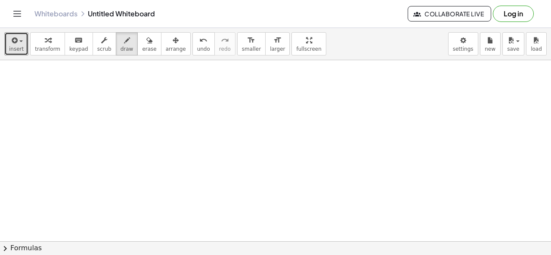
scroll to position [4562, 0]
drag, startPoint x: 174, startPoint y: 92, endPoint x: 175, endPoint y: 108, distance: 16.4
drag, startPoint x: 175, startPoint y: 99, endPoint x: 191, endPoint y: 91, distance: 17.9
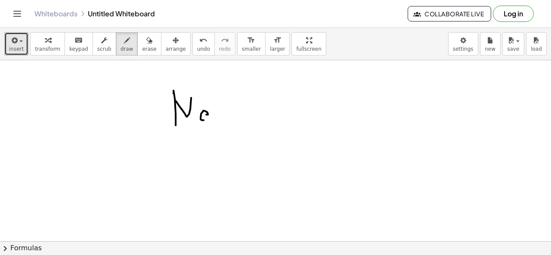
drag, startPoint x: 208, startPoint y: 113, endPoint x: 216, endPoint y: 115, distance: 8.9
drag, startPoint x: 231, startPoint y: 100, endPoint x: 248, endPoint y: 125, distance: 30.1
drag, startPoint x: 252, startPoint y: 99, endPoint x: 260, endPoint y: 143, distance: 44.5
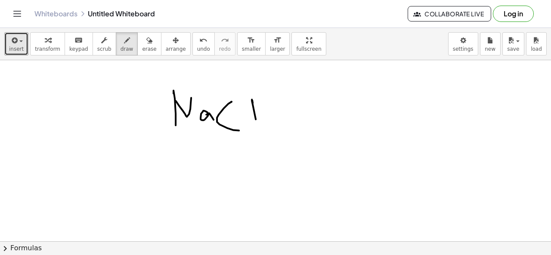
drag, startPoint x: 333, startPoint y: 97, endPoint x: 326, endPoint y: 113, distance: 17.9
drag, startPoint x: 337, startPoint y: 95, endPoint x: 342, endPoint y: 109, distance: 15.4
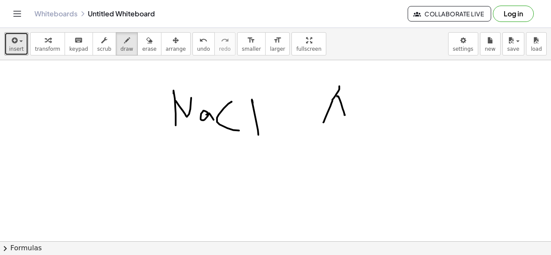
drag, startPoint x: 332, startPoint y: 106, endPoint x: 346, endPoint y: 105, distance: 14.7
drag, startPoint x: 353, startPoint y: 92, endPoint x: 359, endPoint y: 124, distance: 33.2
drag, startPoint x: 369, startPoint y: 113, endPoint x: 395, endPoint y: 125, distance: 28.5
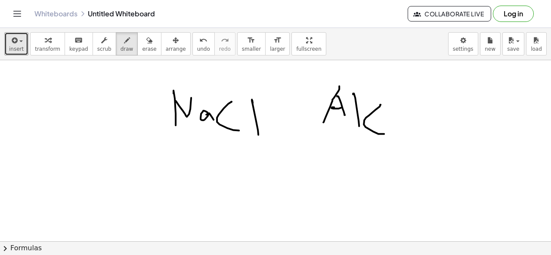
drag, startPoint x: 401, startPoint y: 102, endPoint x: 411, endPoint y: 152, distance: 51.7
drag, startPoint x: 413, startPoint y: 128, endPoint x: 417, endPoint y: 144, distance: 16.4
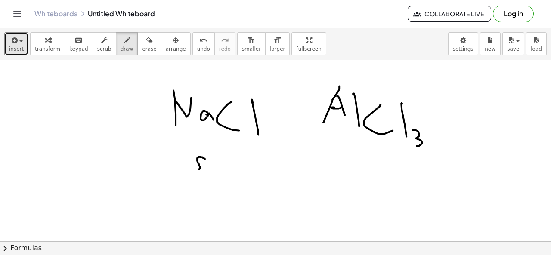
drag, startPoint x: 205, startPoint y: 157, endPoint x: 205, endPoint y: 162, distance: 5.2
drag, startPoint x: 210, startPoint y: 159, endPoint x: 218, endPoint y: 159, distance: 7.8
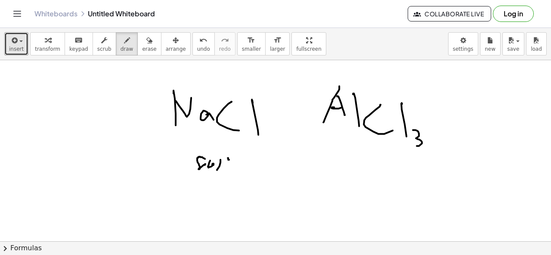
drag, startPoint x: 228, startPoint y: 156, endPoint x: 233, endPoint y: 160, distance: 6.2
drag, startPoint x: 245, startPoint y: 158, endPoint x: 248, endPoint y: 166, distance: 8.9
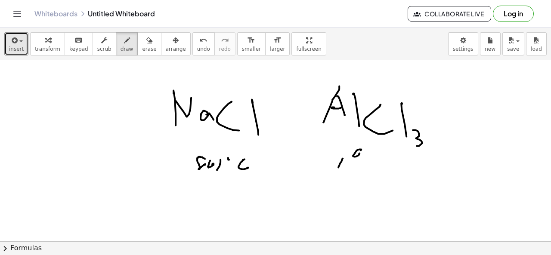
drag, startPoint x: 360, startPoint y: 148, endPoint x: 353, endPoint y: 167, distance: 20.6
drag, startPoint x: 366, startPoint y: 155, endPoint x: 375, endPoint y: 163, distance: 12.0
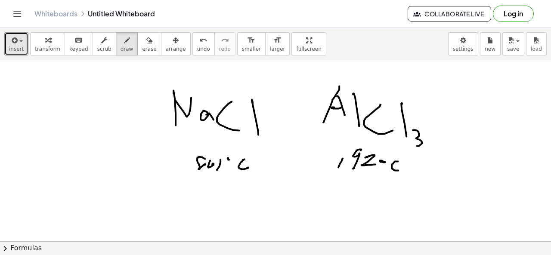
drag, startPoint x: 398, startPoint y: 160, endPoint x: 398, endPoint y: 169, distance: 9.1
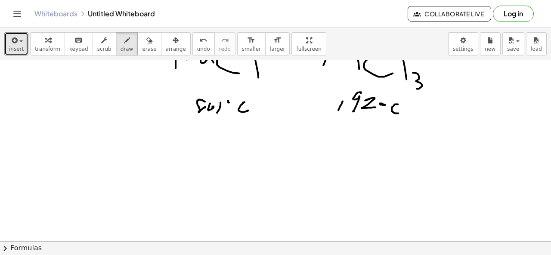
scroll to position [4620, 0]
drag, startPoint x: 141, startPoint y: 142, endPoint x: 150, endPoint y: 141, distance: 9.5
drag, startPoint x: 158, startPoint y: 149, endPoint x: 161, endPoint y: 156, distance: 8.3
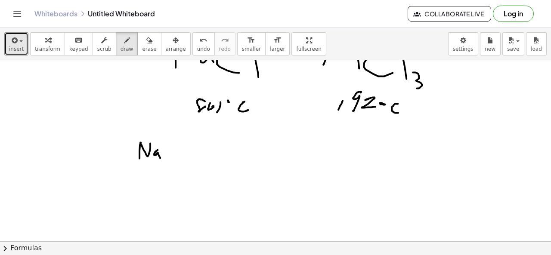
drag, startPoint x: 157, startPoint y: 169, endPoint x: 156, endPoint y: 175, distance: 6.2
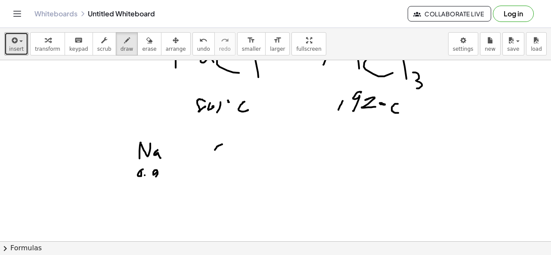
drag, startPoint x: 222, startPoint y: 143, endPoint x: 226, endPoint y: 151, distance: 9.4
drag, startPoint x: 236, startPoint y: 140, endPoint x: 233, endPoint y: 152, distance: 12.8
drag, startPoint x: 209, startPoint y: 171, endPoint x: 209, endPoint y: 179, distance: 7.8
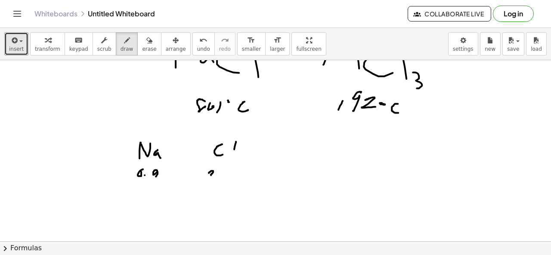
drag, startPoint x: 223, startPoint y: 173, endPoint x: 235, endPoint y: 176, distance: 12.5
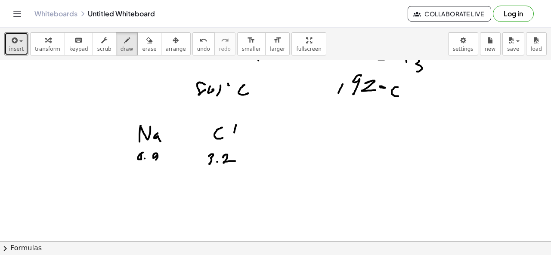
scroll to position [4637, 0]
drag, startPoint x: 163, startPoint y: 183, endPoint x: 158, endPoint y: 195, distance: 12.6
drag, startPoint x: 155, startPoint y: 195, endPoint x: 171, endPoint y: 193, distance: 15.2
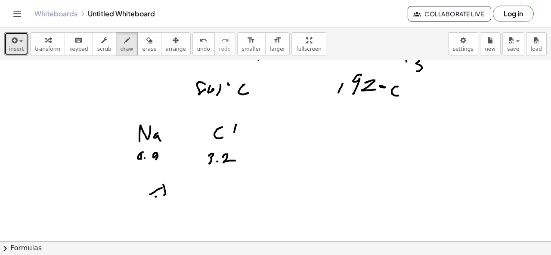
drag, startPoint x: 177, startPoint y: 181, endPoint x: 193, endPoint y: 188, distance: 17.1
drag, startPoint x: 179, startPoint y: 186, endPoint x: 186, endPoint y: 180, distance: 8.9
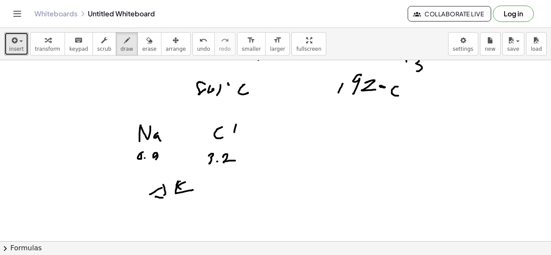
drag, startPoint x: 180, startPoint y: 180, endPoint x: 192, endPoint y: 174, distance: 12.7
drag, startPoint x: 197, startPoint y: 178, endPoint x: 195, endPoint y: 192, distance: 13.9
drag, startPoint x: 195, startPoint y: 192, endPoint x: 198, endPoint y: 182, distance: 9.9
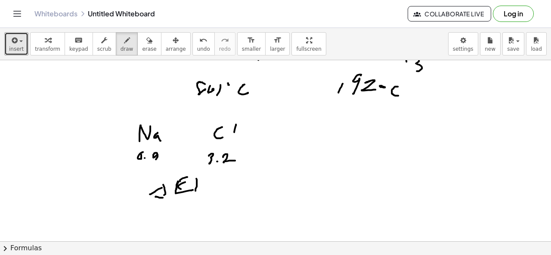
drag, startPoint x: 198, startPoint y: 178, endPoint x: 213, endPoint y: 175, distance: 14.9
drag, startPoint x: 222, startPoint y: 183, endPoint x: 228, endPoint y: 182, distance: 6.1
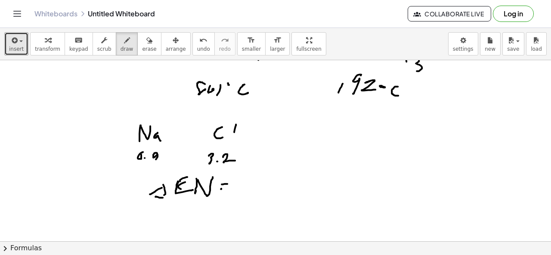
drag, startPoint x: 221, startPoint y: 187, endPoint x: 230, endPoint y: 188, distance: 9.1
drag, startPoint x: 248, startPoint y: 179, endPoint x: 253, endPoint y: 195, distance: 16.9
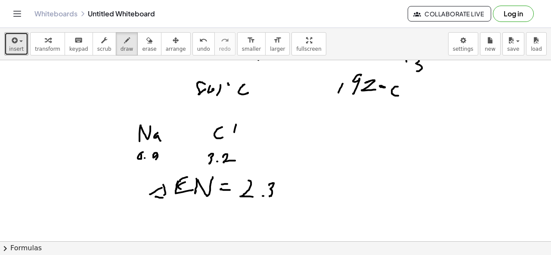
drag, startPoint x: 269, startPoint y: 183, endPoint x: 269, endPoint y: 195, distance: 12.1
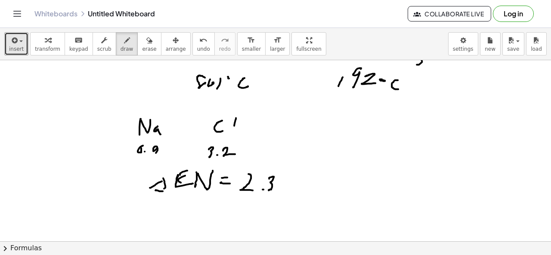
scroll to position [4644, 0]
drag, startPoint x: 184, startPoint y: 214, endPoint x: 187, endPoint y: 219, distance: 5.8
drag, startPoint x: 192, startPoint y: 217, endPoint x: 200, endPoint y: 217, distance: 7.4
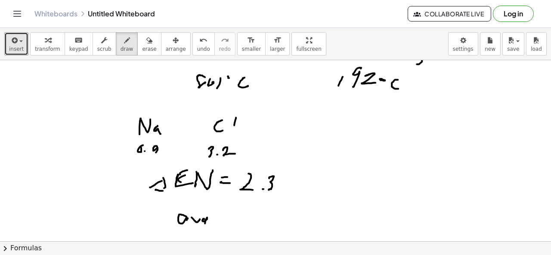
drag, startPoint x: 204, startPoint y: 217, endPoint x: 202, endPoint y: 226, distance: 8.9
drag, startPoint x: 221, startPoint y: 218, endPoint x: 226, endPoint y: 217, distance: 4.5
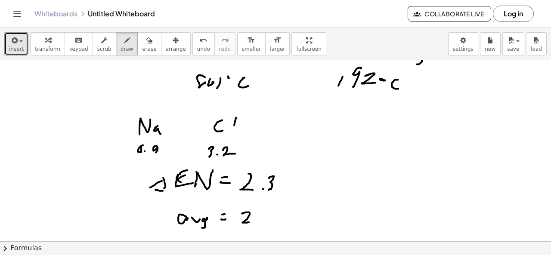
drag, startPoint x: 242, startPoint y: 212, endPoint x: 249, endPoint y: 220, distance: 11.0
drag, startPoint x: 281, startPoint y: 210, endPoint x: 279, endPoint y: 221, distance: 11.4
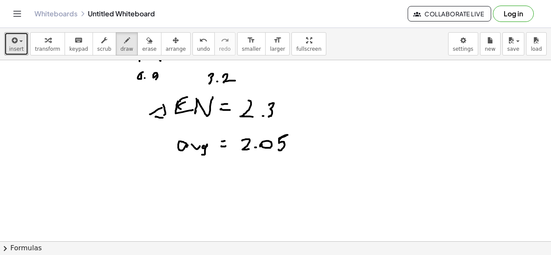
scroll to position [4719, 0]
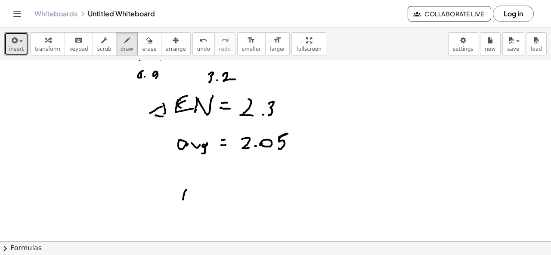
drag, startPoint x: 186, startPoint y: 188, endPoint x: 183, endPoint y: 198, distance: 10.9
drag, startPoint x: 200, startPoint y: 192, endPoint x: 207, endPoint y: 200, distance: 10.4
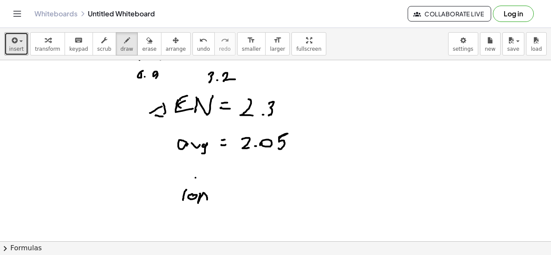
drag, startPoint x: 213, startPoint y: 194, endPoint x: 215, endPoint y: 199, distance: 5.6
drag, startPoint x: 226, startPoint y: 192, endPoint x: 237, endPoint y: 203, distance: 15.8
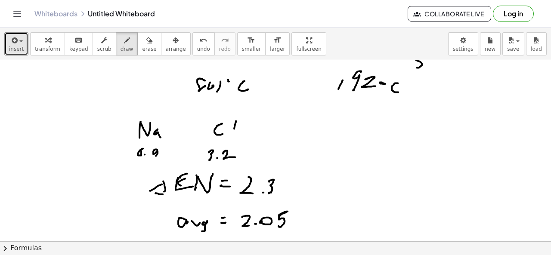
scroll to position [4639, 0]
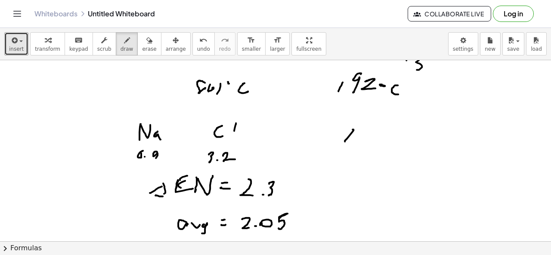
drag, startPoint x: 349, startPoint y: 135, endPoint x: 344, endPoint y: 140, distance: 6.7
drag, startPoint x: 351, startPoint y: 133, endPoint x: 352, endPoint y: 141, distance: 8.3
drag, startPoint x: 344, startPoint y: 142, endPoint x: 350, endPoint y: 141, distance: 6.5
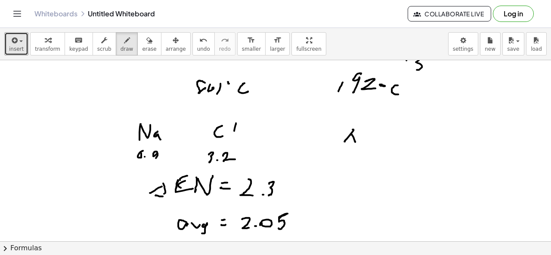
drag, startPoint x: 366, startPoint y: 129, endPoint x: 370, endPoint y: 146, distance: 17.9
drag, startPoint x: 359, startPoint y: 138, endPoint x: 371, endPoint y: 133, distance: 12.7
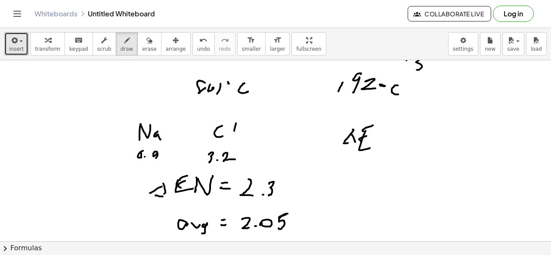
drag, startPoint x: 363, startPoint y: 128, endPoint x: 379, endPoint y: 126, distance: 16.6
drag, startPoint x: 378, startPoint y: 137, endPoint x: 375, endPoint y: 143, distance: 6.8
drag, startPoint x: 377, startPoint y: 124, endPoint x: 393, endPoint y: 125, distance: 15.9
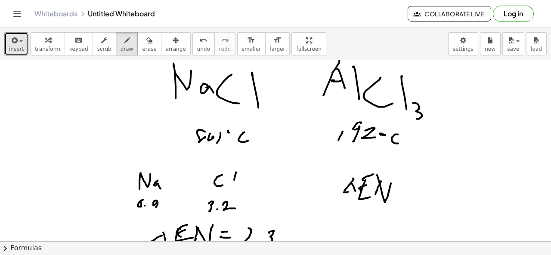
scroll to position [4589, 0]
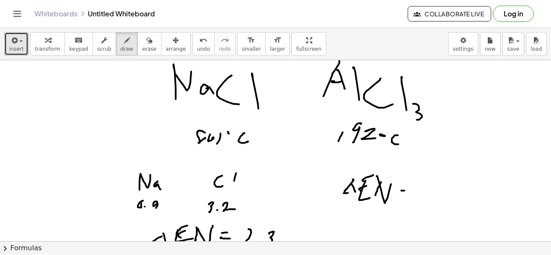
drag, startPoint x: 401, startPoint y: 189, endPoint x: 407, endPoint y: 189, distance: 6.0
drag, startPoint x: 423, startPoint y: 188, endPoint x: 425, endPoint y: 202, distance: 13.9
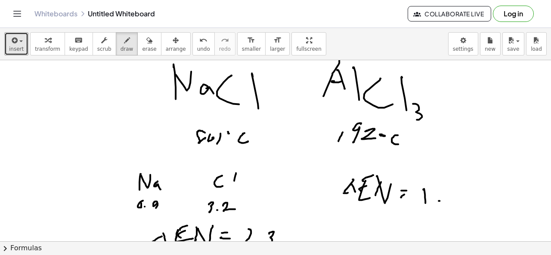
drag, startPoint x: 450, startPoint y: 193, endPoint x: 450, endPoint y: 198, distance: 5.2
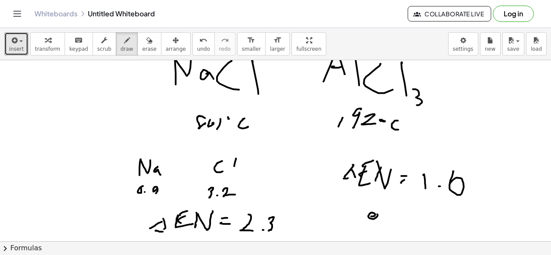
drag, startPoint x: 373, startPoint y: 215, endPoint x: 379, endPoint y: 215, distance: 6.5
drag, startPoint x: 381, startPoint y: 211, endPoint x: 389, endPoint y: 210, distance: 8.8
drag, startPoint x: 396, startPoint y: 212, endPoint x: 401, endPoint y: 231, distance: 20.2
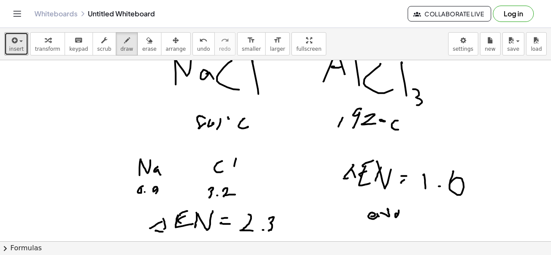
drag, startPoint x: 417, startPoint y: 212, endPoint x: 424, endPoint y: 213, distance: 7.4
drag, startPoint x: 442, startPoint y: 204, endPoint x: 446, endPoint y: 220, distance: 16.8
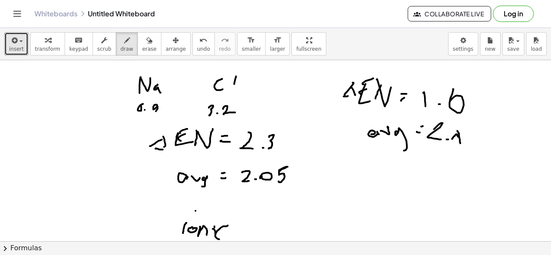
scroll to position [4687, 0]
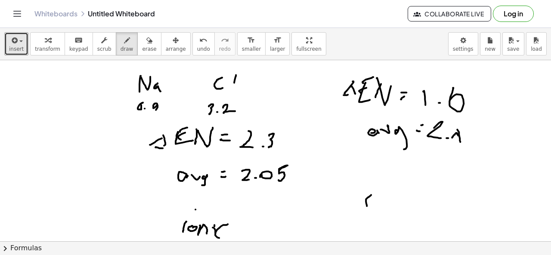
drag, startPoint x: 371, startPoint y: 184, endPoint x: 388, endPoint y: 191, distance: 18.2
drag, startPoint x: 395, startPoint y: 186, endPoint x: 395, endPoint y: 198, distance: 12.1
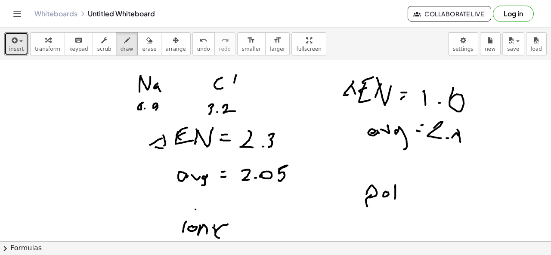
drag, startPoint x: 406, startPoint y: 190, endPoint x: 412, endPoint y: 198, distance: 10.4
drag, startPoint x: 420, startPoint y: 192, endPoint x: 435, endPoint y: 177, distance: 21.0
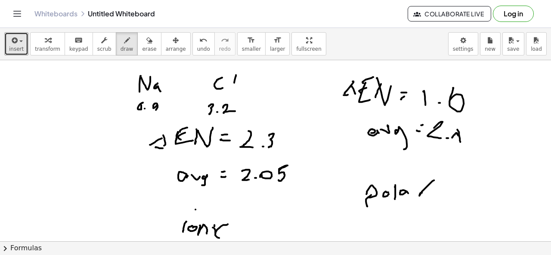
drag, startPoint x: 365, startPoint y: 222, endPoint x: 371, endPoint y: 223, distance: 6.5
drag, startPoint x: 384, startPoint y: 218, endPoint x: 390, endPoint y: 220, distance: 6.3
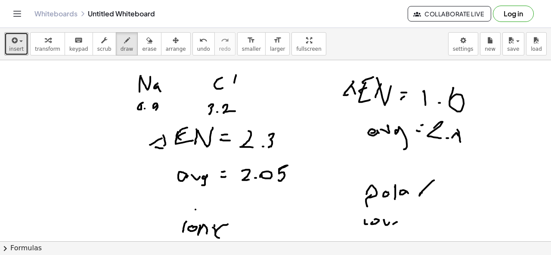
drag, startPoint x: 397, startPoint y: 220, endPoint x: 394, endPoint y: 223, distance: 4.6
drag, startPoint x: 404, startPoint y: 211, endPoint x: 416, endPoint y: 223, distance: 17.0
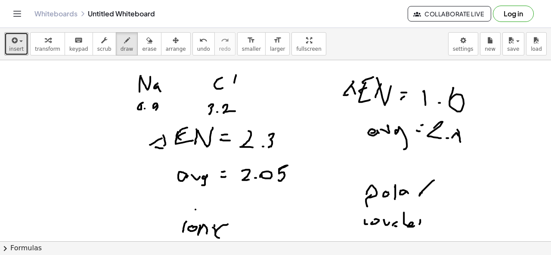
drag, startPoint x: 419, startPoint y: 223, endPoint x: 427, endPoint y: 215, distance: 11.0
drag, startPoint x: 427, startPoint y: 220, endPoint x: 437, endPoint y: 202, distance: 20.8
drag, startPoint x: 437, startPoint y: 200, endPoint x: 428, endPoint y: 229, distance: 29.8
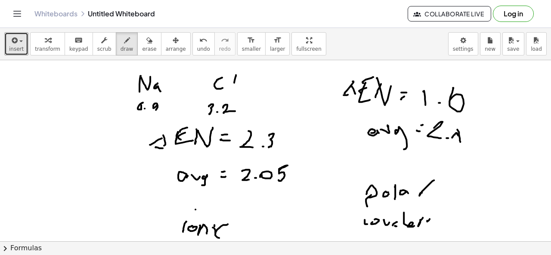
drag, startPoint x: 425, startPoint y: 224, endPoint x: 430, endPoint y: 220, distance: 6.1
drag, startPoint x: 421, startPoint y: 219, endPoint x: 419, endPoint y: 230, distance: 11.1
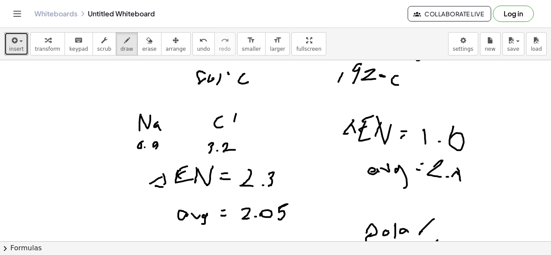
scroll to position [4648, 0]
